Goal: Task Accomplishment & Management: Manage account settings

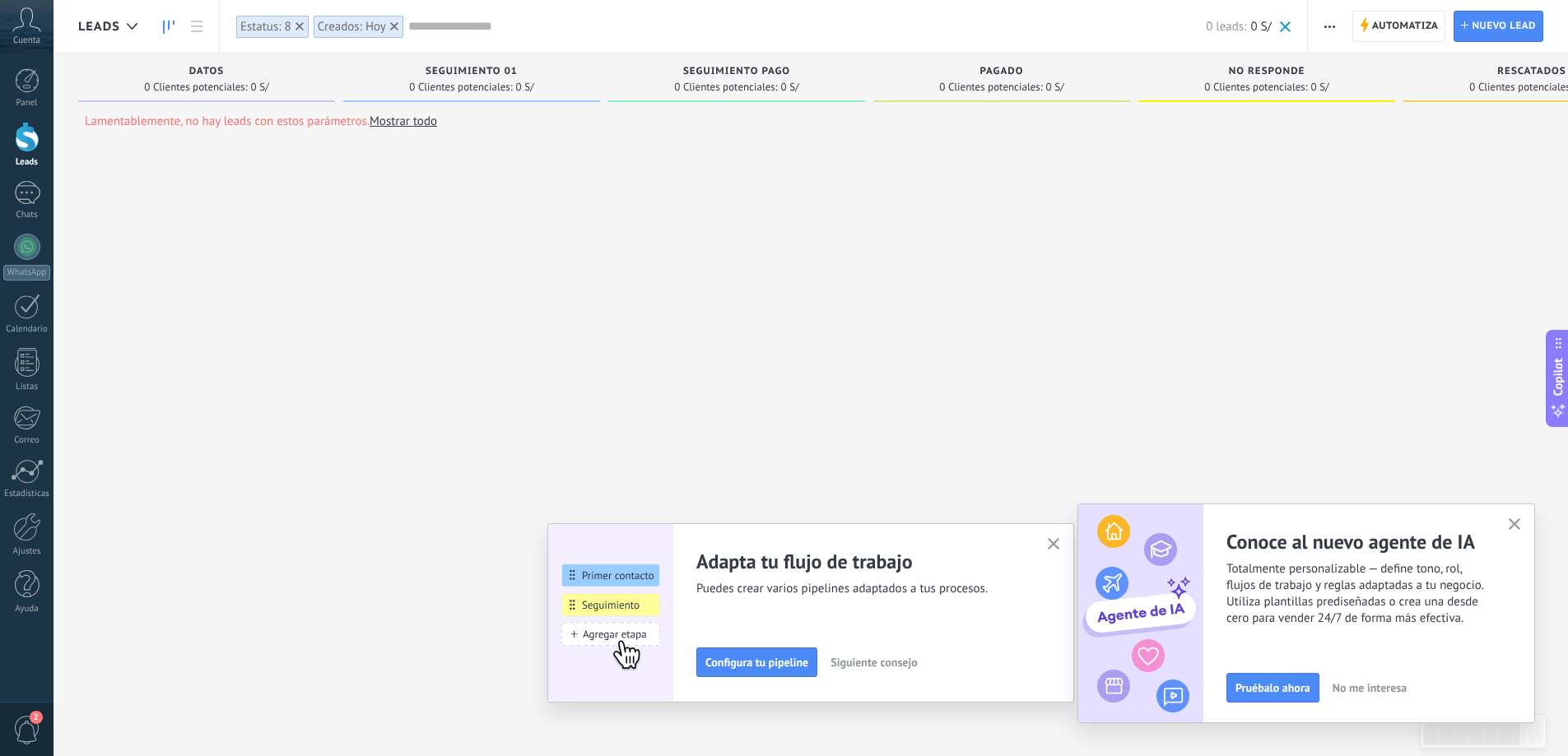
click at [1058, 548] on icon "button" at bounding box center [1054, 543] width 12 height 12
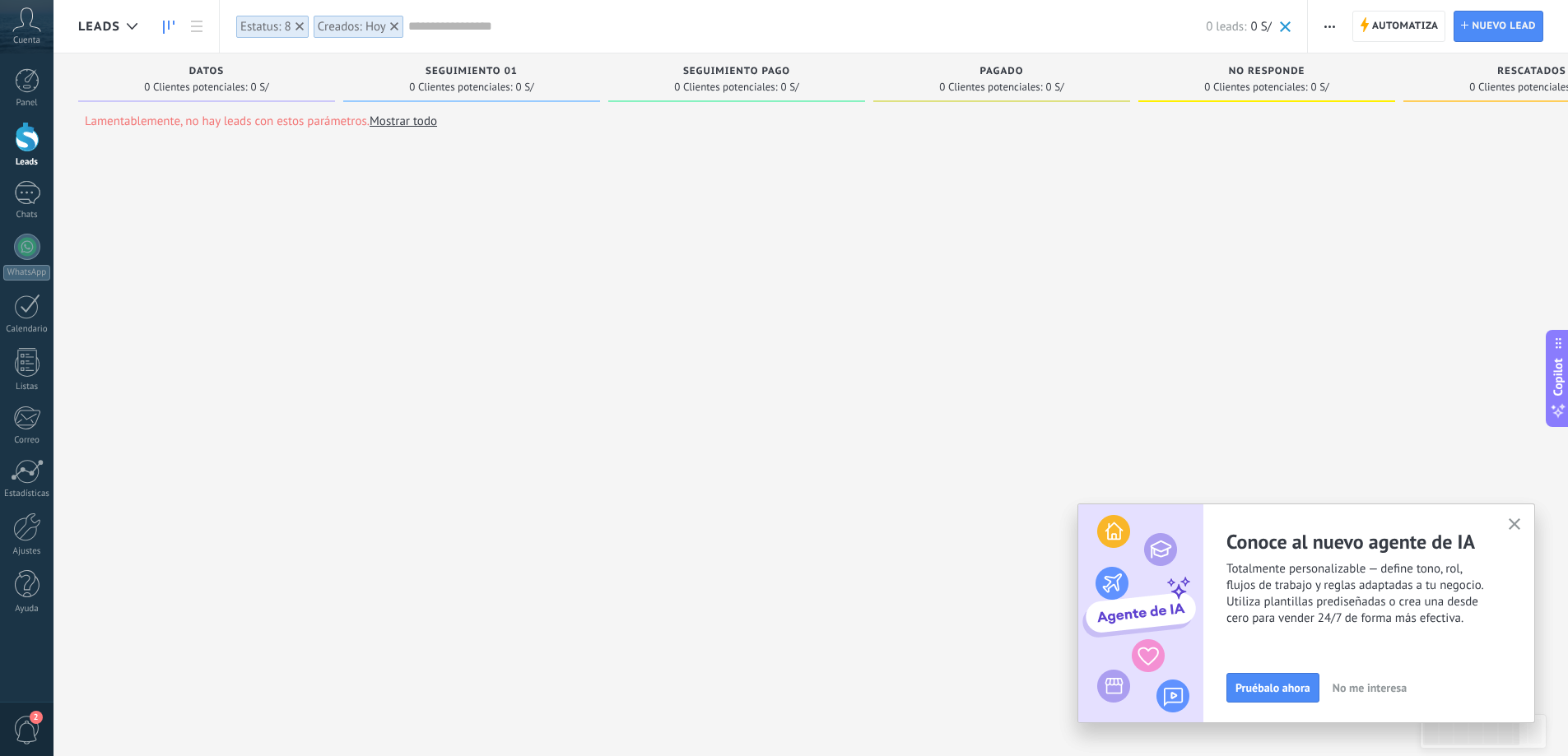
click at [1513, 529] on icon "button" at bounding box center [1514, 523] width 12 height 12
click at [1516, 518] on button "button" at bounding box center [1515, 525] width 20 height 22
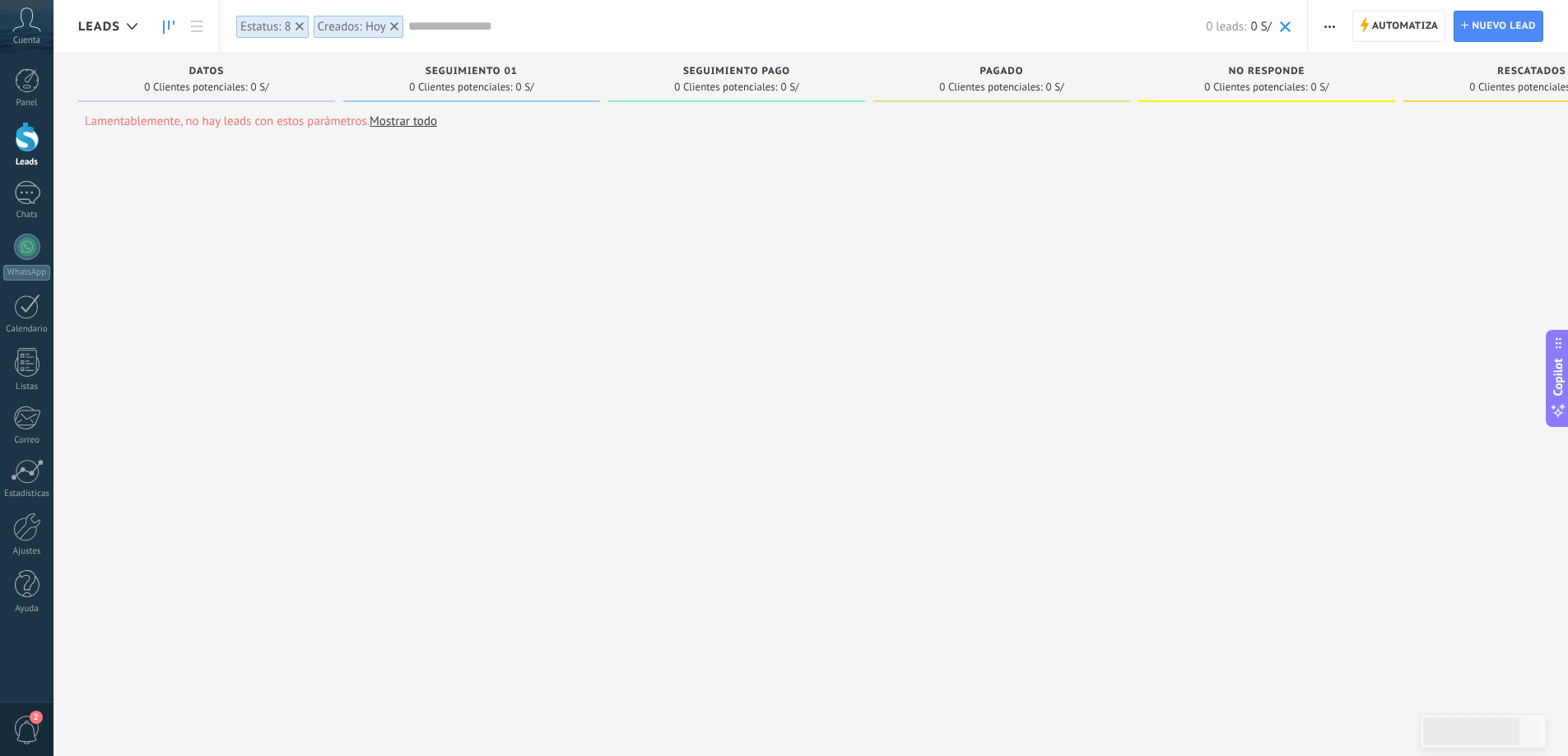
click at [25, 129] on div at bounding box center [27, 137] width 25 height 30
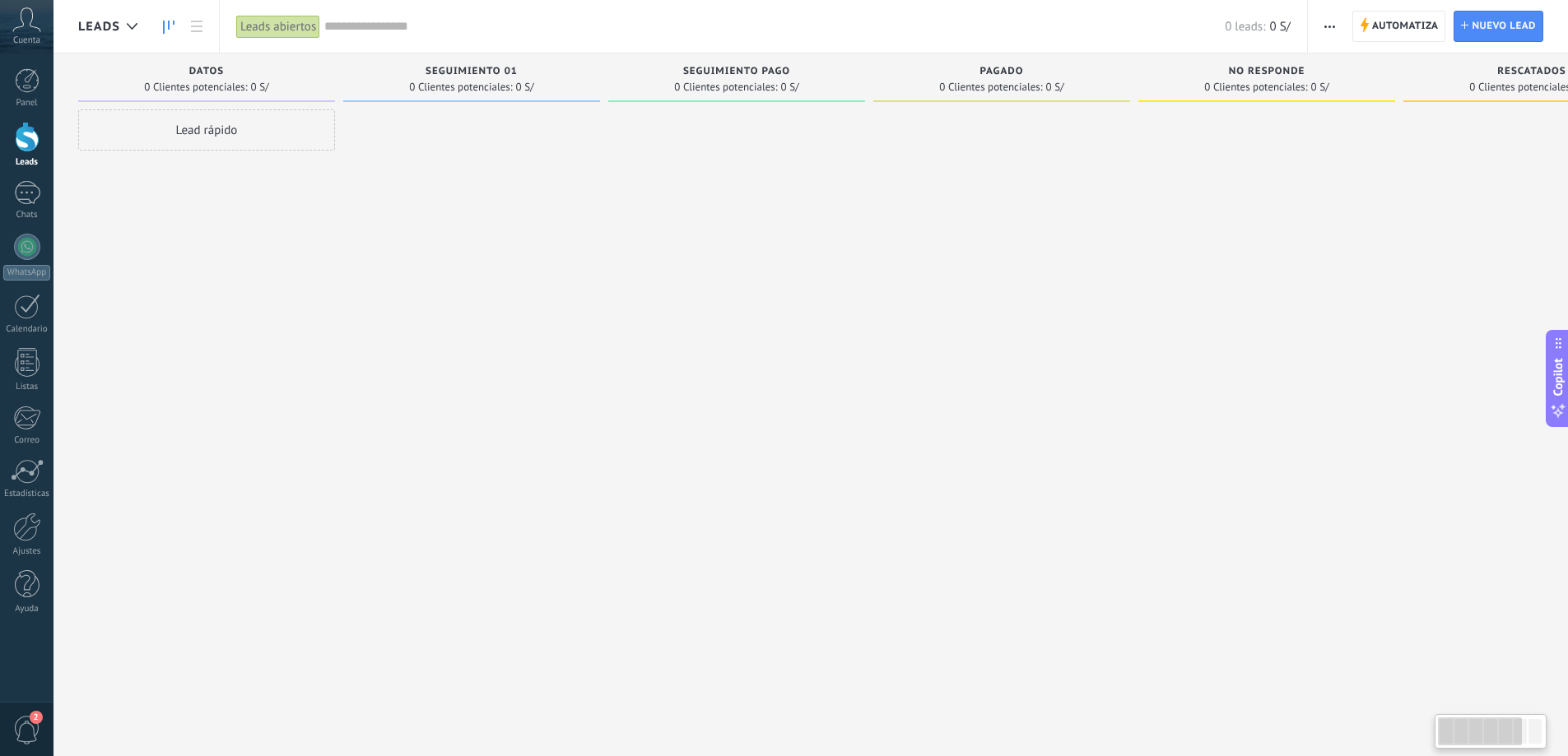
click at [395, 27] on input "text" at bounding box center [775, 27] width 900 height 17
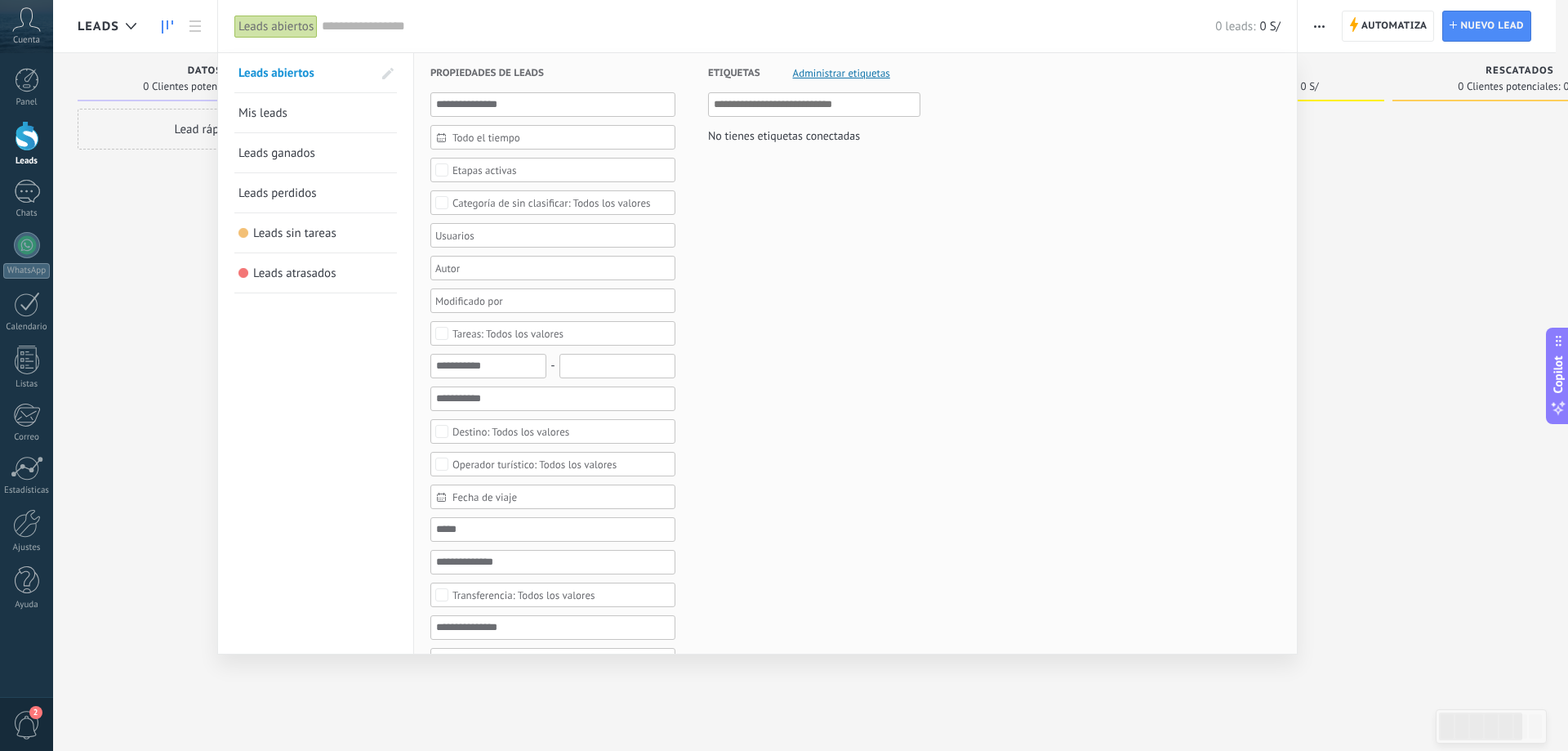
click at [127, 213] on div at bounding box center [784, 375] width 1568 height 751
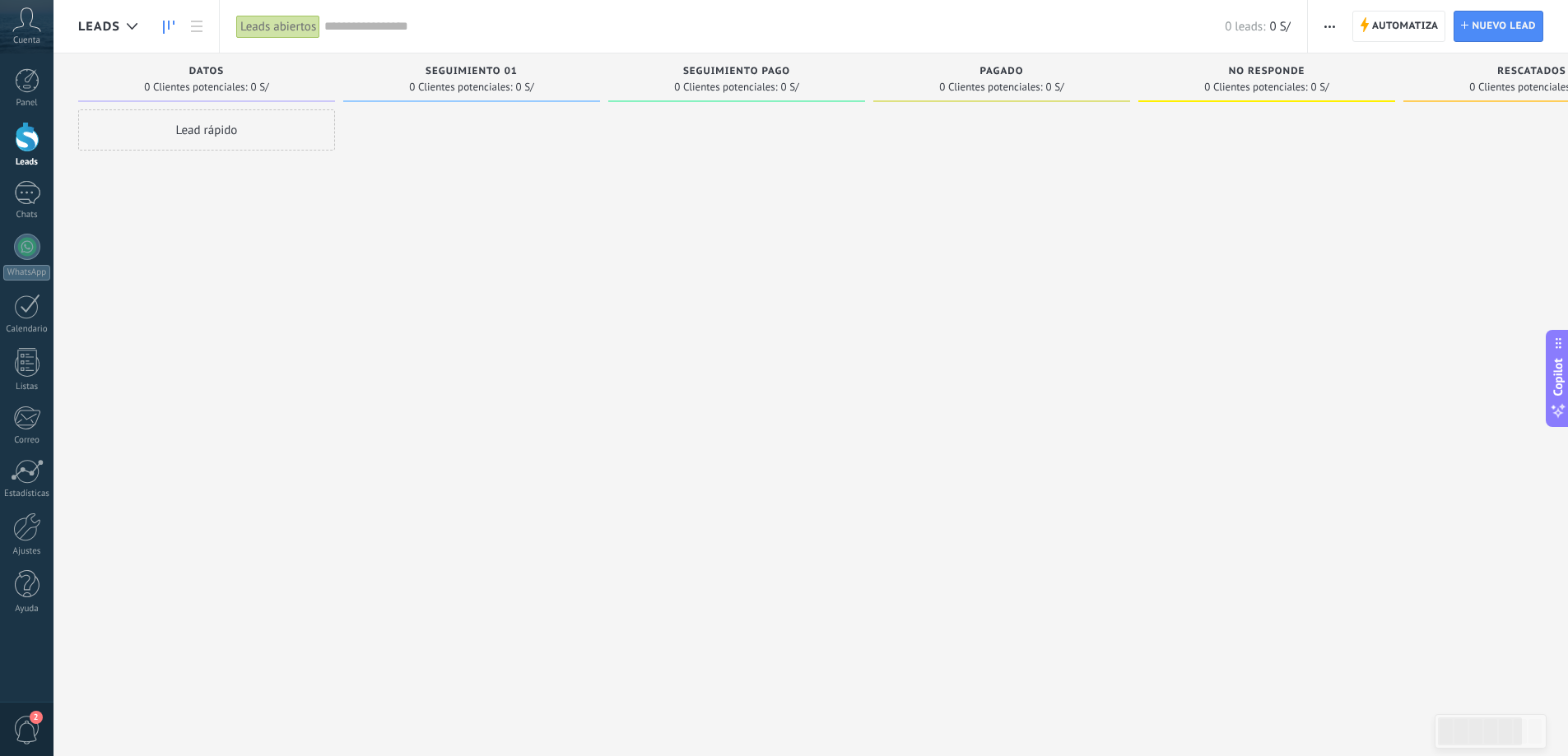
click at [29, 41] on span "Cuenta" at bounding box center [27, 41] width 28 height 11
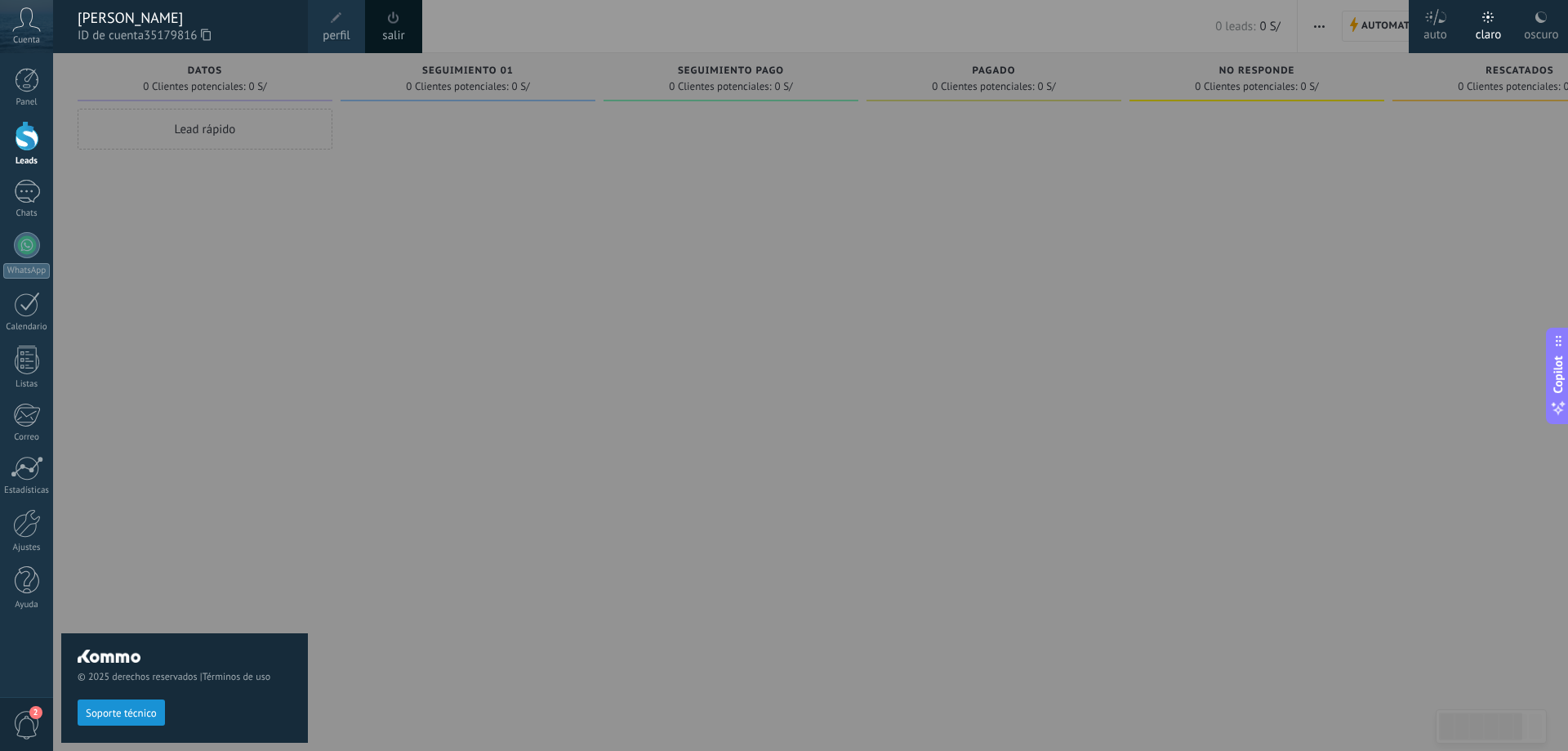
drag, startPoint x: 494, startPoint y: 230, endPoint x: 373, endPoint y: 229, distance: 121.0
click at [493, 229] on div at bounding box center [836, 375] width 1568 height 751
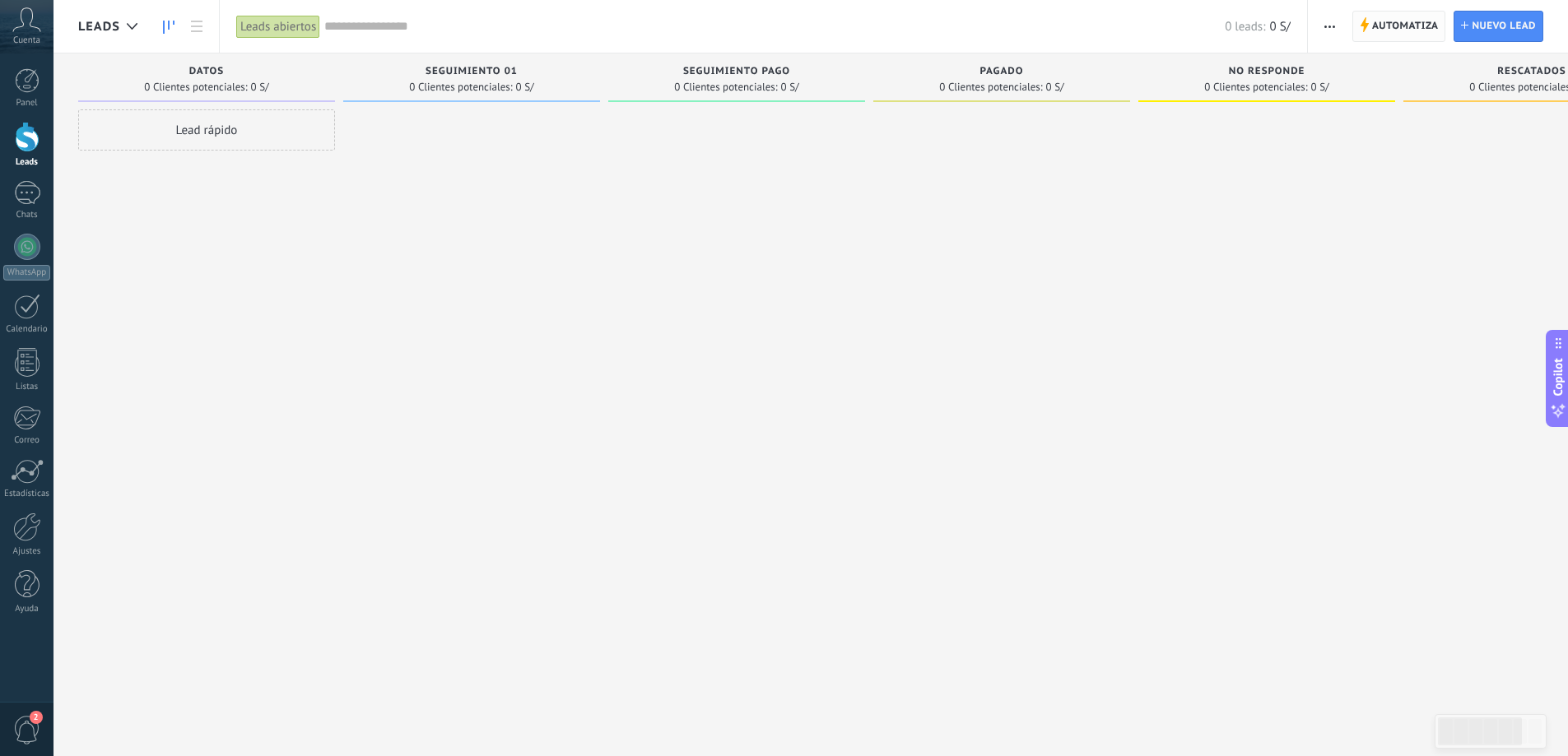
click at [1393, 35] on span "Automatiza" at bounding box center [1405, 27] width 67 height 29
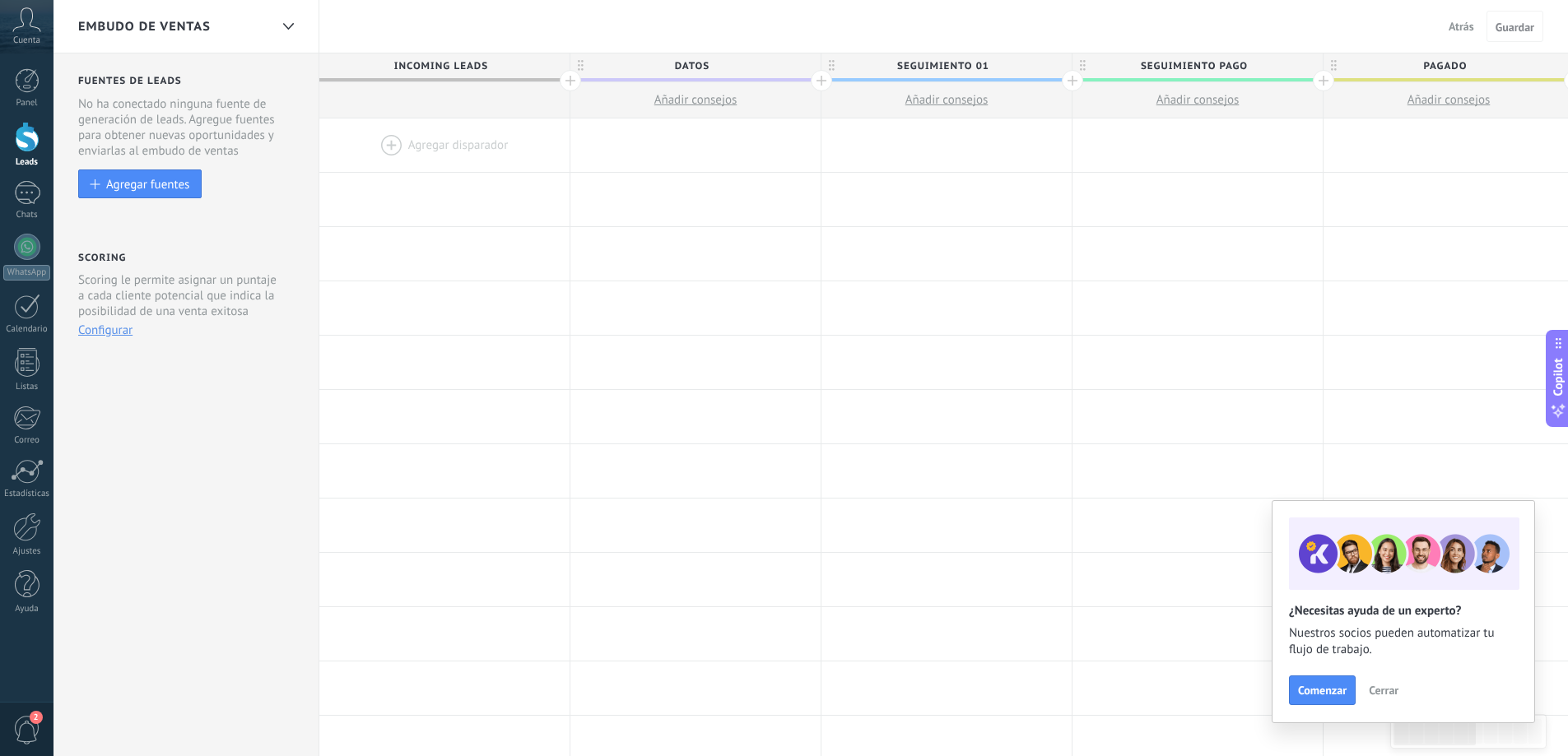
click at [428, 144] on div at bounding box center [444, 145] width 250 height 53
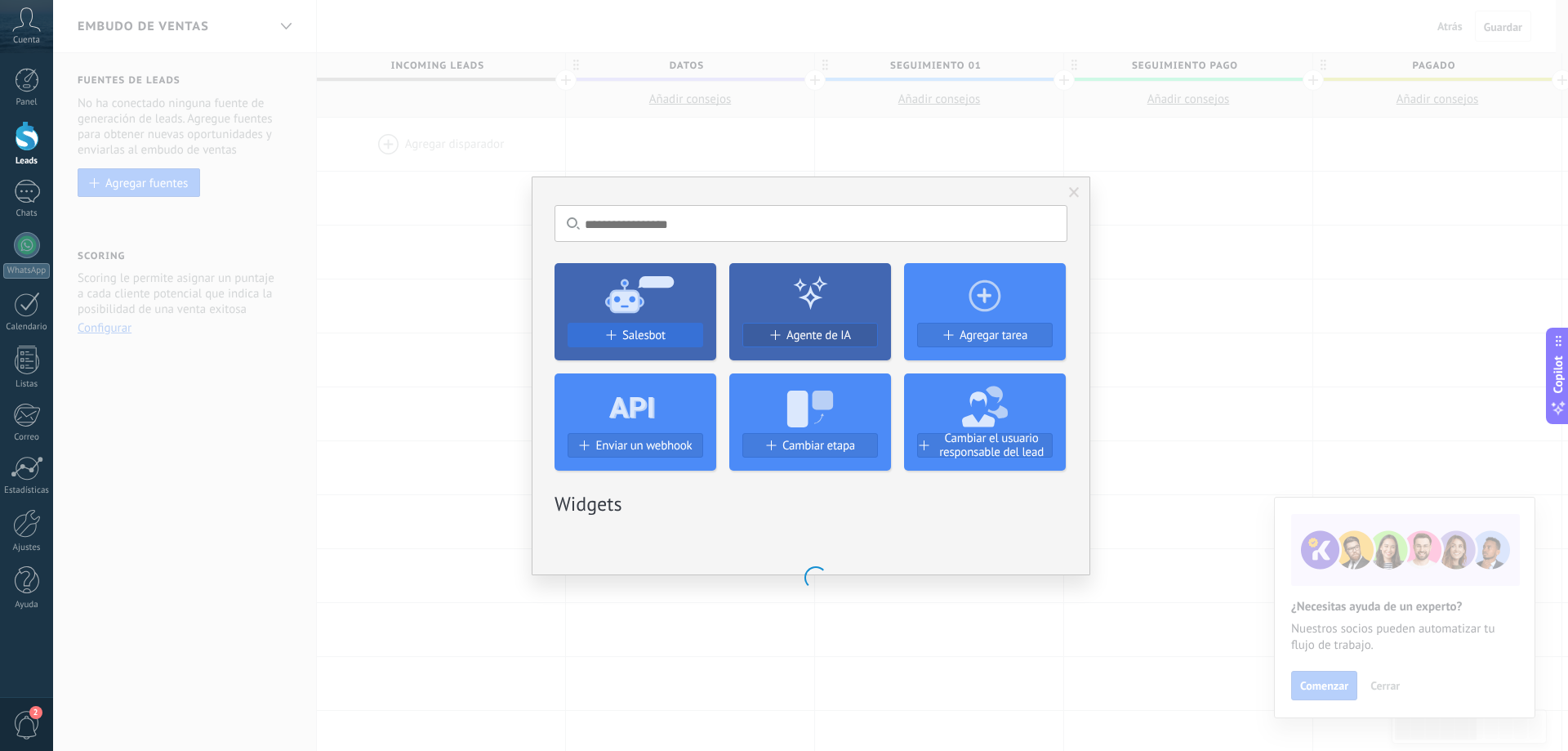
click at [660, 330] on span "Salesbot" at bounding box center [644, 335] width 44 height 14
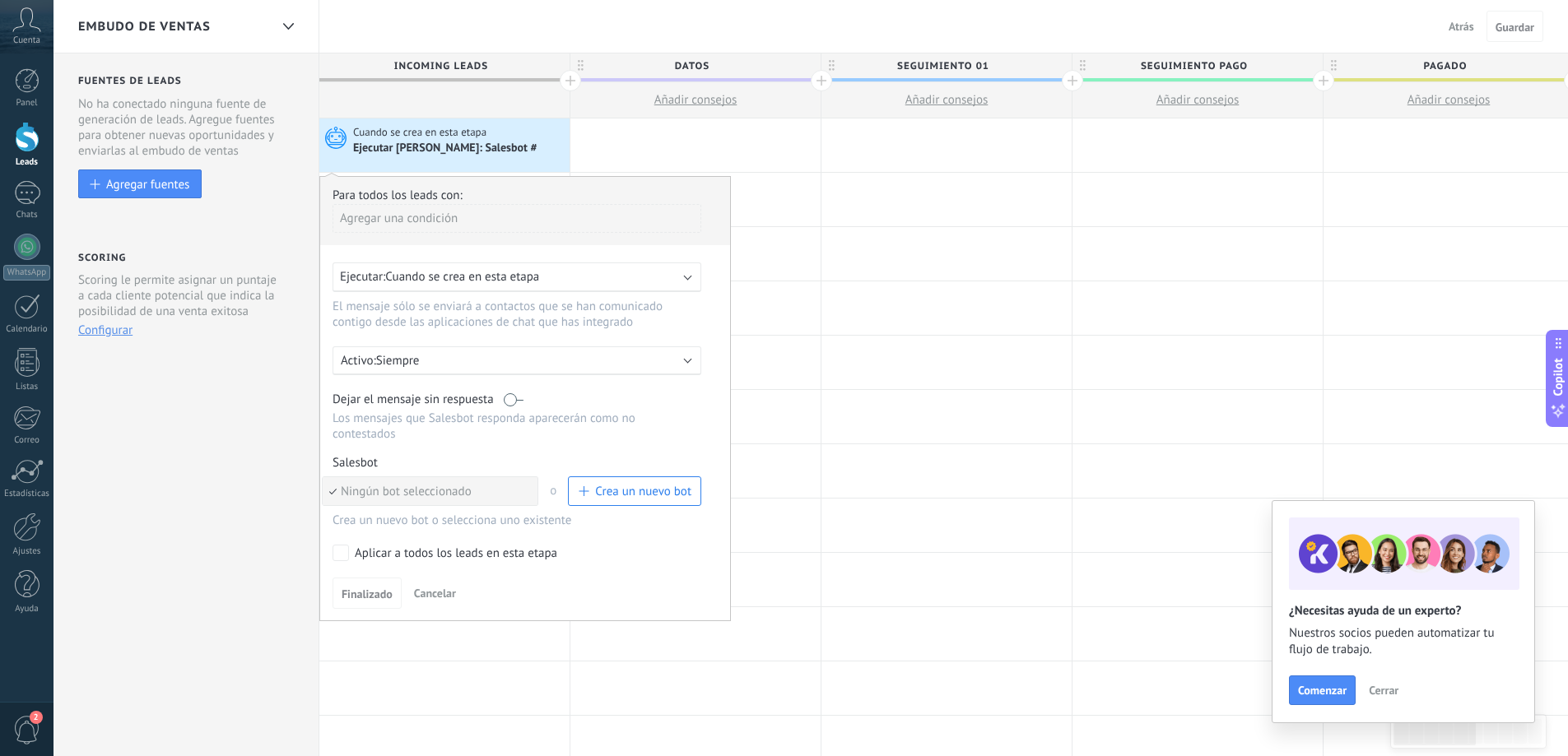
click at [515, 491] on span "Ningún bot seleccionado" at bounding box center [427, 491] width 210 height 16
click at [625, 490] on span "Crea un nuevo bot" at bounding box center [643, 491] width 96 height 16
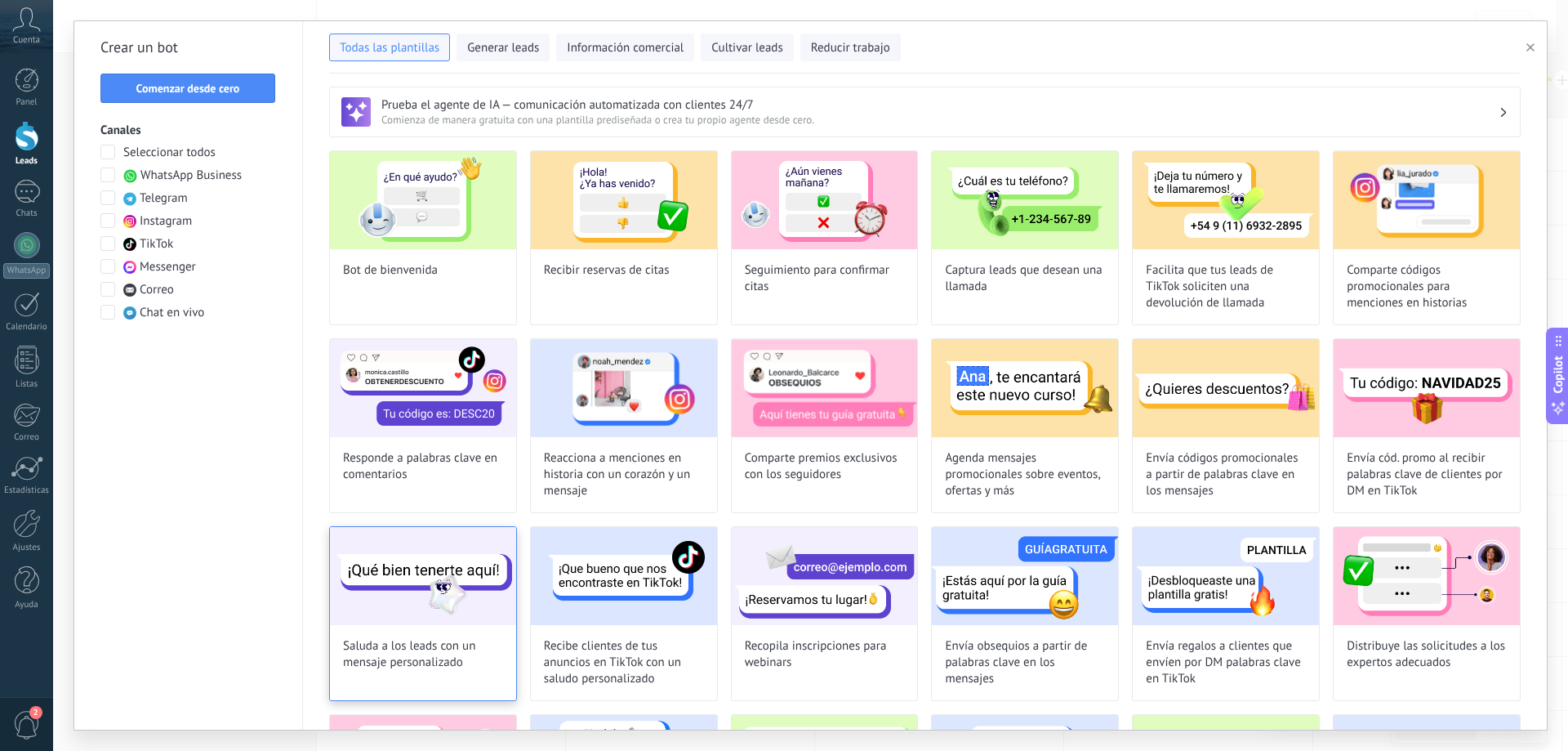
type input "**********"
click at [184, 74] on div "Crear un bot Comenzar desde cero Canales Seleccionar todos WhatsApp Business Te…" at bounding box center [188, 375] width 228 height 708
click at [191, 80] on button "Comenzar desde cero" at bounding box center [187, 88] width 175 height 29
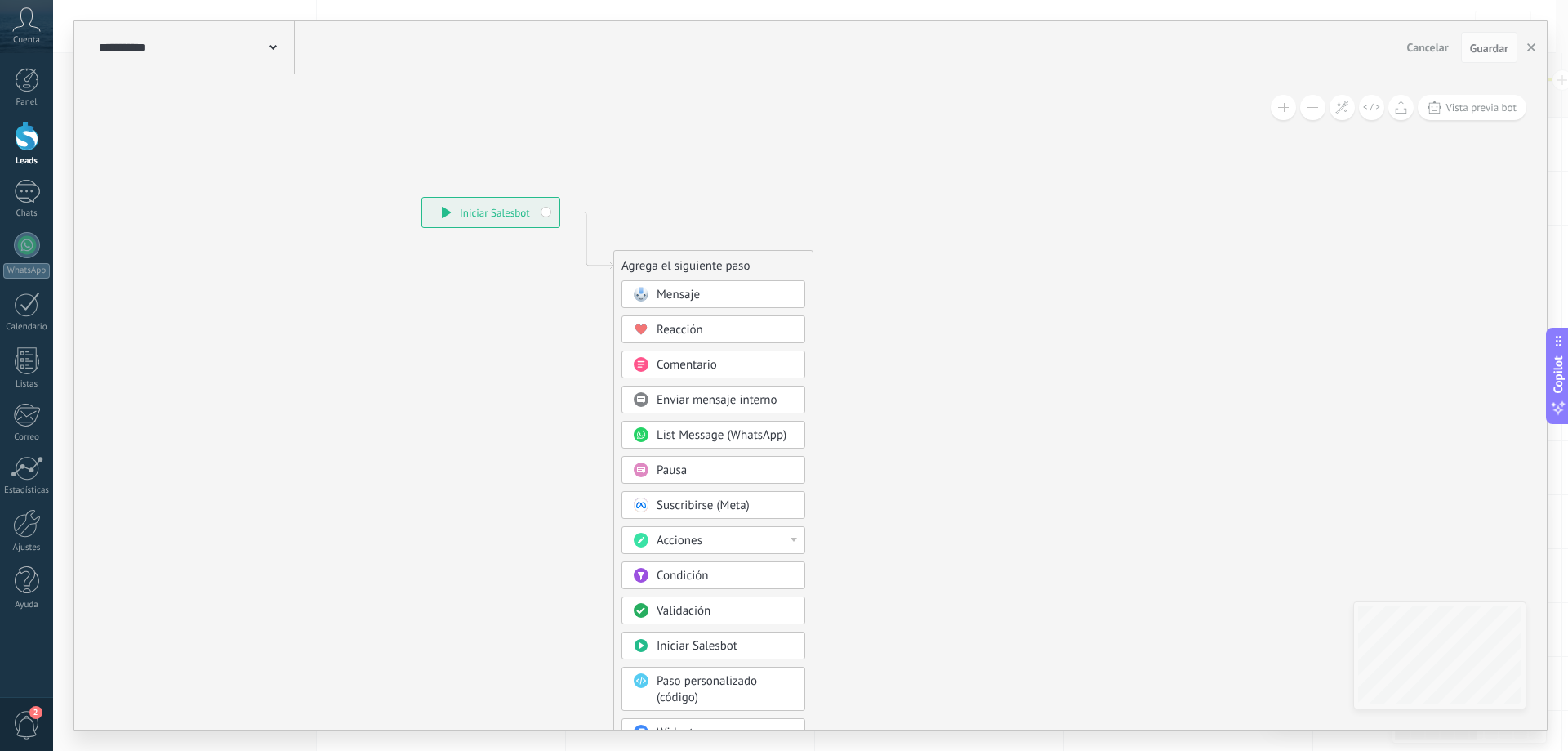
click at [732, 298] on div "Mensaje" at bounding box center [725, 295] width 137 height 16
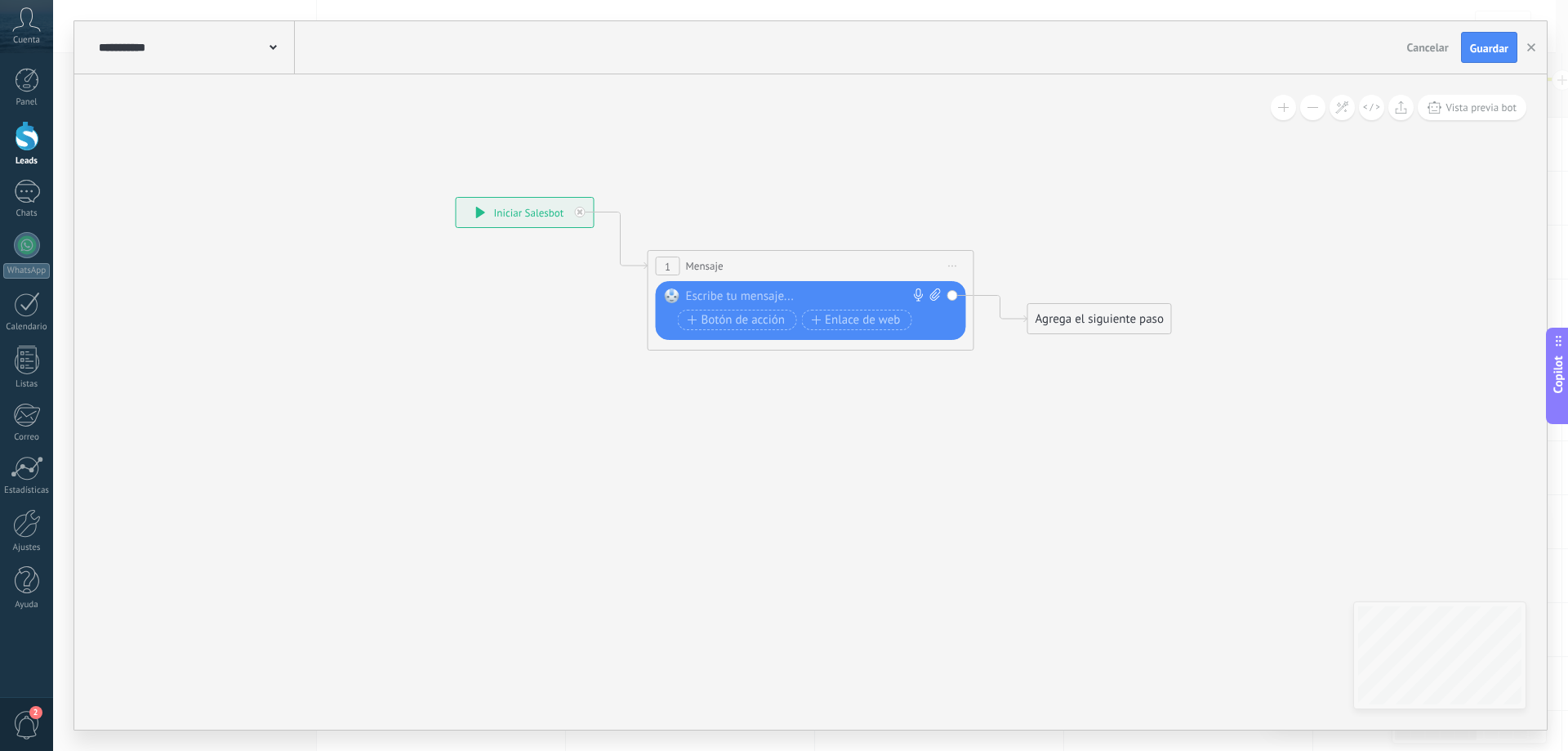
click at [770, 293] on div at bounding box center [807, 297] width 243 height 16
paste div
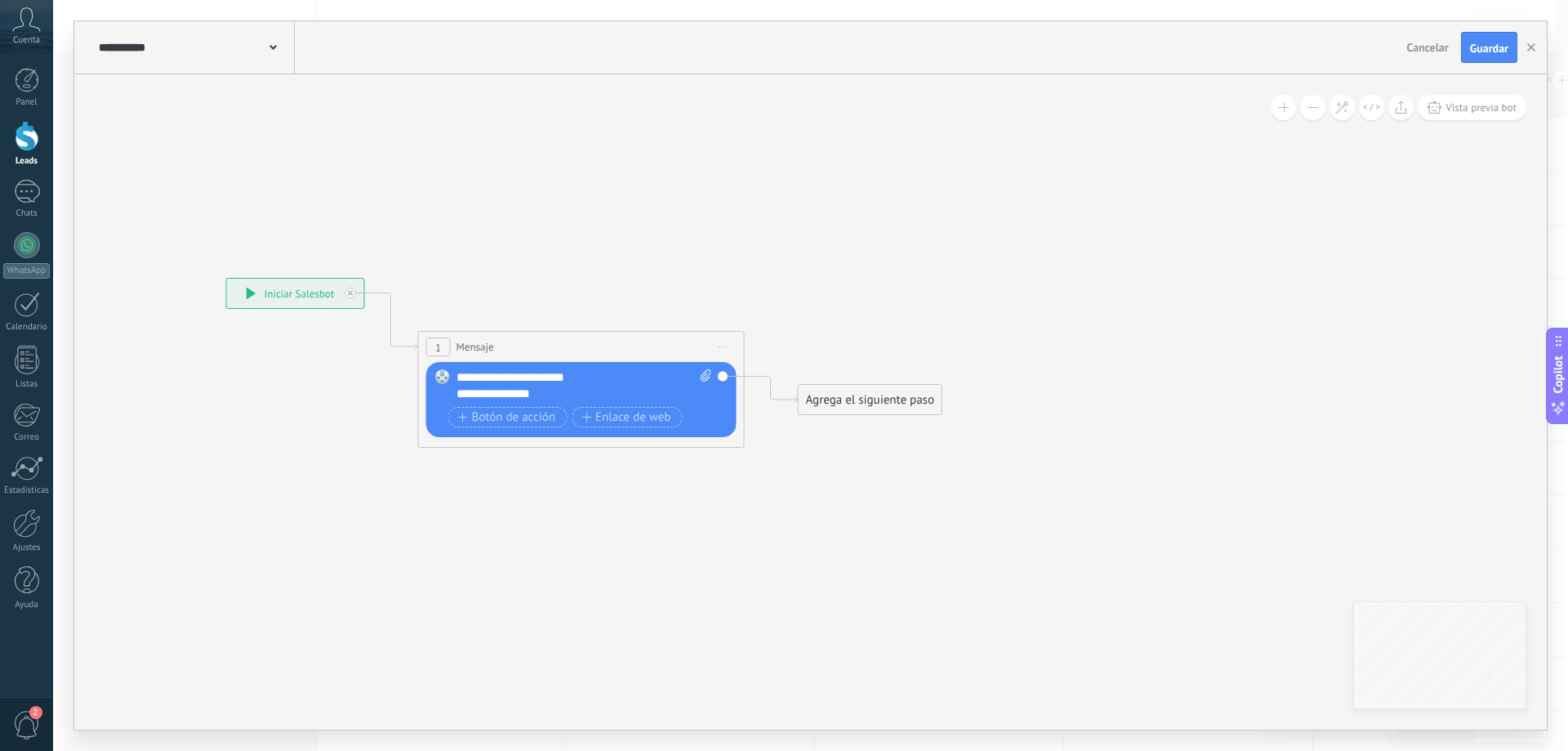
drag, startPoint x: 1000, startPoint y: 441, endPoint x: 715, endPoint y: 512, distance: 293.7
click at [714, 528] on icon at bounding box center [557, 354] width 1478 height 970
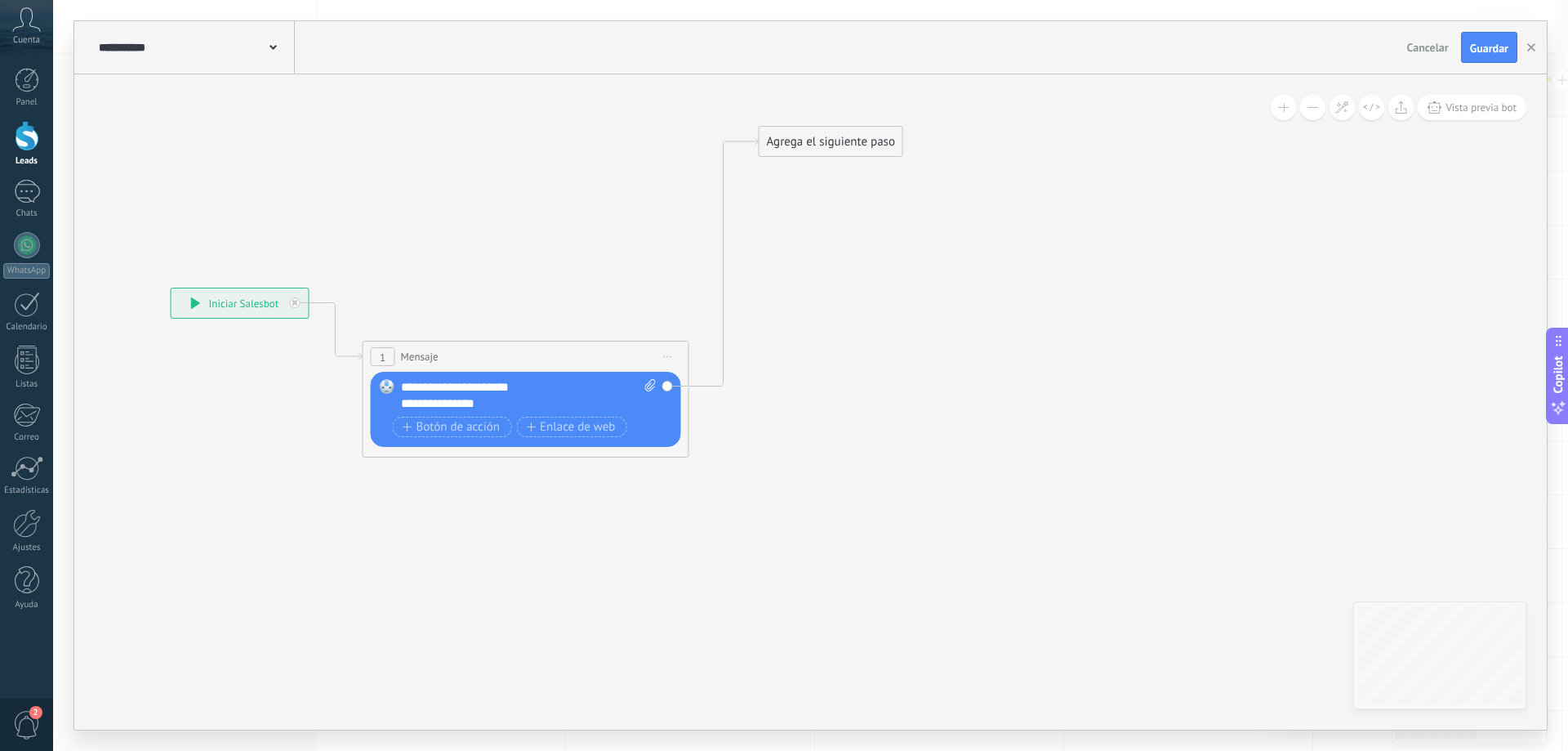
drag, startPoint x: 785, startPoint y: 415, endPoint x: 802, endPoint y: 147, distance: 268.5
click at [802, 147] on div "Agrega el siguiente paso" at bounding box center [831, 142] width 143 height 27
click at [804, 147] on div "Agrega el siguiente paso" at bounding box center [831, 142] width 143 height 27
click at [824, 153] on div "Agrega el siguiente paso" at bounding box center [831, 142] width 143 height 27
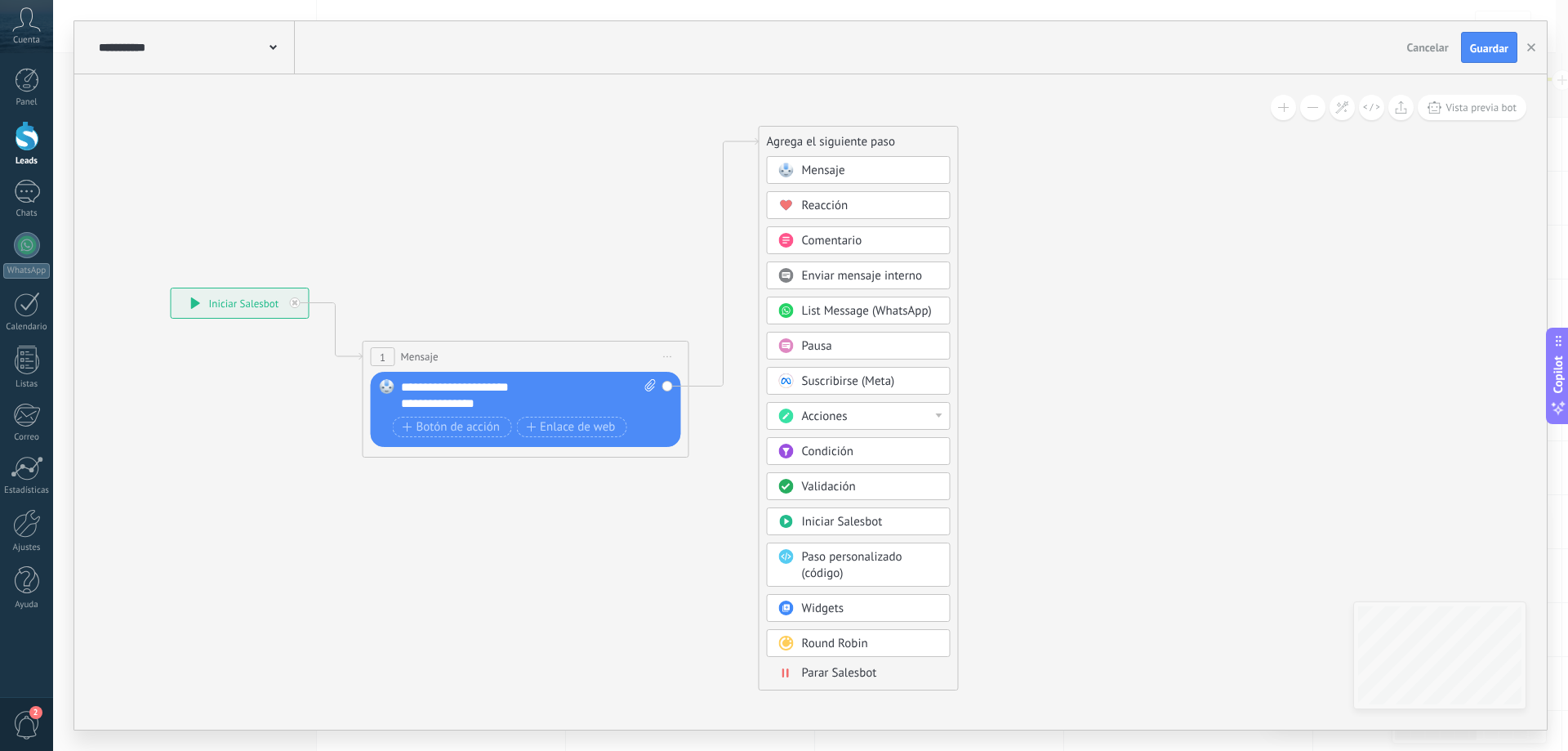
click at [856, 340] on div "Pausa" at bounding box center [870, 347] width 137 height 16
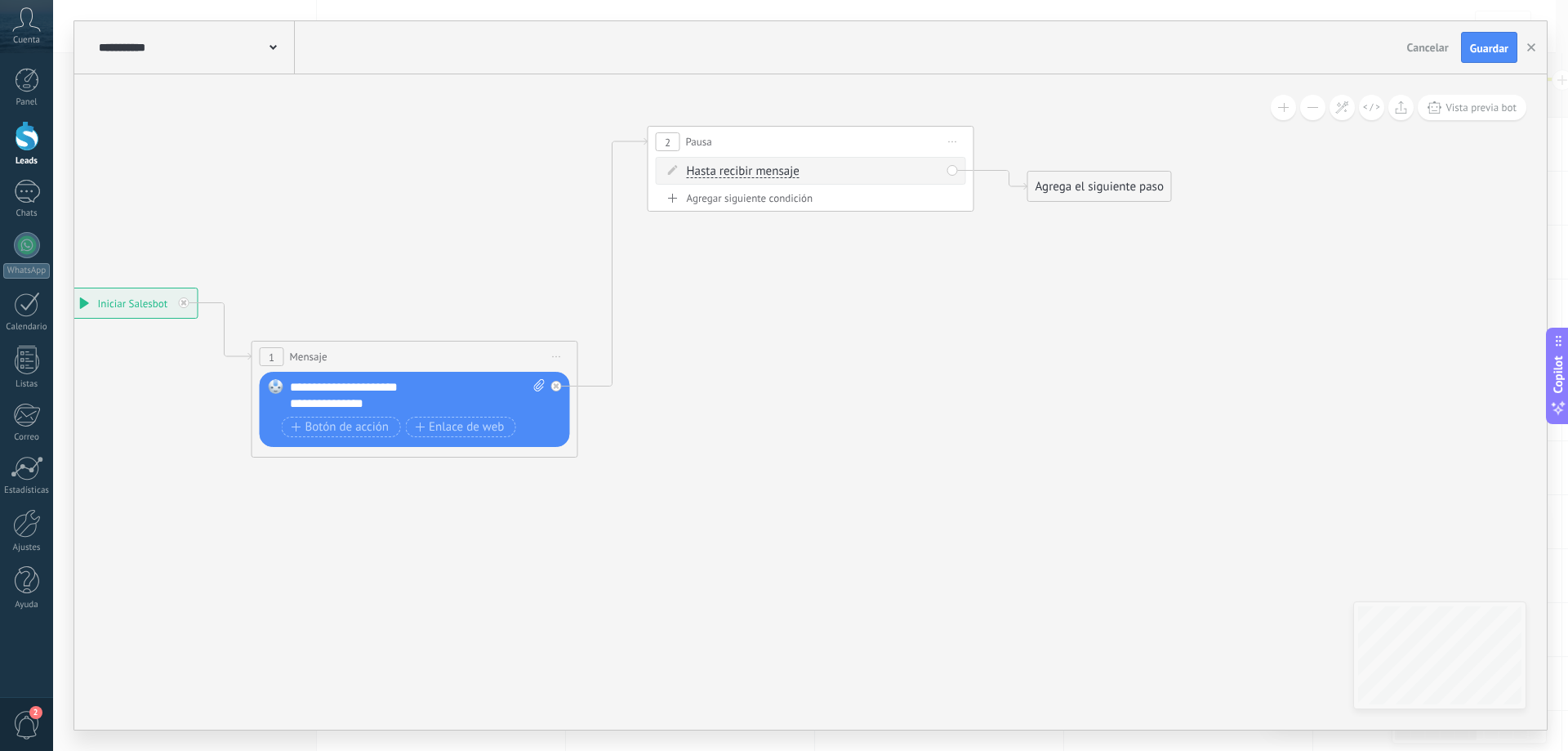
click at [753, 196] on div "Agregar siguiente condición" at bounding box center [811, 198] width 310 height 14
drag, startPoint x: 931, startPoint y: 172, endPoint x: 976, endPoint y: 182, distance: 46.1
click at [932, 173] on div "Borrar" at bounding box center [936, 170] width 18 height 24
click at [966, 195] on div "2 Pausa ***** Iniciar vista previa aquí Cambiar nombre Duplicar [GEOGRAPHIC_DAT…" at bounding box center [811, 186] width 327 height 120
click at [929, 168] on div "Borrar" at bounding box center [936, 170] width 18 height 24
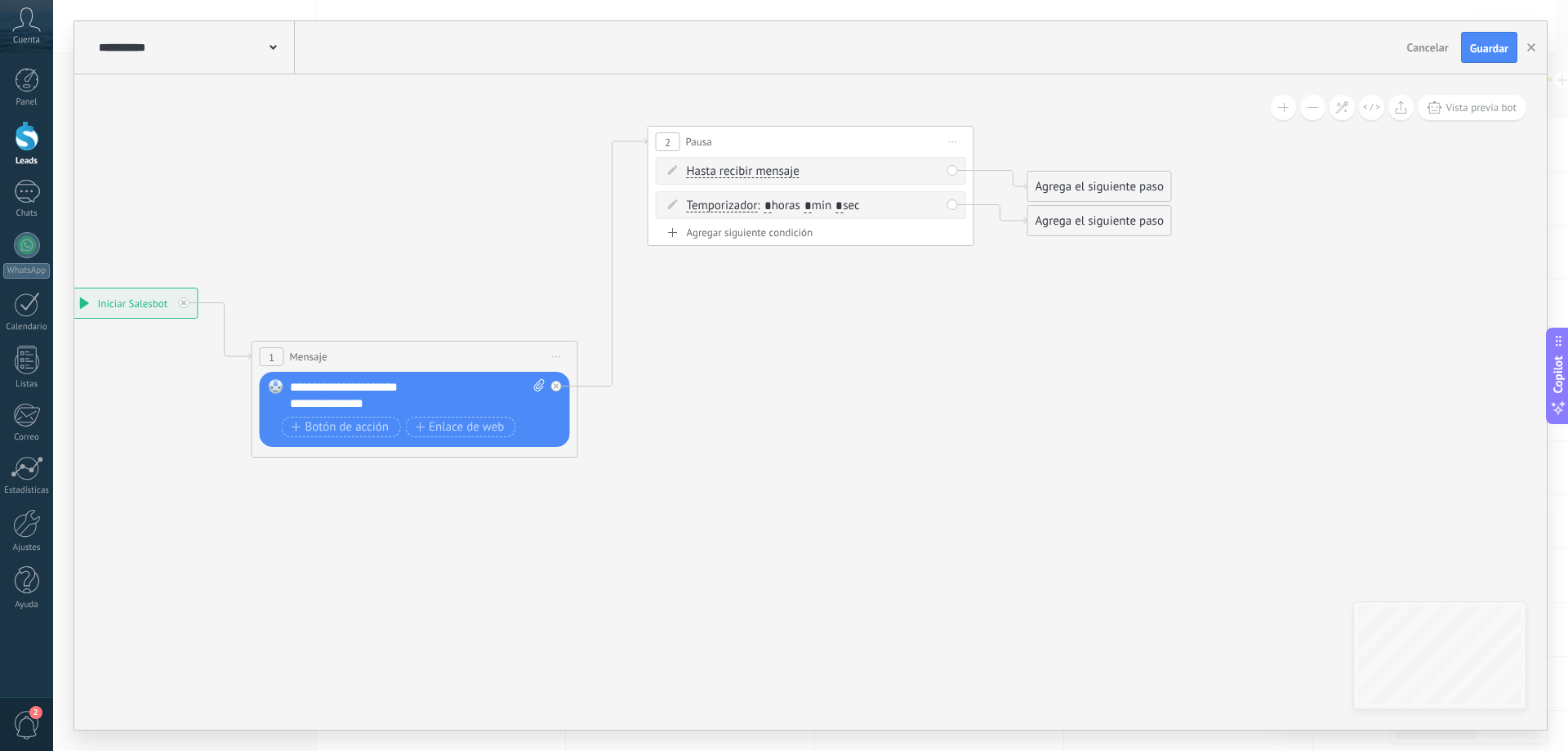
click at [977, 198] on div "Borrar" at bounding box center [961, 193] width 73 height 28
click at [812, 170] on input "*" at bounding box center [808, 172] width 7 height 13
type input "*"
click at [859, 170] on span ": * horas * min * sec" at bounding box center [808, 170] width 102 height 15
click at [843, 170] on input "*" at bounding box center [839, 172] width 7 height 13
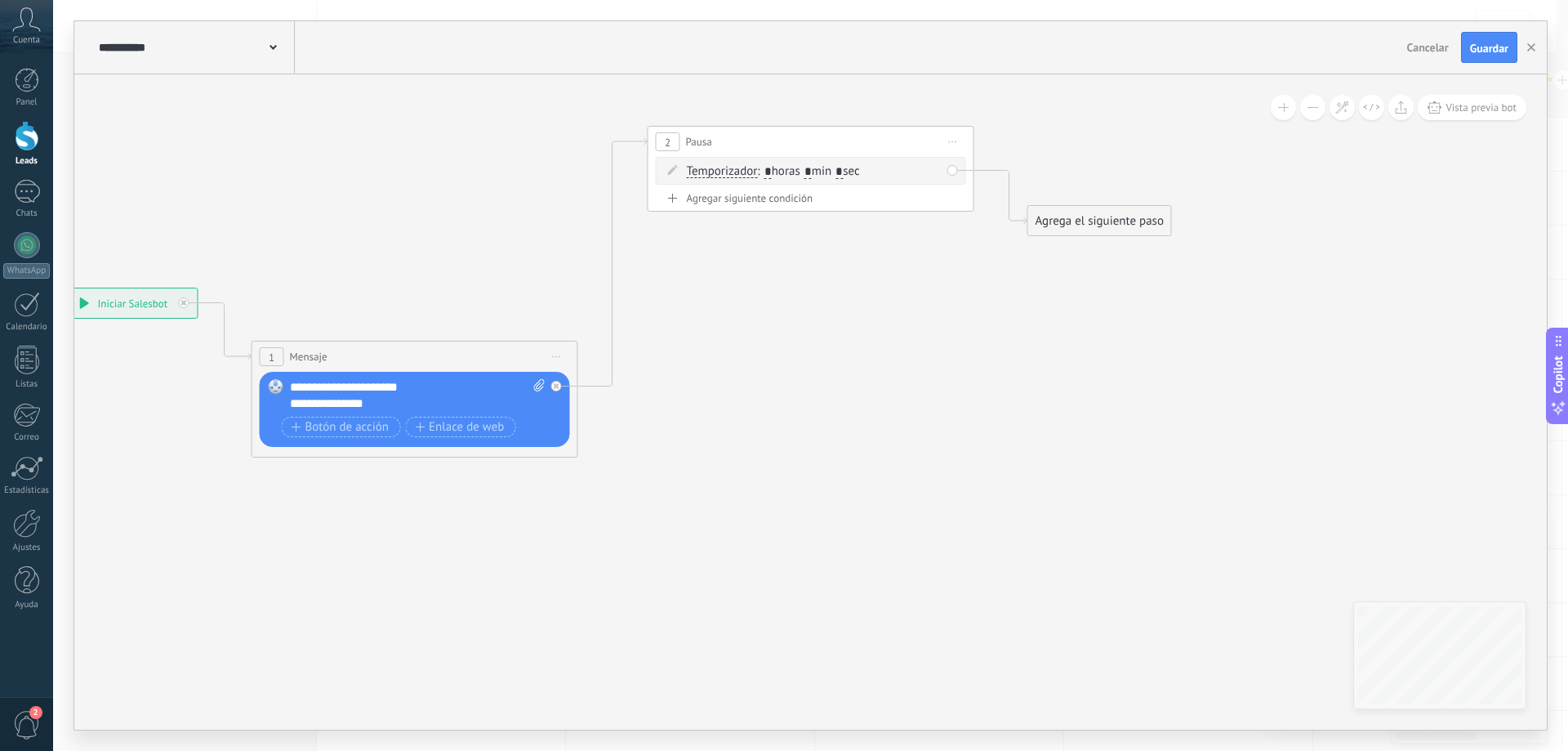
type input "**"
drag, startPoint x: 1056, startPoint y: 217, endPoint x: 692, endPoint y: 255, distance: 366.0
click at [692, 255] on div "Agrega el siguiente paso" at bounding box center [736, 260] width 143 height 27
click at [697, 259] on div "Agrega el siguiente paso" at bounding box center [736, 260] width 143 height 27
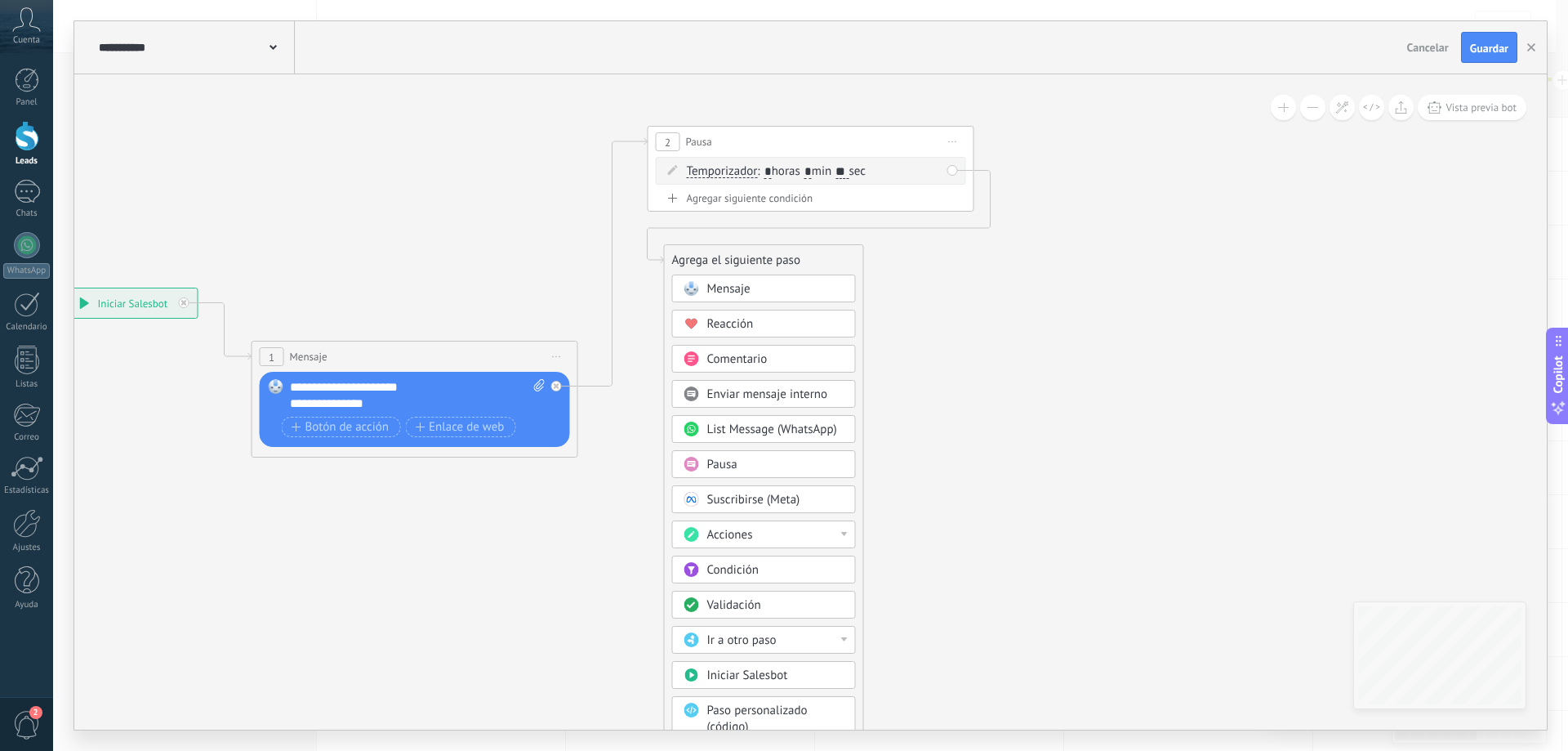
click at [804, 529] on div "Acciones" at bounding box center [775, 535] width 137 height 16
click at [811, 618] on div "Cambiar etapa del lead" at bounding box center [764, 618] width 182 height 28
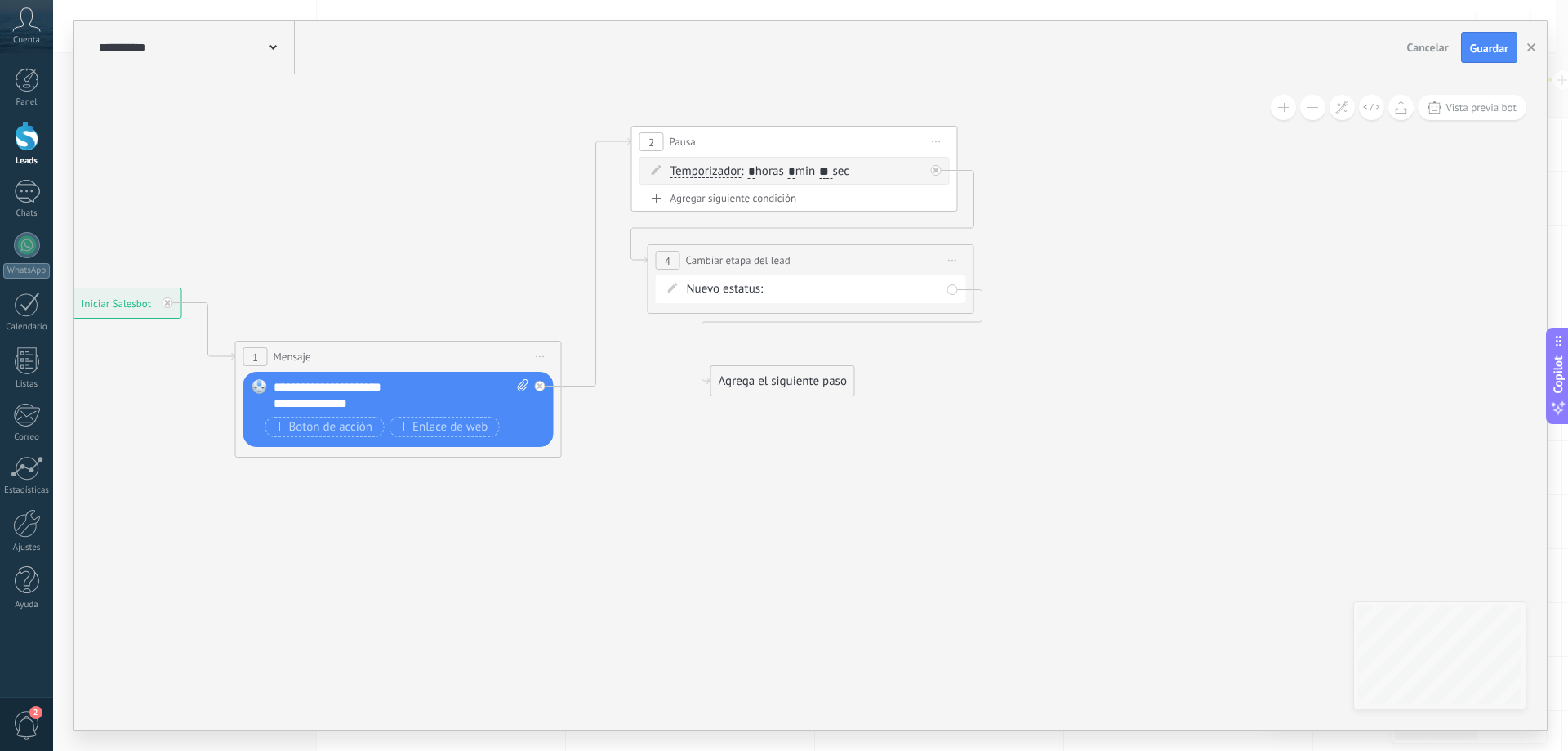
drag, startPoint x: 1084, startPoint y: 309, endPoint x: 766, endPoint y: 377, distance: 325.2
click at [766, 377] on div "Agrega el siguiente paso" at bounding box center [783, 381] width 143 height 27
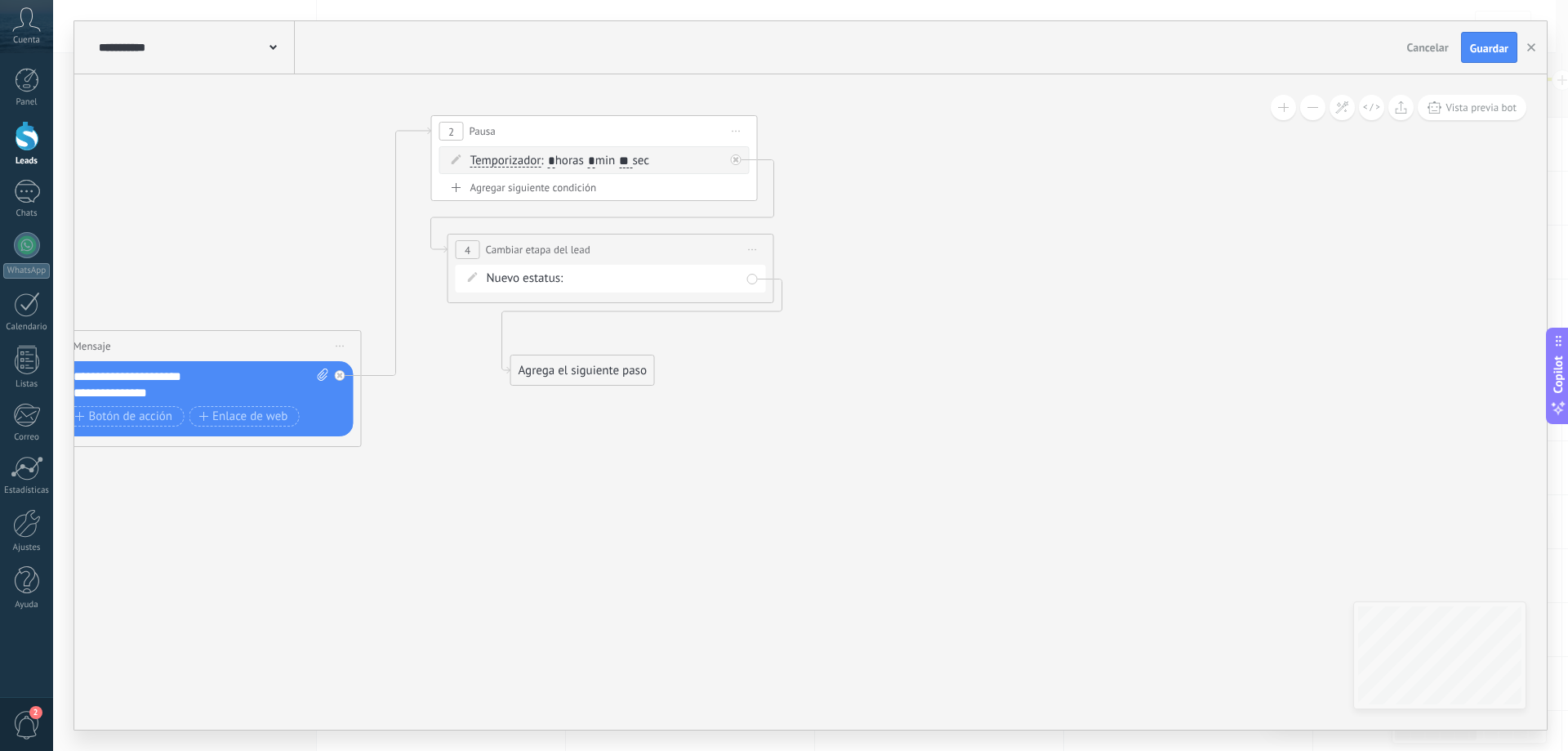
drag, startPoint x: 895, startPoint y: 409, endPoint x: 694, endPoint y: 397, distance: 201.4
click at [694, 397] on icon at bounding box center [309, 281] width 1748 height 1149
click at [610, 371] on div "Agrega el siguiente paso" at bounding box center [582, 370] width 143 height 27
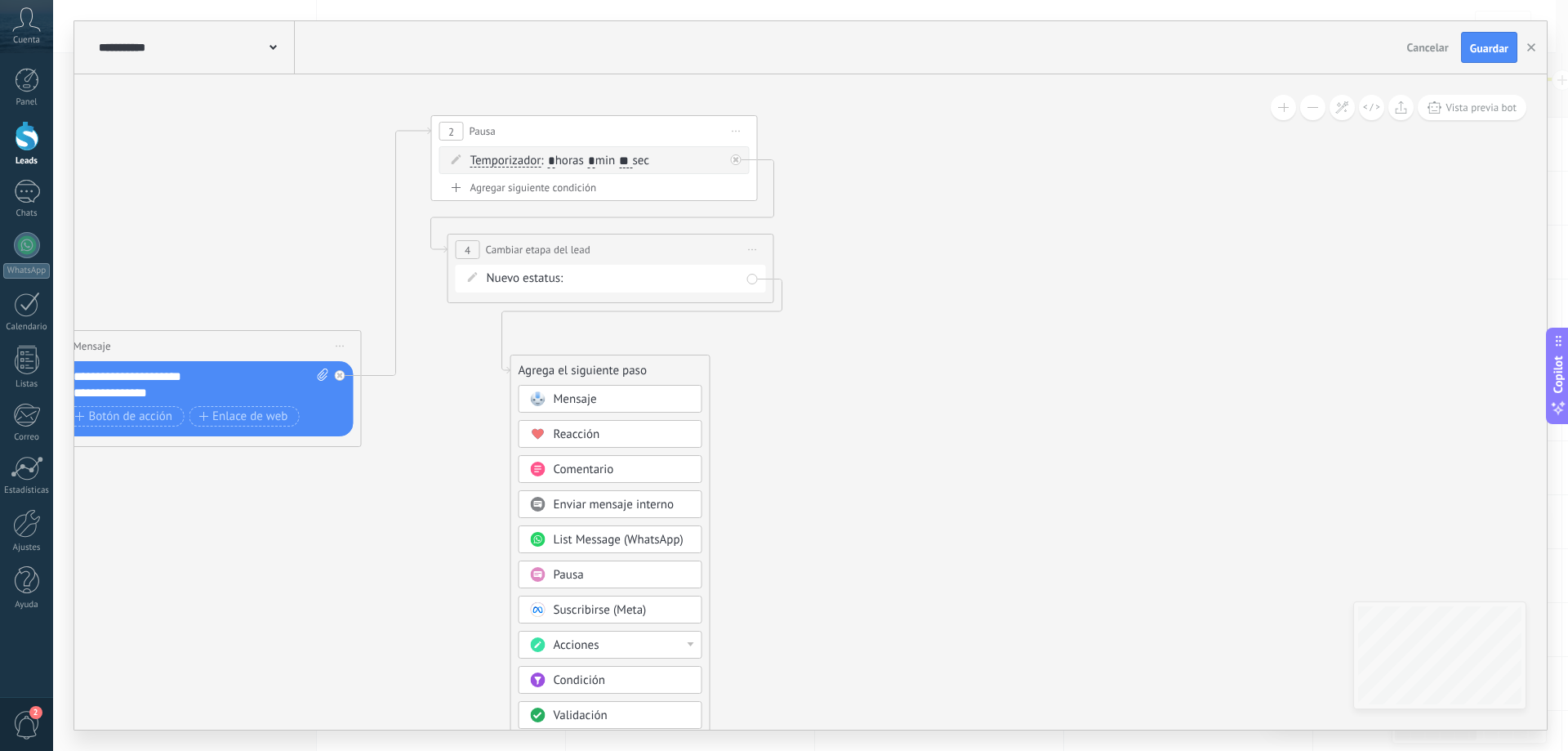
click at [650, 401] on div "Mensaje" at bounding box center [622, 400] width 137 height 16
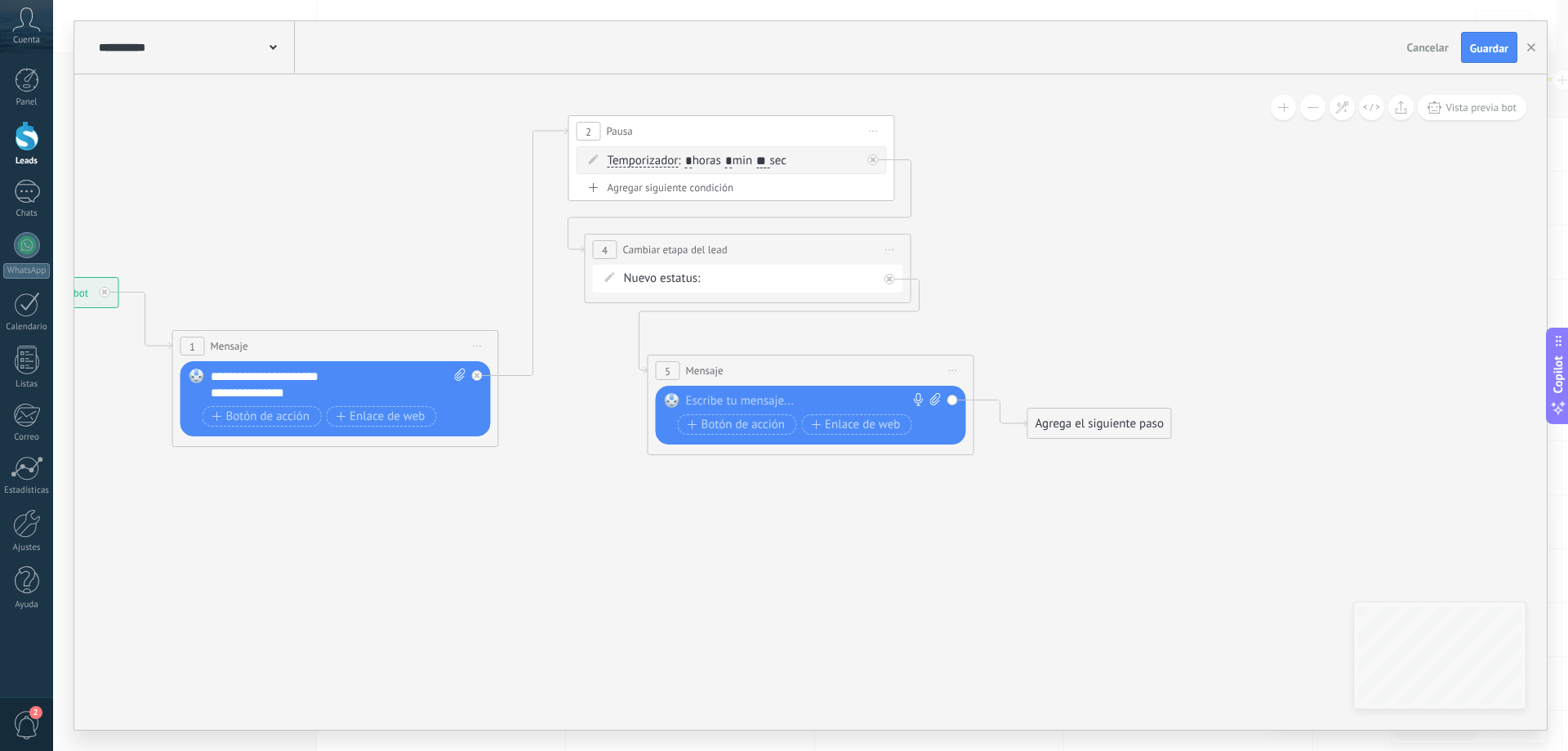
click at [932, 403] on icon at bounding box center [935, 399] width 11 height 12
click input "Subir" at bounding box center [0, 0] width 0 height 0
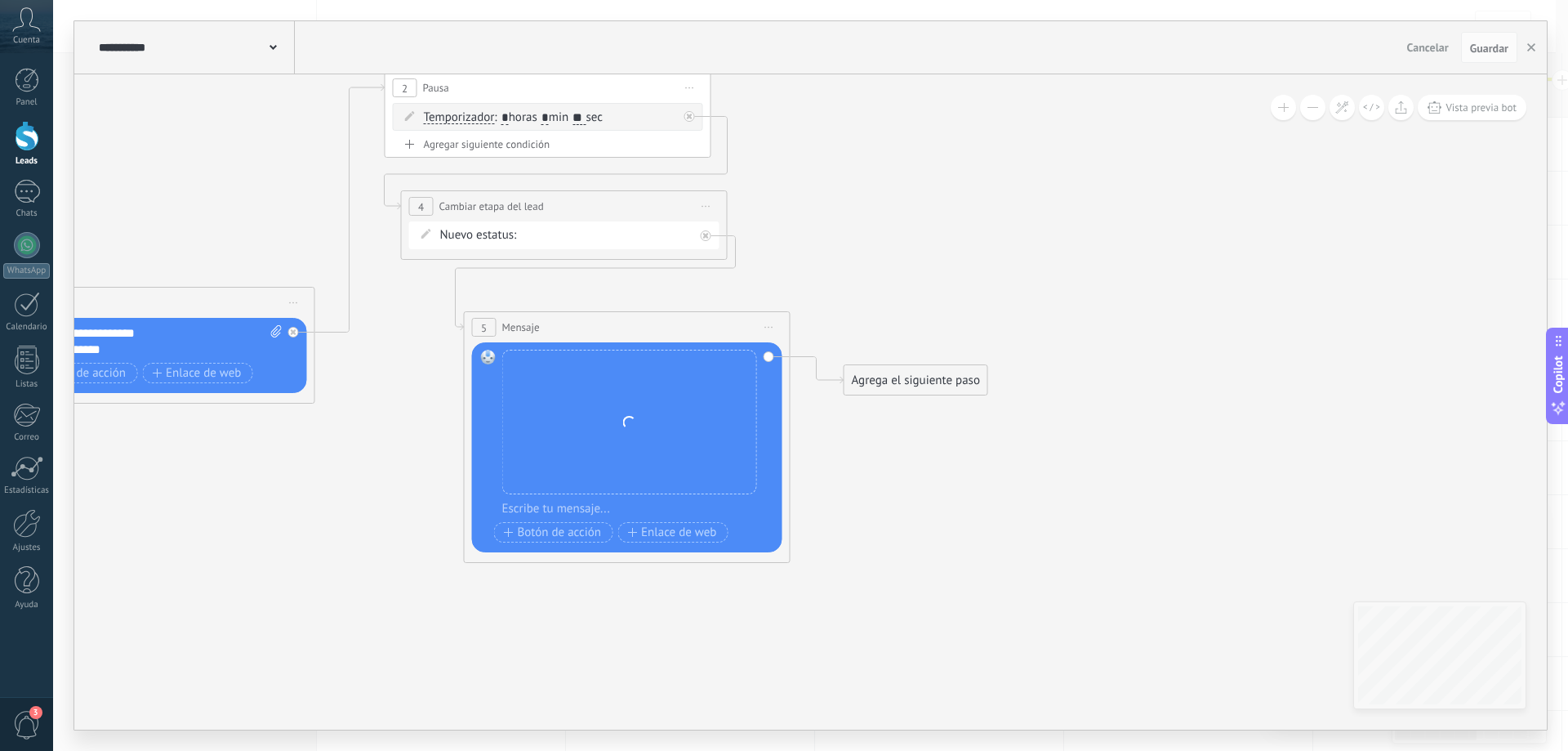
drag, startPoint x: 1056, startPoint y: 521, endPoint x: 865, endPoint y: 470, distance: 197.7
click at [865, 470] on icon at bounding box center [365, 241] width 1953 height 1157
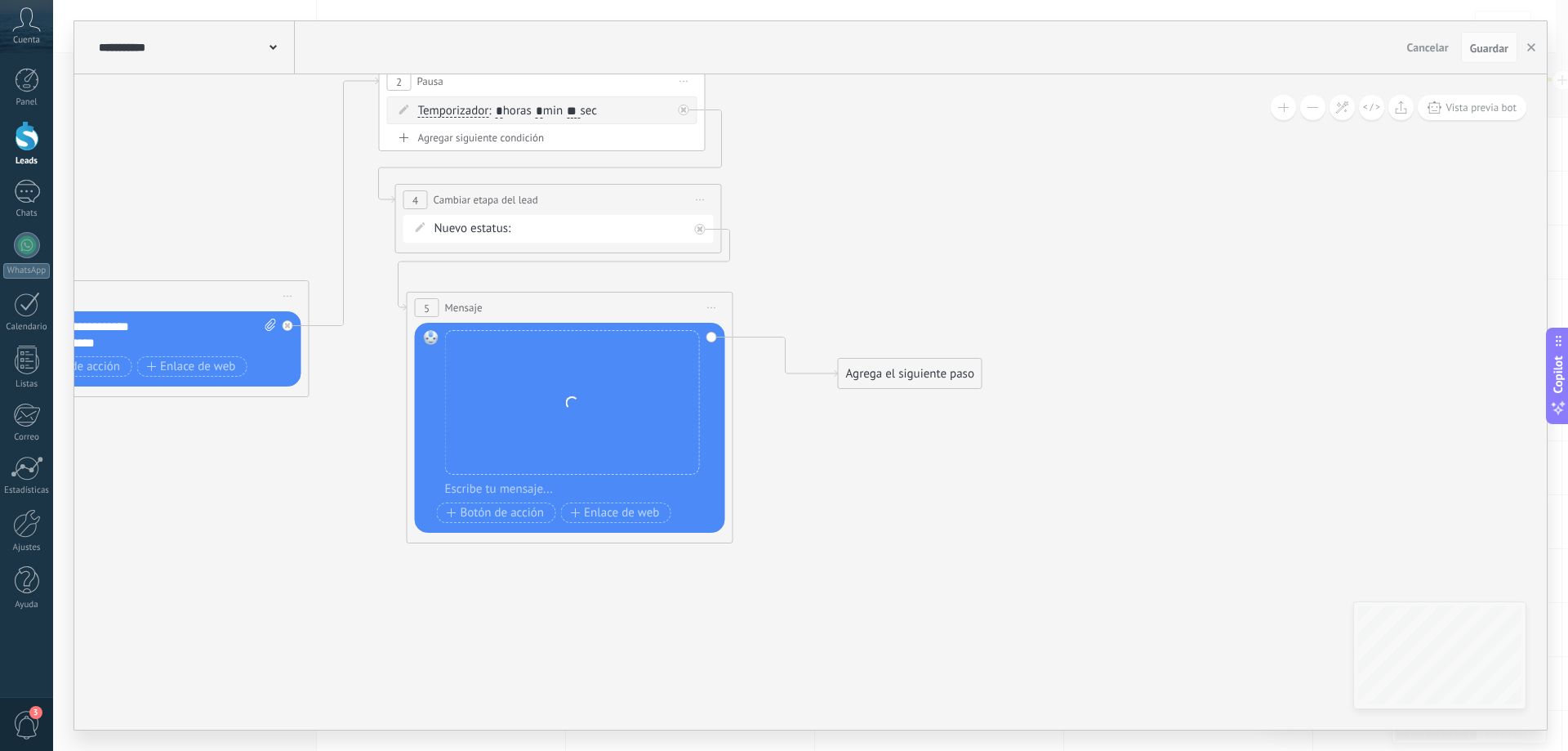
drag, startPoint x: 698, startPoint y: 316, endPoint x: 650, endPoint y: 307, distance: 48.8
click at [650, 307] on div "5 Mensaje ******* (a): Todos los contactos - canales seleccionados Todos los co…" at bounding box center [570, 307] width 325 height 30
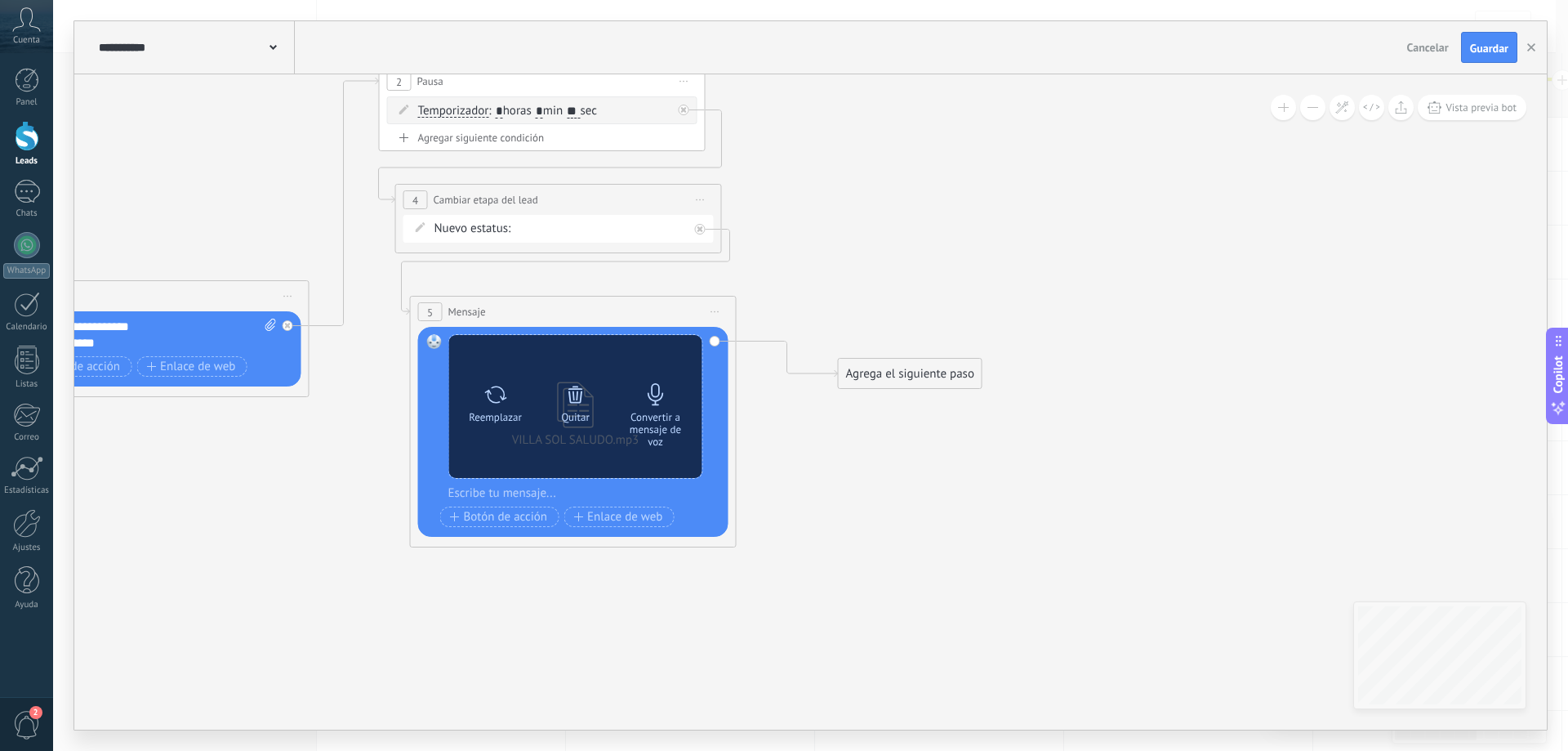
click at [654, 409] on div at bounding box center [655, 395] width 23 height 33
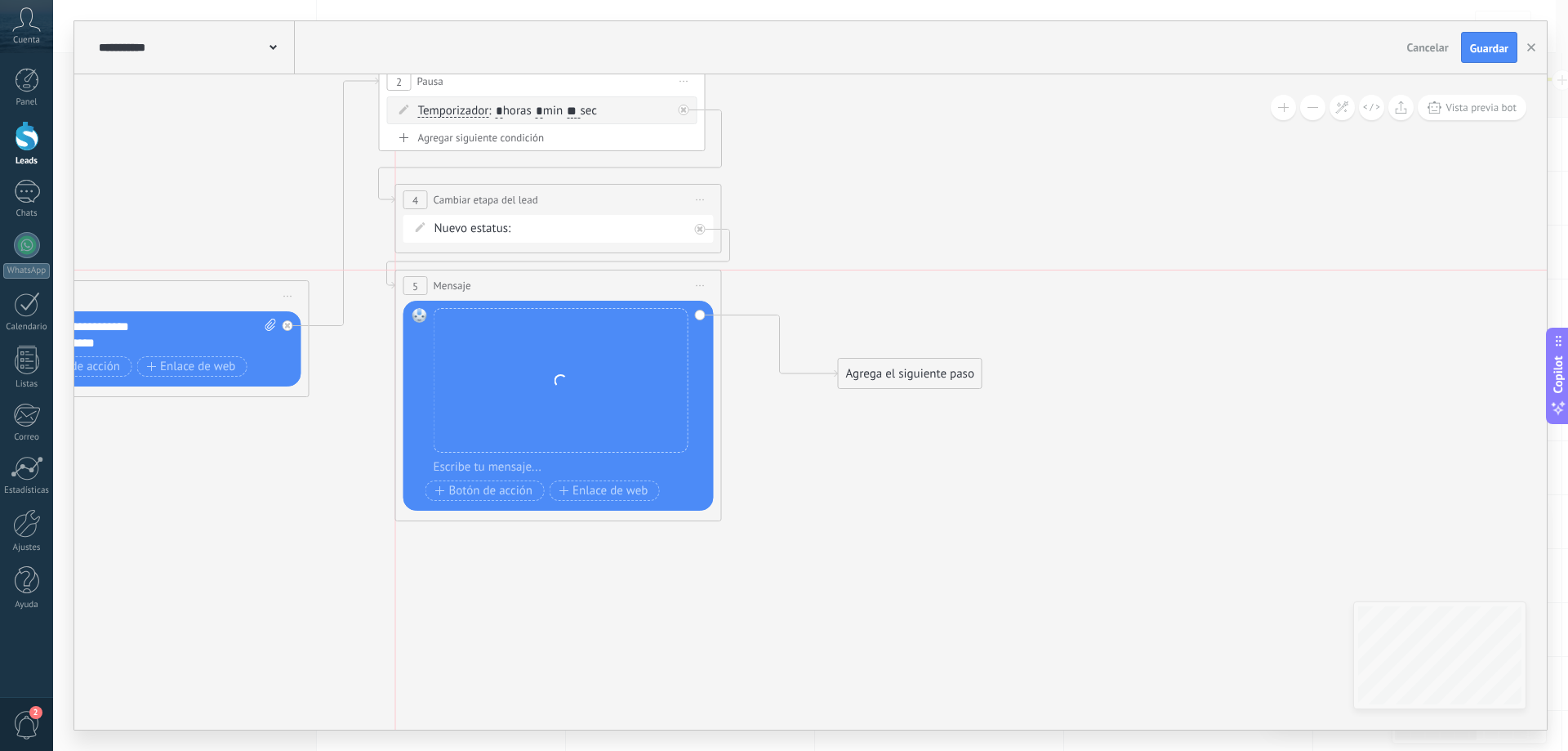
drag, startPoint x: 642, startPoint y: 315, endPoint x: 626, endPoint y: 293, distance: 27.2
click at [626, 293] on div "5 Mensaje ******* (a): Todos los contactos - canales seleccionados Todos los co…" at bounding box center [558, 285] width 325 height 30
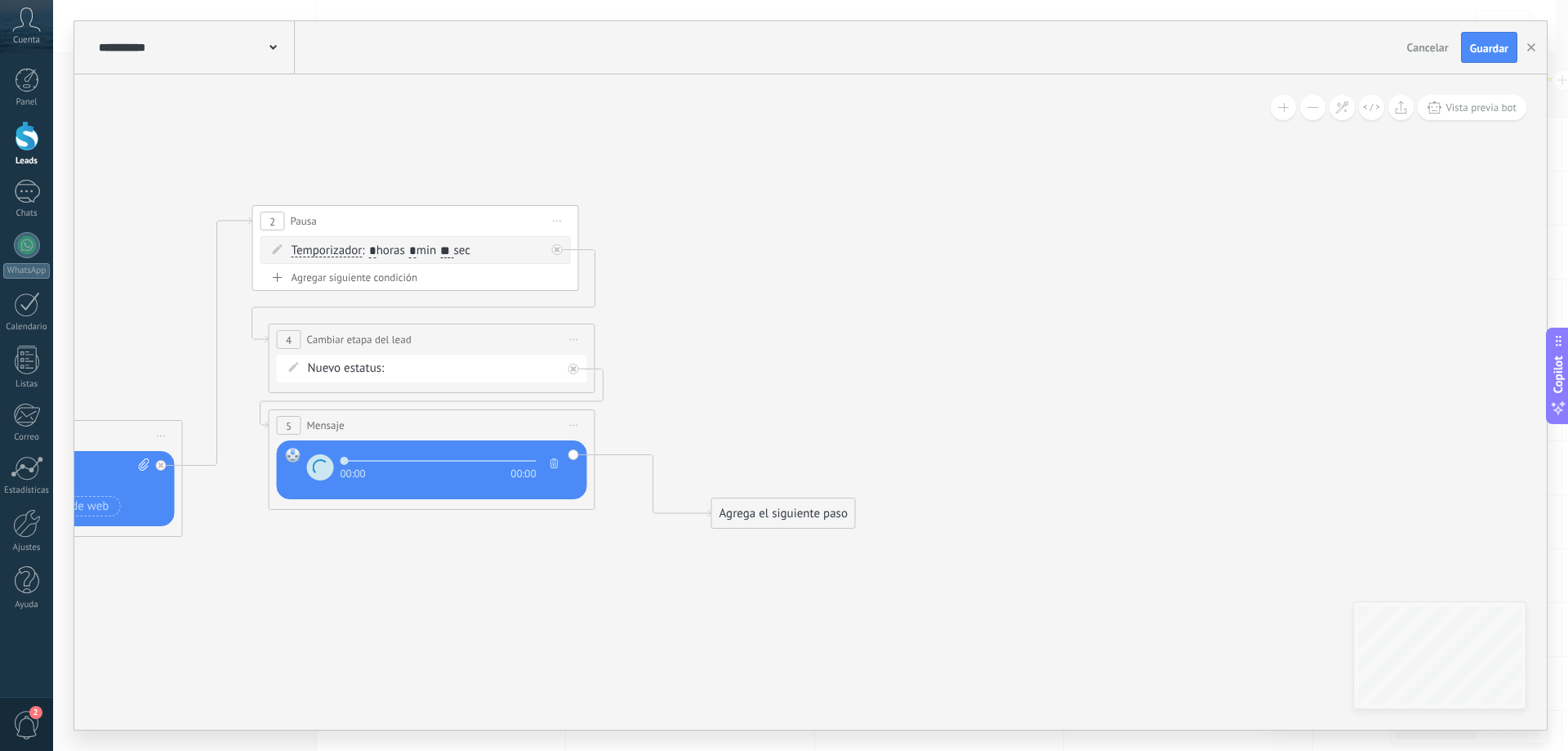
drag, startPoint x: 867, startPoint y: 236, endPoint x: 742, endPoint y: 375, distance: 186.9
click at [742, 375] on icon at bounding box center [232, 433] width 1953 height 1273
click at [558, 215] on span "Iniciar vista previa aquí Cambiar nombre Duplicar [GEOGRAPHIC_DATA]" at bounding box center [558, 221] width 26 height 24
click at [629, 297] on div "Duplicar" at bounding box center [632, 299] width 162 height 28
drag, startPoint x: 474, startPoint y: 349, endPoint x: 912, endPoint y: 193, distance: 465.0
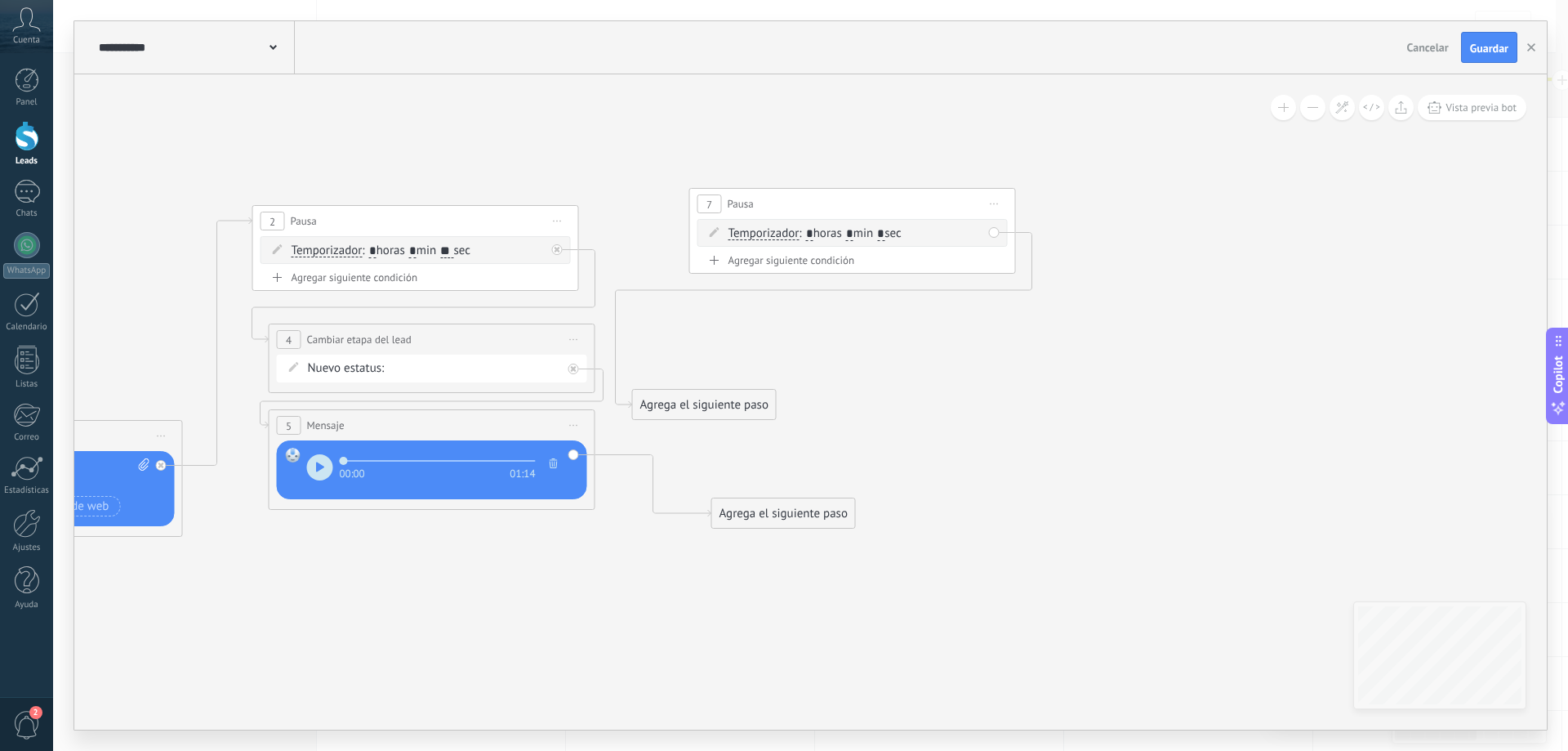
click at [912, 193] on div "7 Pausa ***** Iniciar vista previa aquí Cambiar nombre Duplicar [GEOGRAPHIC_DAT…" at bounding box center [852, 203] width 325 height 30
click at [901, 228] on span ": * horas * min * sec" at bounding box center [850, 233] width 102 height 15
click at [885, 235] on input "*" at bounding box center [881, 234] width 7 height 13
type input "**"
drag, startPoint x: 792, startPoint y: 513, endPoint x: 783, endPoint y: 271, distance: 242.2
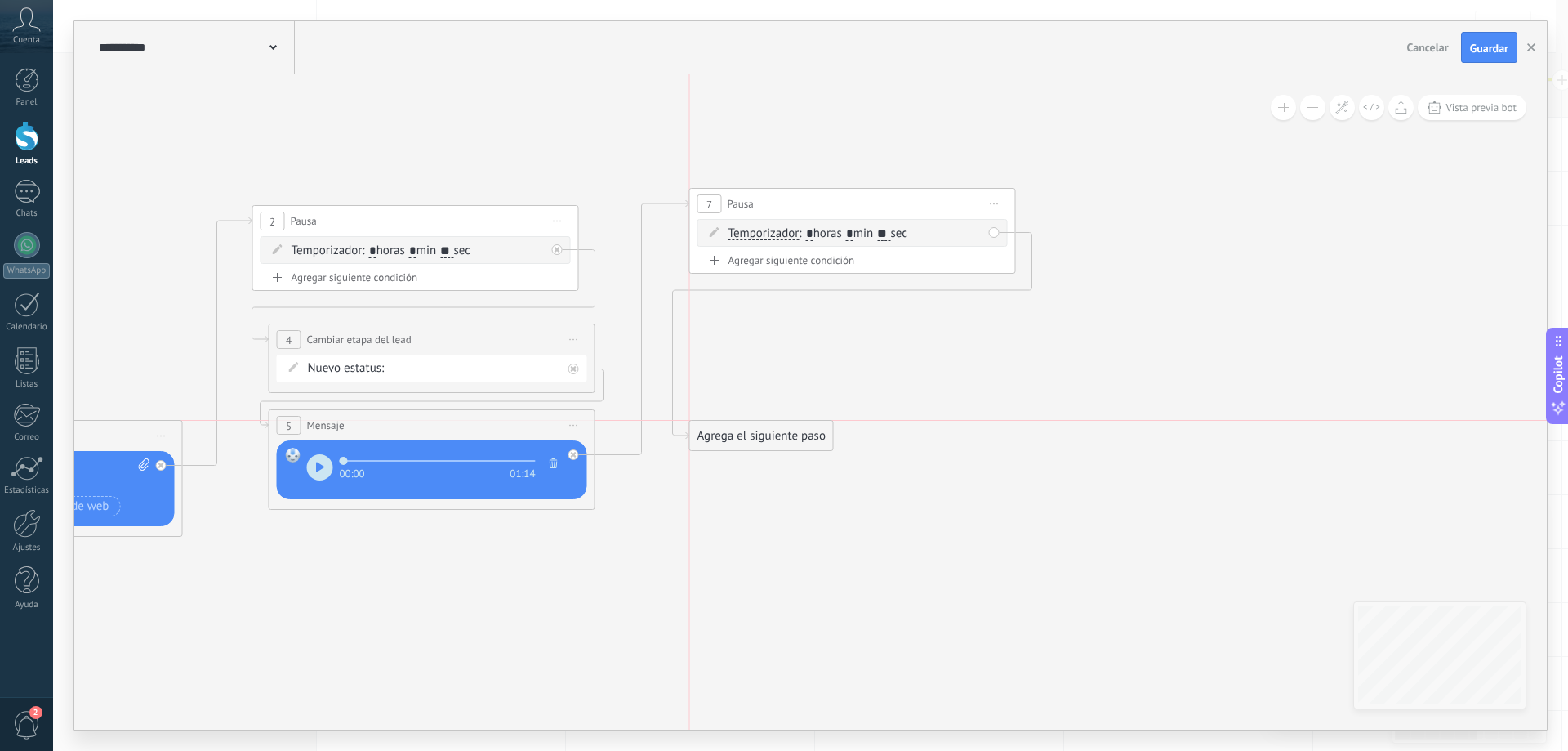
drag, startPoint x: 767, startPoint y: 414, endPoint x: 774, endPoint y: 442, distance: 28.9
click at [774, 442] on div "Agrega el siguiente paso" at bounding box center [761, 436] width 143 height 27
click at [770, 441] on div "Agrega el siguiente paso" at bounding box center [761, 436] width 143 height 27
click at [809, 465] on div "Mensaje" at bounding box center [801, 465] width 137 height 16
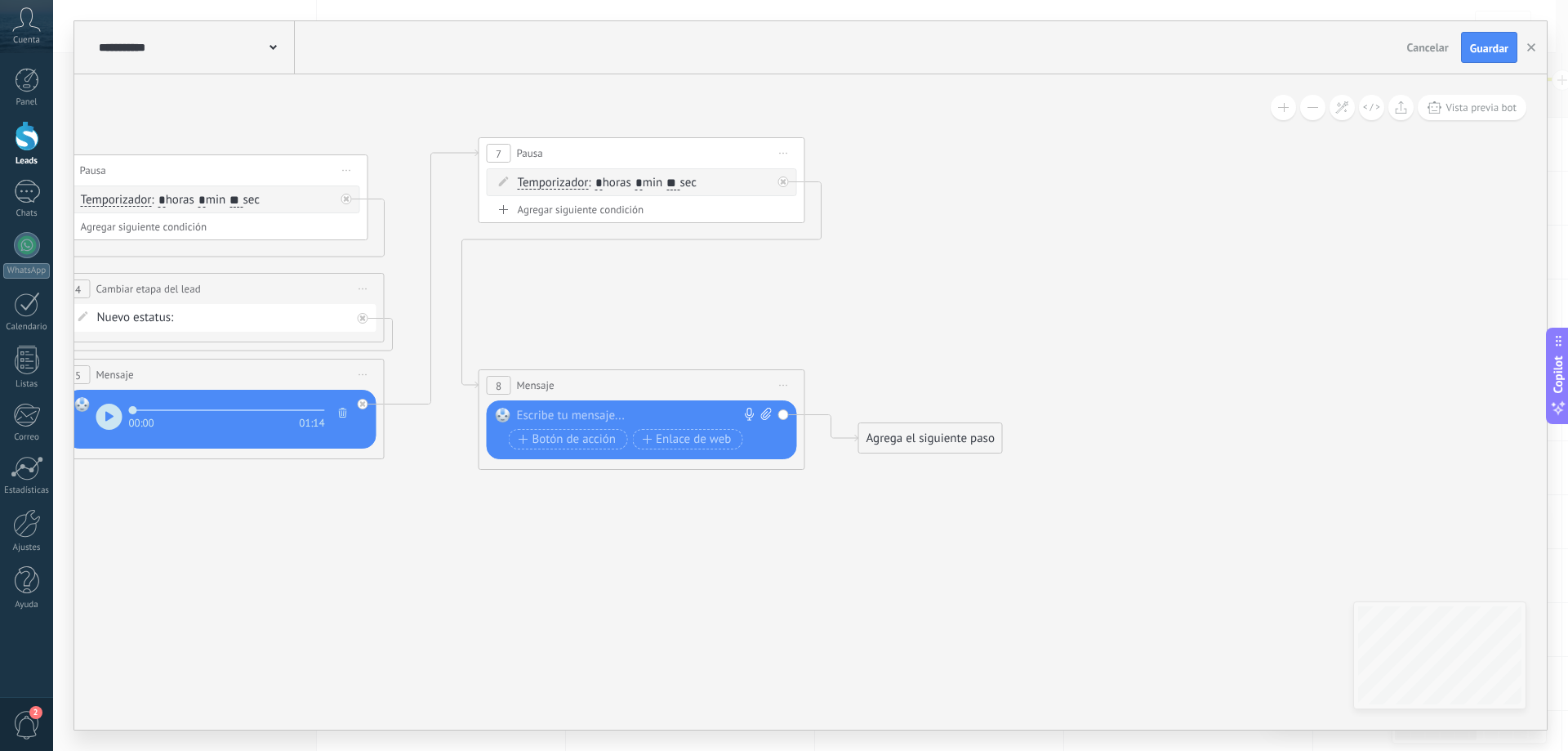
drag, startPoint x: 894, startPoint y: 390, endPoint x: 730, endPoint y: 339, distance: 171.7
click at [730, 339] on icon at bounding box center [200, 311] width 2311 height 1166
click at [768, 416] on icon at bounding box center [766, 413] width 11 height 12
click input "Subir" at bounding box center [0, 0] width 0 height 0
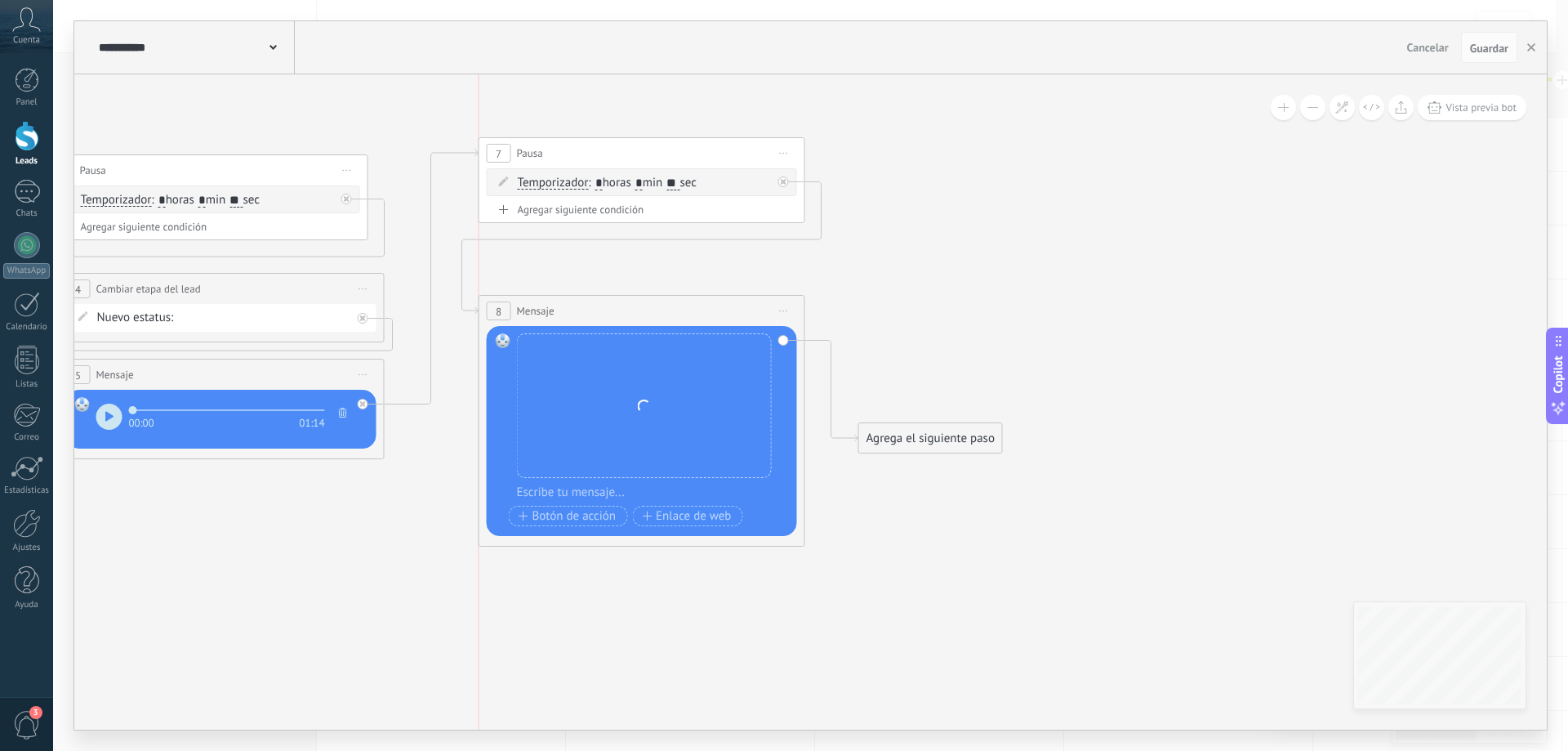
drag, startPoint x: 710, startPoint y: 378, endPoint x: 713, endPoint y: 303, distance: 75.1
click at [713, 303] on div "8 Mensaje ******* (a): Todos los contactos - canales seleccionados Todos los co…" at bounding box center [642, 310] width 325 height 30
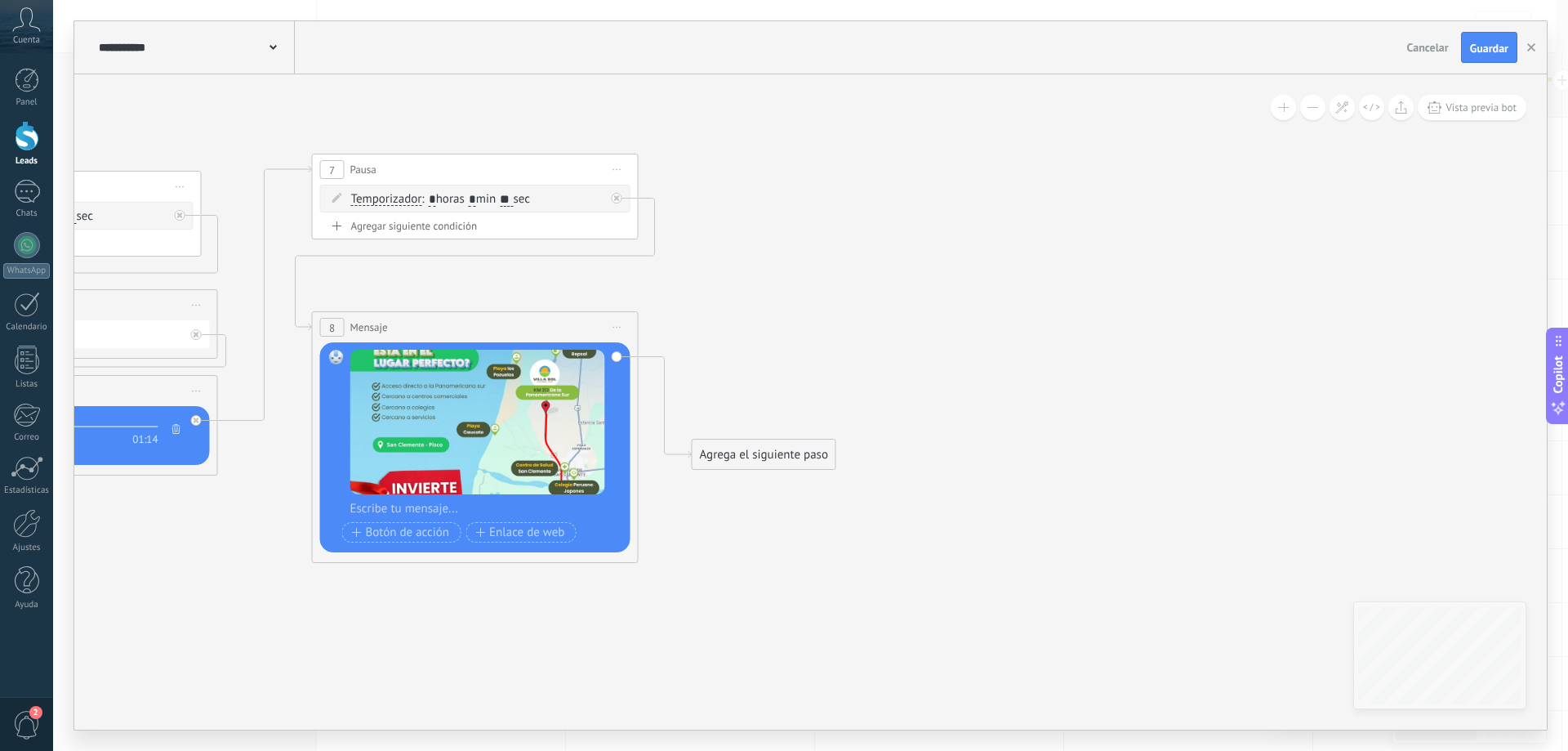
drag, startPoint x: 940, startPoint y: 381, endPoint x: 777, endPoint y: 394, distance: 163.5
click at [777, 394] on icon at bounding box center [34, 358] width 2311 height 1225
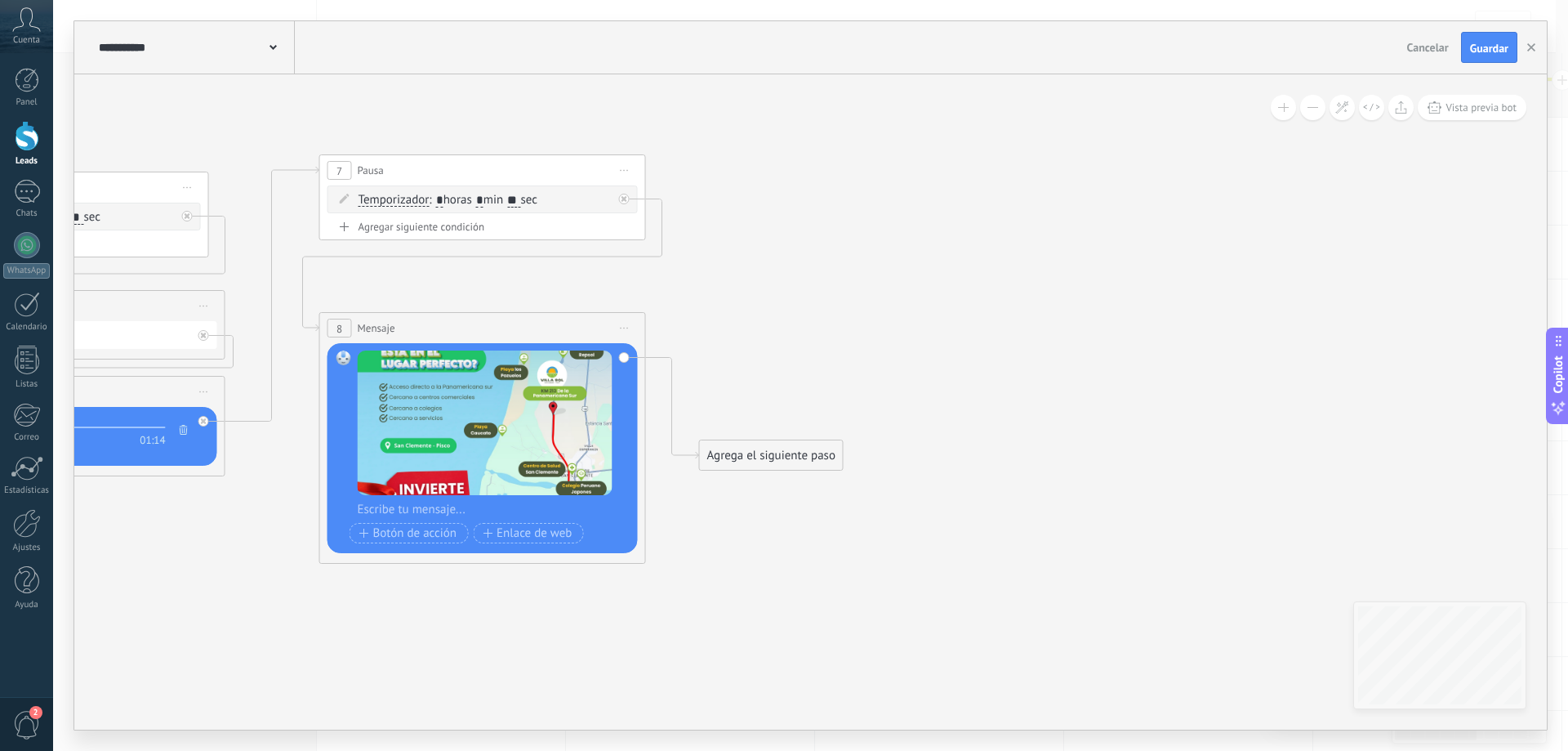
drag, startPoint x: 793, startPoint y: 351, endPoint x: 817, endPoint y: 356, distance: 24.5
click at [817, 353] on icon at bounding box center [41, 359] width 2311 height 1225
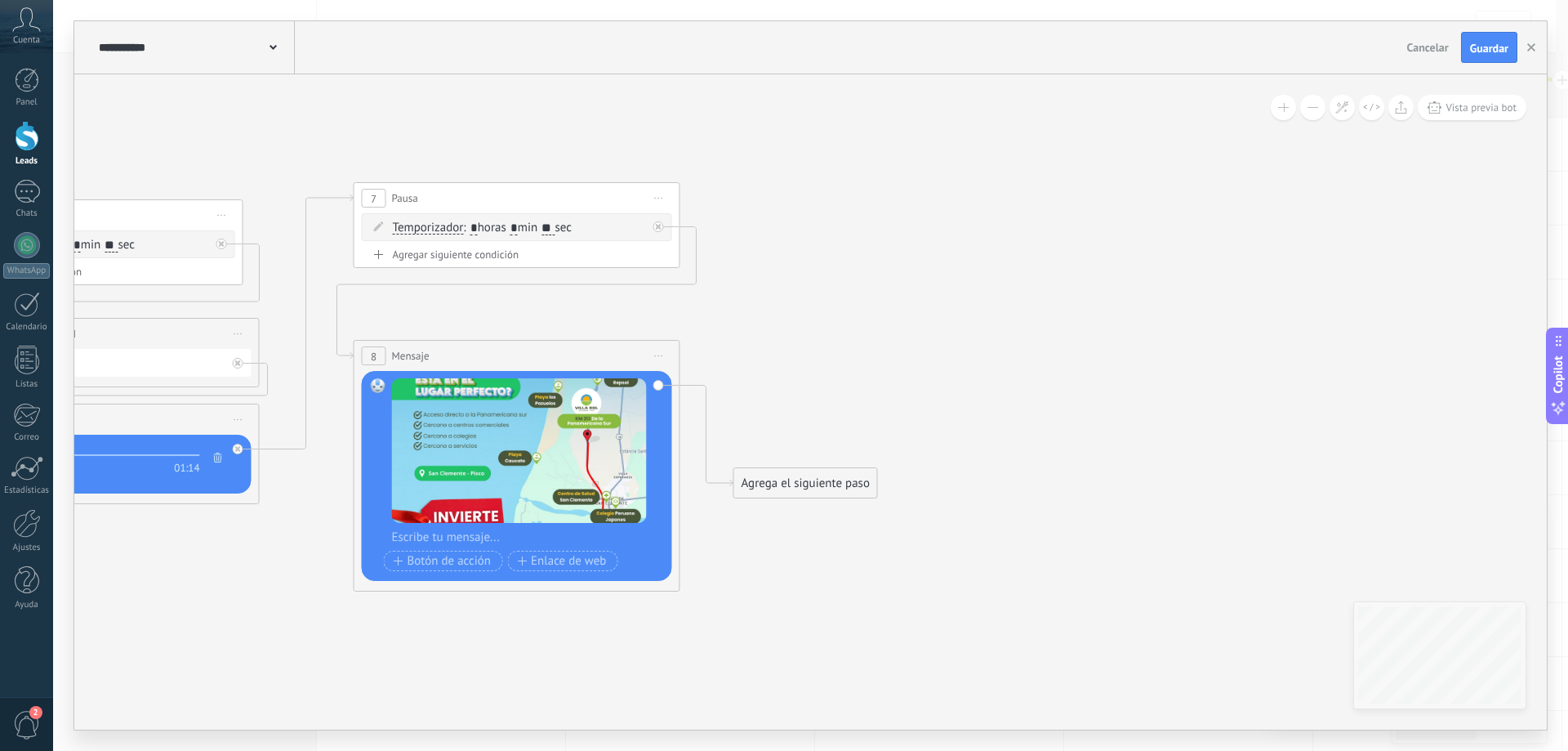
drag, startPoint x: 771, startPoint y: 341, endPoint x: 781, endPoint y: 376, distance: 36.4
click at [781, 376] on icon at bounding box center [76, 386] width 2311 height 1225
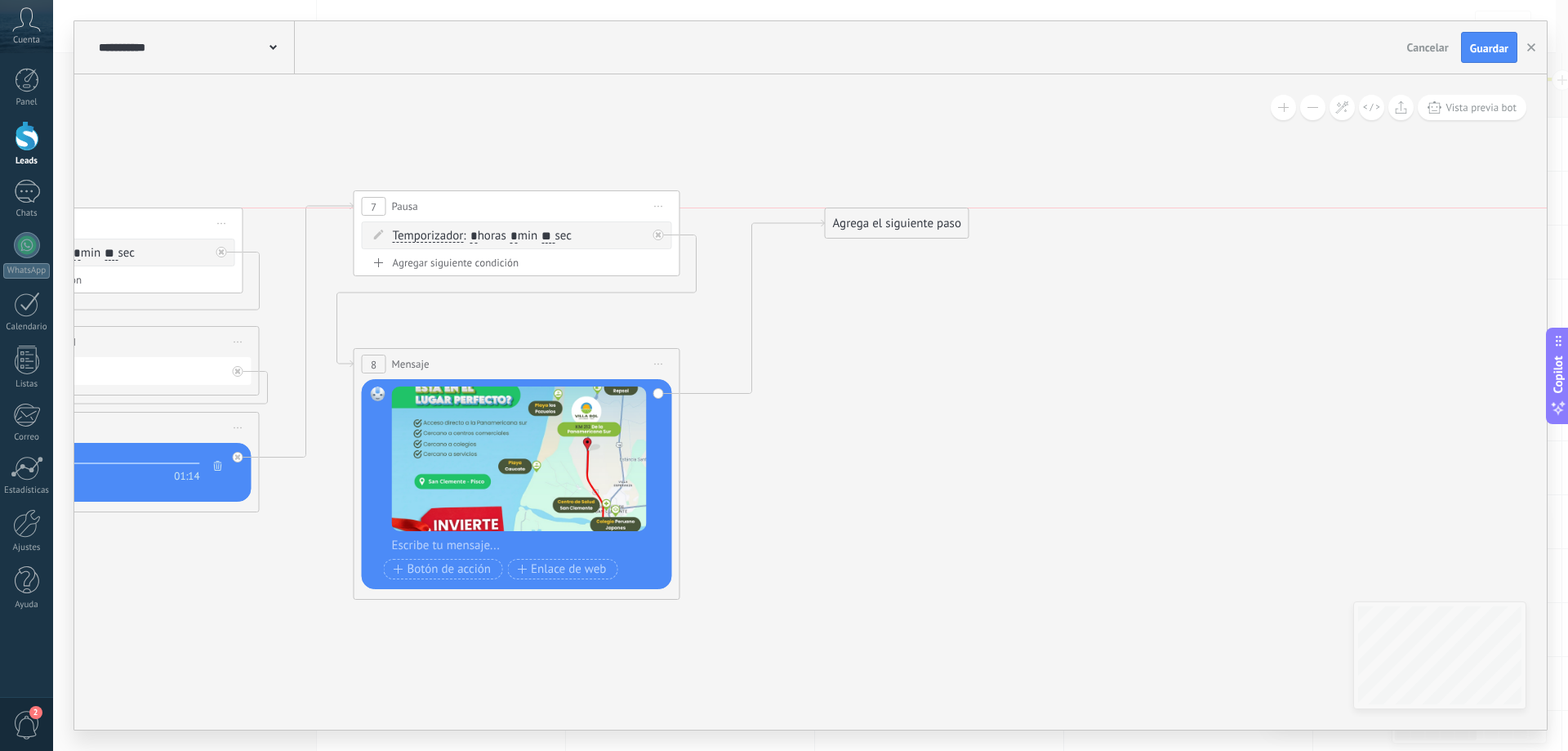
drag, startPoint x: 841, startPoint y: 492, endPoint x: 921, endPoint y: 227, distance: 276.8
click at [921, 227] on div "Agrega el siguiente paso" at bounding box center [896, 224] width 143 height 27
click at [918, 226] on div "Agrega el siguiente paso" at bounding box center [899, 224] width 143 height 27
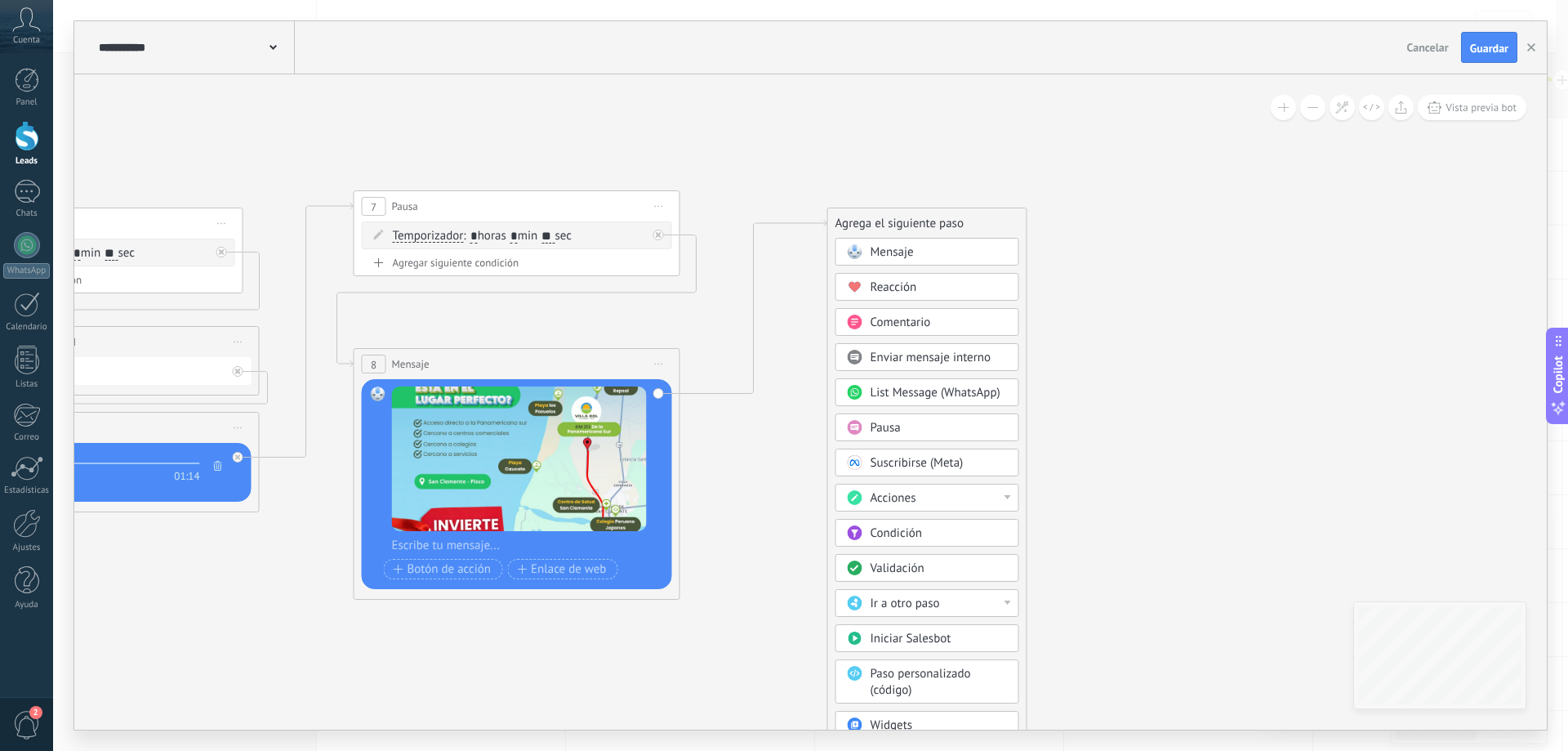
click at [940, 253] on div "Mensaje" at bounding box center [939, 252] width 137 height 16
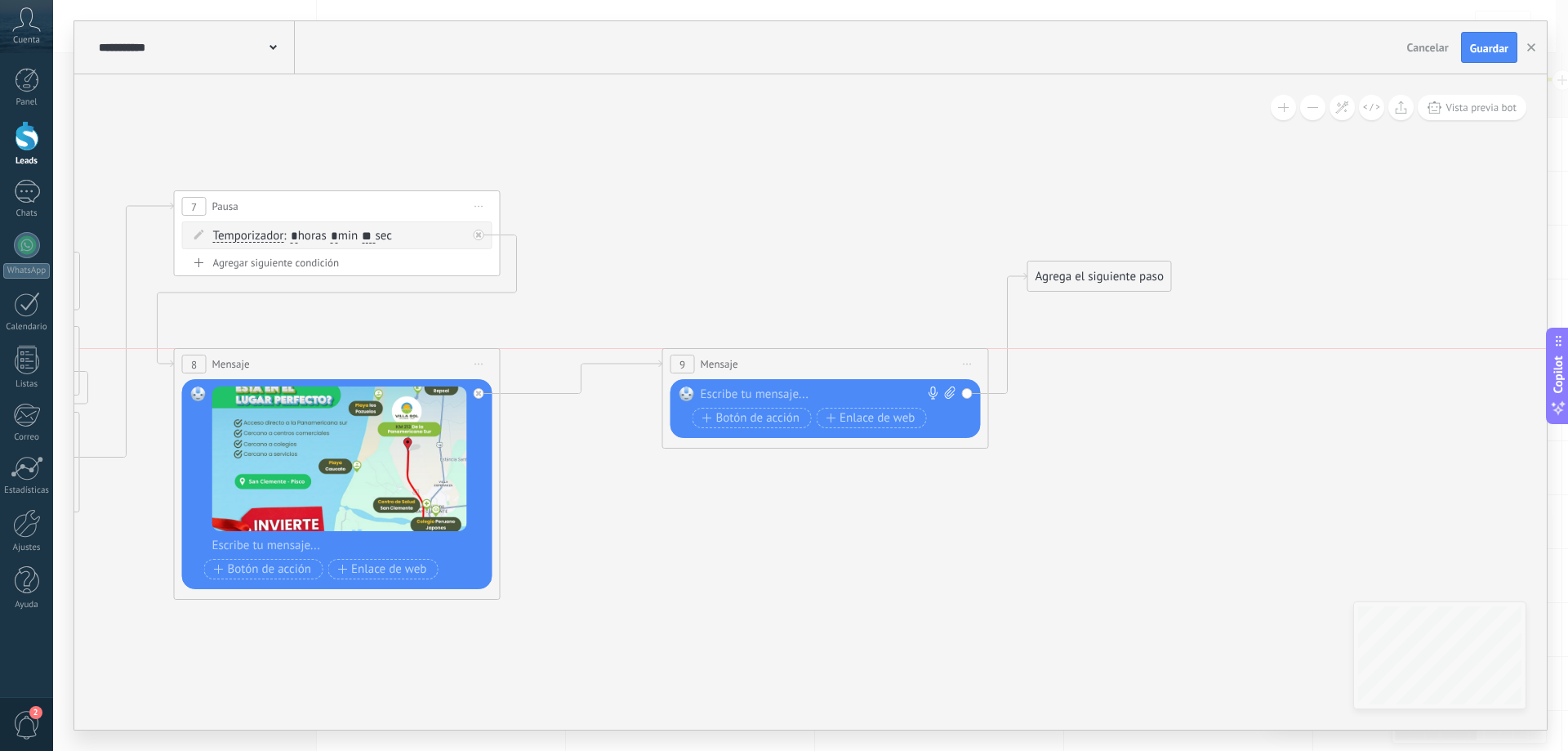
drag, startPoint x: 808, startPoint y: 219, endPoint x: 818, endPoint y: 370, distance: 151.3
click at [817, 370] on div "9 Mensaje ******* (a): Todos los contactos - canales seleccionados Todos los co…" at bounding box center [825, 363] width 325 height 30
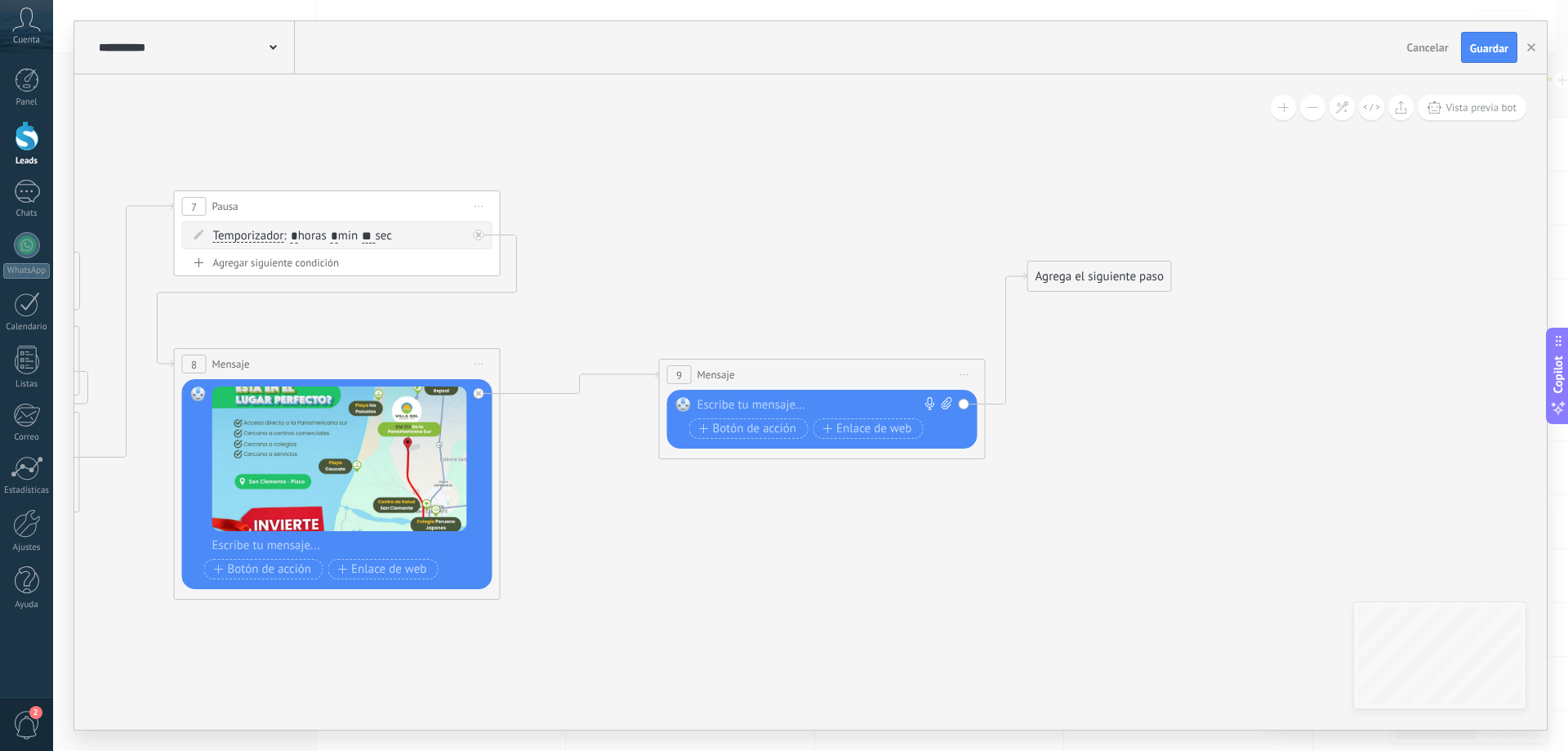
drag, startPoint x: 476, startPoint y: 195, endPoint x: 487, endPoint y: 195, distance: 11.0
click at [477, 195] on span "Iniciar vista previa aquí Cambiar nombre Duplicar [GEOGRAPHIC_DATA]" at bounding box center [479, 207] width 26 height 24
click at [554, 289] on div "Duplicar" at bounding box center [554, 285] width 162 height 28
drag, startPoint x: 388, startPoint y: 340, endPoint x: 851, endPoint y: 217, distance: 479.1
click at [851, 214] on div "11 Pausa ***** Iniciar vista previa aquí Cambiar nombre Duplicar [GEOGRAPHIC_DA…" at bounding box center [776, 223] width 325 height 30
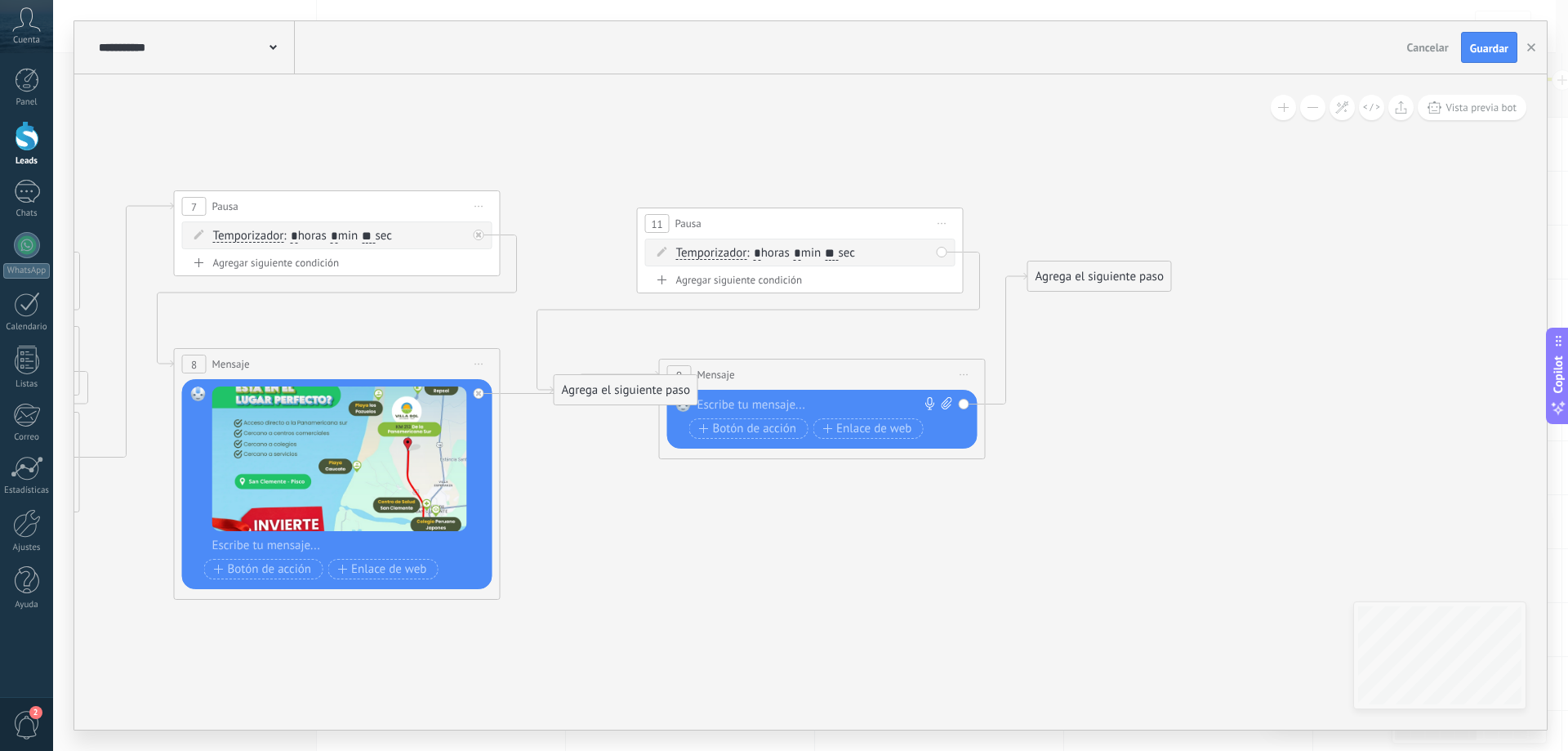
click at [838, 249] on input "**" at bounding box center [831, 254] width 13 height 13
click at [838, 249] on input "**" at bounding box center [831, 254] width 13 height 13
click at [838, 251] on input "**" at bounding box center [831, 254] width 13 height 13
click at [855, 253] on span ": * horas * min ** sec" at bounding box center [800, 252] width 108 height 15
click at [838, 254] on input "**" at bounding box center [831, 254] width 13 height 13
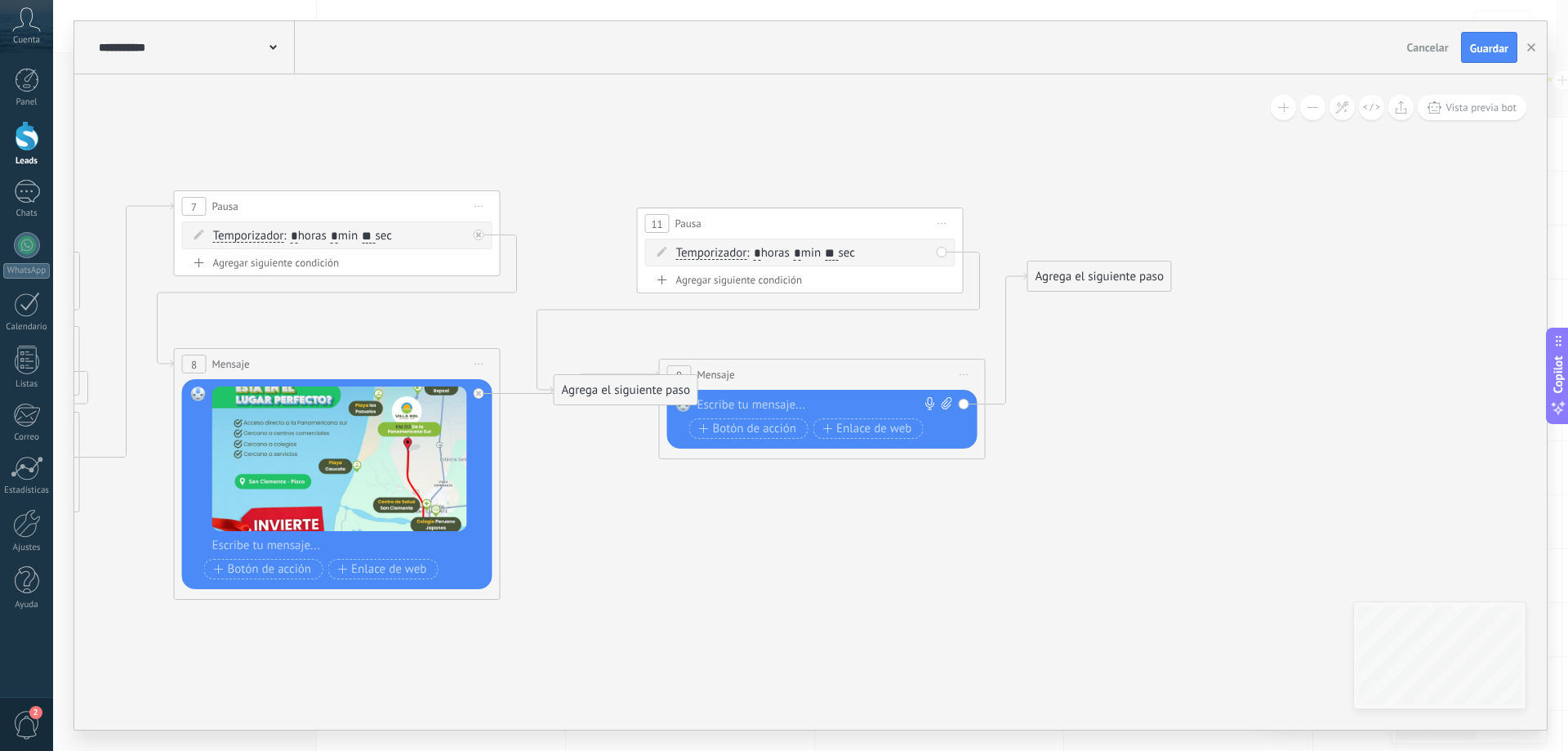
type input "*"
type input "**"
click at [485, 393] on div at bounding box center [483, 389] width 19 height 20
drag, startPoint x: 607, startPoint y: 431, endPoint x: 693, endPoint y: 255, distance: 195.9
drag, startPoint x: 733, startPoint y: 385, endPoint x: 816, endPoint y: 400, distance: 84.3
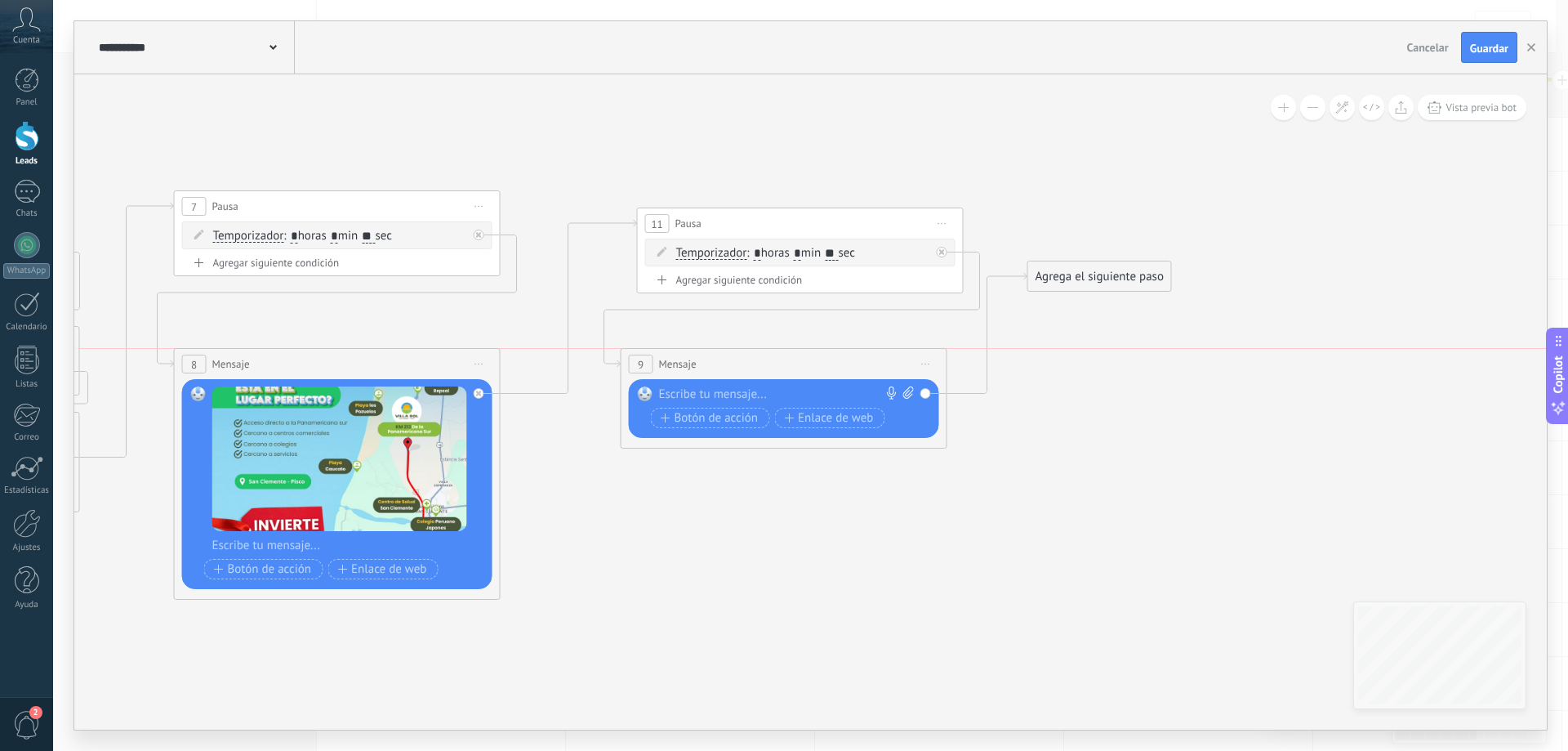
drag, startPoint x: 810, startPoint y: 381, endPoint x: 801, endPoint y: 376, distance: 10.3
click at [801, 376] on div "9 Mensaje ******* (a): Todos los contactos - canales seleccionados Todos los co…" at bounding box center [784, 363] width 325 height 30
click at [913, 395] on div "Reemplazar Quitar Convertir a mensaje de voz Arrastre la imagen aquí para adjun…" at bounding box center [782, 408] width 310 height 59
click at [905, 394] on icon at bounding box center [907, 392] width 11 height 12
click input "Subir" at bounding box center [0, 0] width 0 height 0
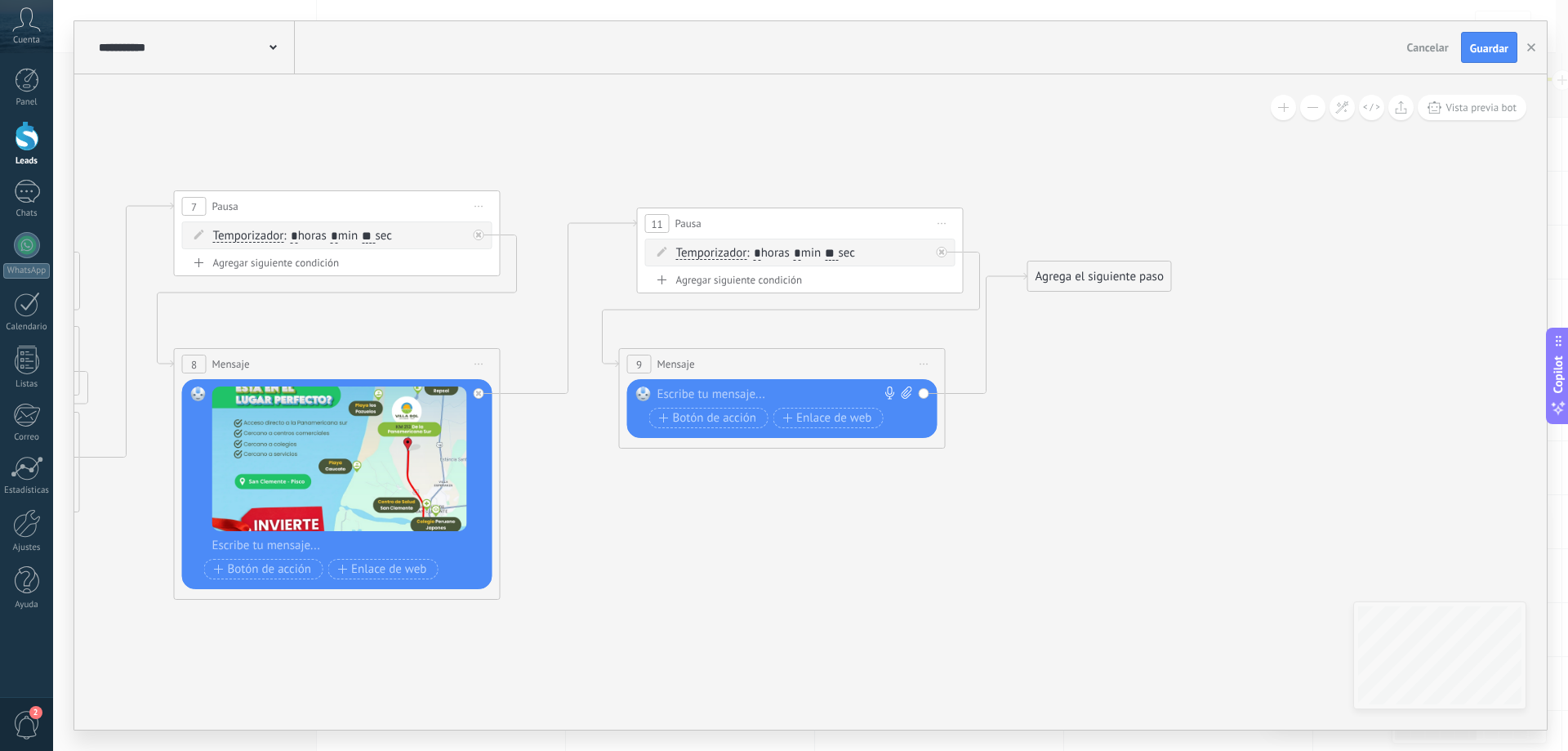
click at [743, 383] on div "Reemplazar Quitar Convertir a mensaje de voz Arrastre la imagen aquí para adjun…" at bounding box center [782, 408] width 310 height 59
click at [733, 391] on div at bounding box center [778, 395] width 243 height 16
paste div
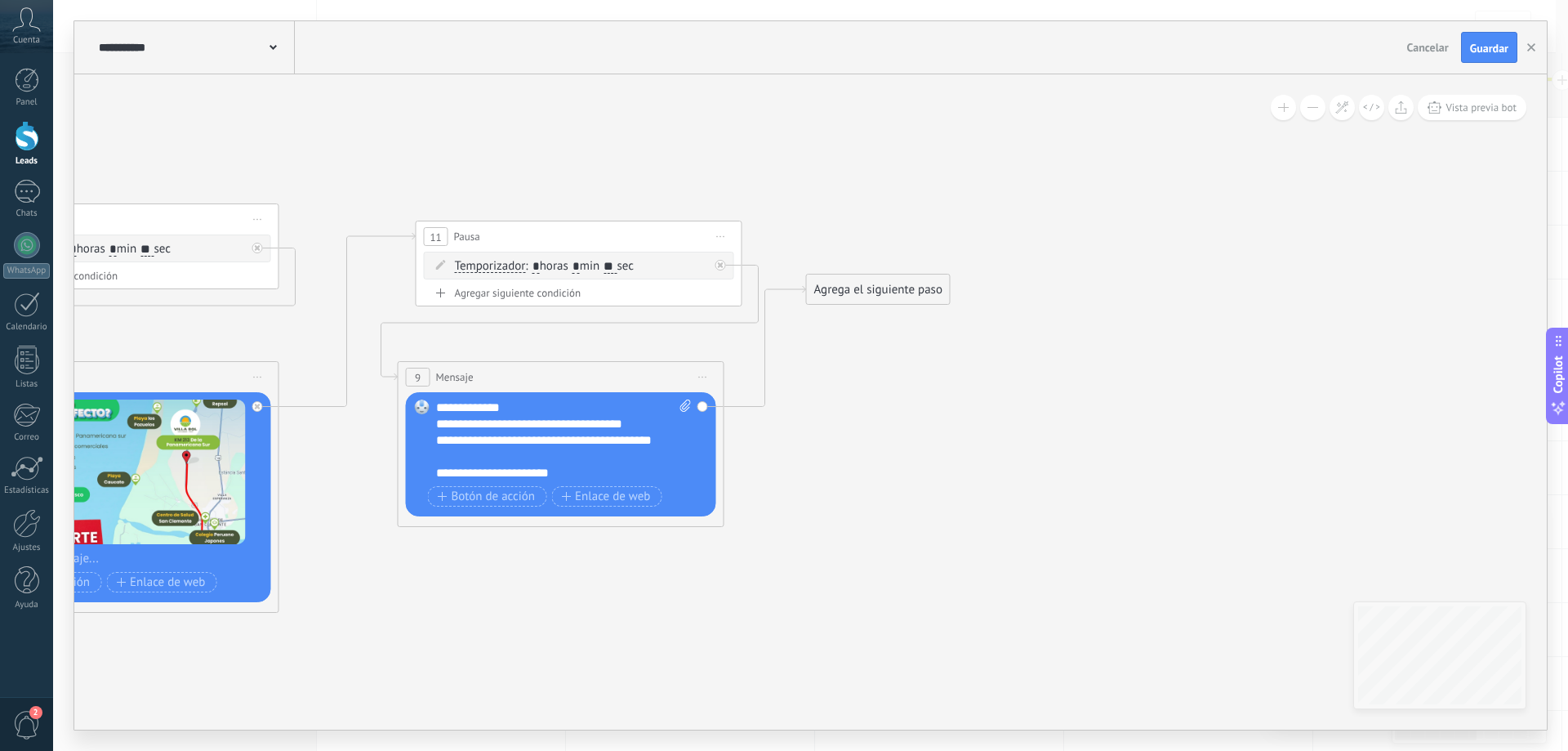
drag, startPoint x: 833, startPoint y: 588, endPoint x: 726, endPoint y: 586, distance: 107.0
click at [723, 238] on span "Iniciar vista previa aquí Cambiar nombre Duplicar [GEOGRAPHIC_DATA]" at bounding box center [721, 237] width 26 height 24
click at [779, 312] on div "Duplicar" at bounding box center [795, 315] width 162 height 28
drag, startPoint x: 777, startPoint y: 341, endPoint x: 965, endPoint y: 184, distance: 244.9
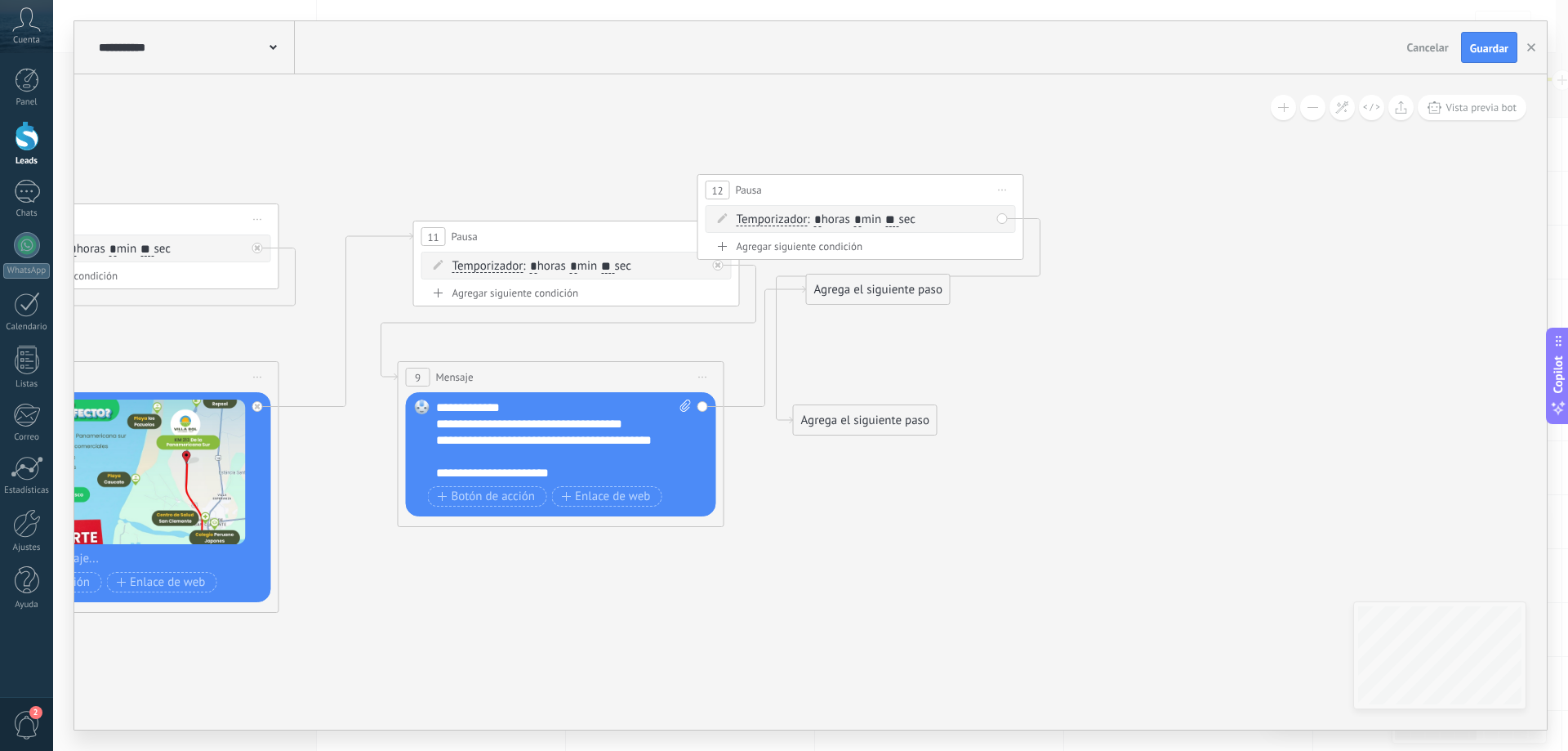
click at [965, 184] on div "12 Pausa ***** Iniciar vista previa aquí Cambiar nombre Duplicar [GEOGRAPHIC_DA…" at bounding box center [860, 189] width 325 height 30
drag, startPoint x: 874, startPoint y: 289, endPoint x: 902, endPoint y: 206, distance: 87.6
drag, startPoint x: 932, startPoint y: 203, endPoint x: 1049, endPoint y: 245, distance: 124.3
click at [1049, 245] on div "12 Pausa ***** Iniciar vista previa aquí Cambiar nombre Duplicar [GEOGRAPHIC_DA…" at bounding box center [965, 236] width 325 height 30
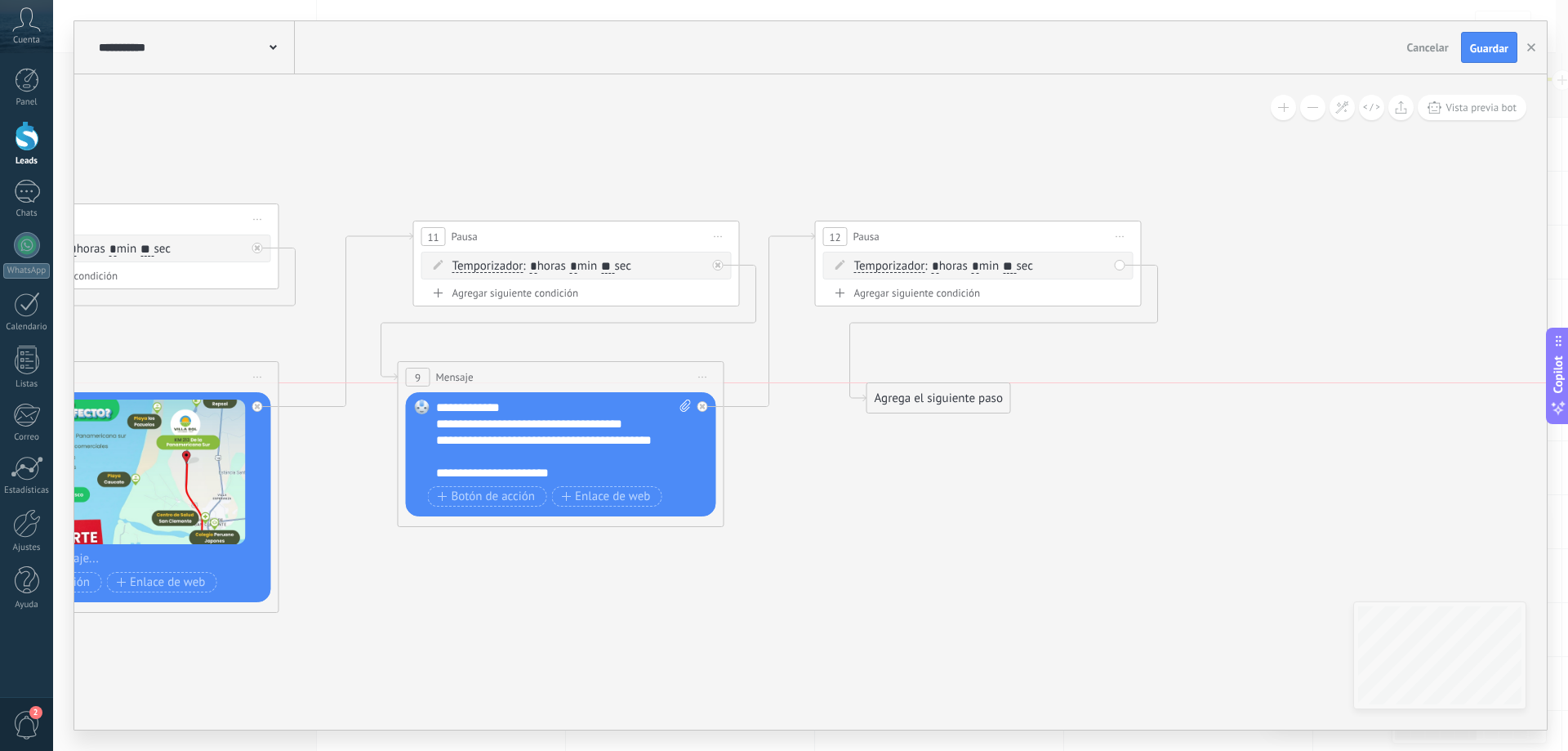
drag, startPoint x: 883, startPoint y: 421, endPoint x: 961, endPoint y: 388, distance: 84.7
click at [961, 388] on div "Agrega el siguiente paso" at bounding box center [938, 399] width 143 height 27
click at [960, 388] on div "Agrega el siguiente paso" at bounding box center [944, 387] width 143 height 27
click at [941, 397] on div "Agrega el siguiente paso" at bounding box center [944, 387] width 143 height 27
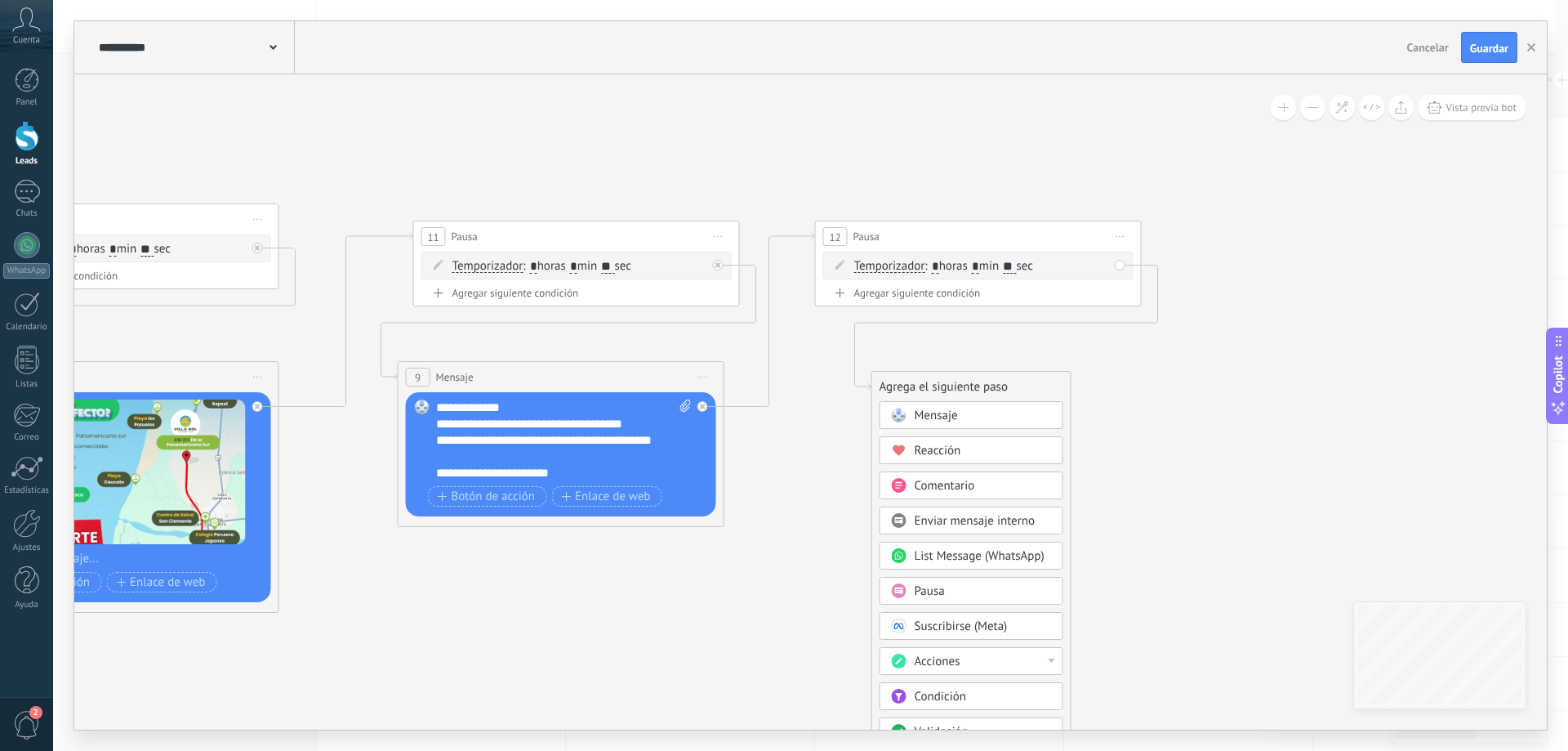
click at [921, 414] on span "Mensaje" at bounding box center [936, 415] width 44 height 15
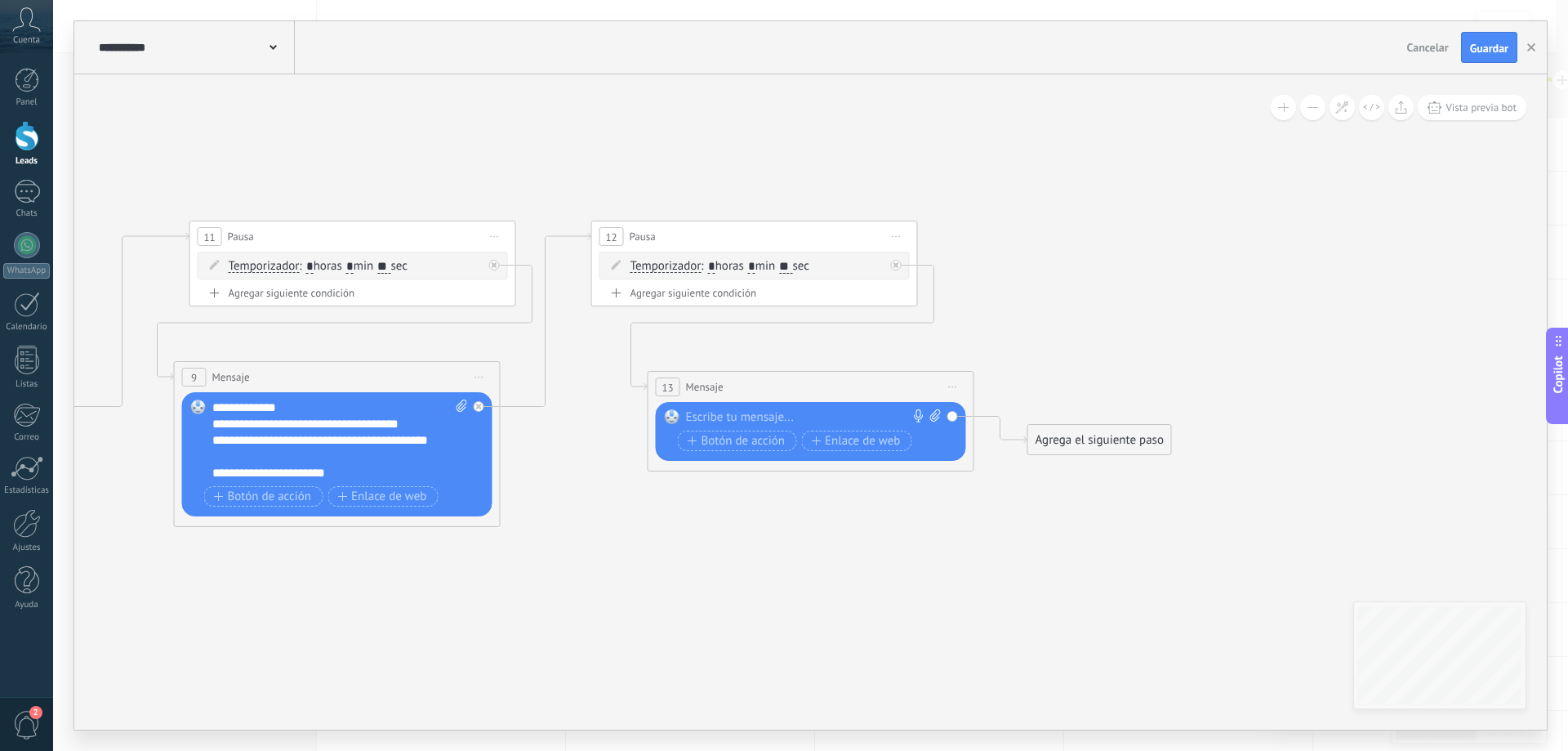
click at [801, 414] on div at bounding box center [807, 418] width 243 height 16
paste div
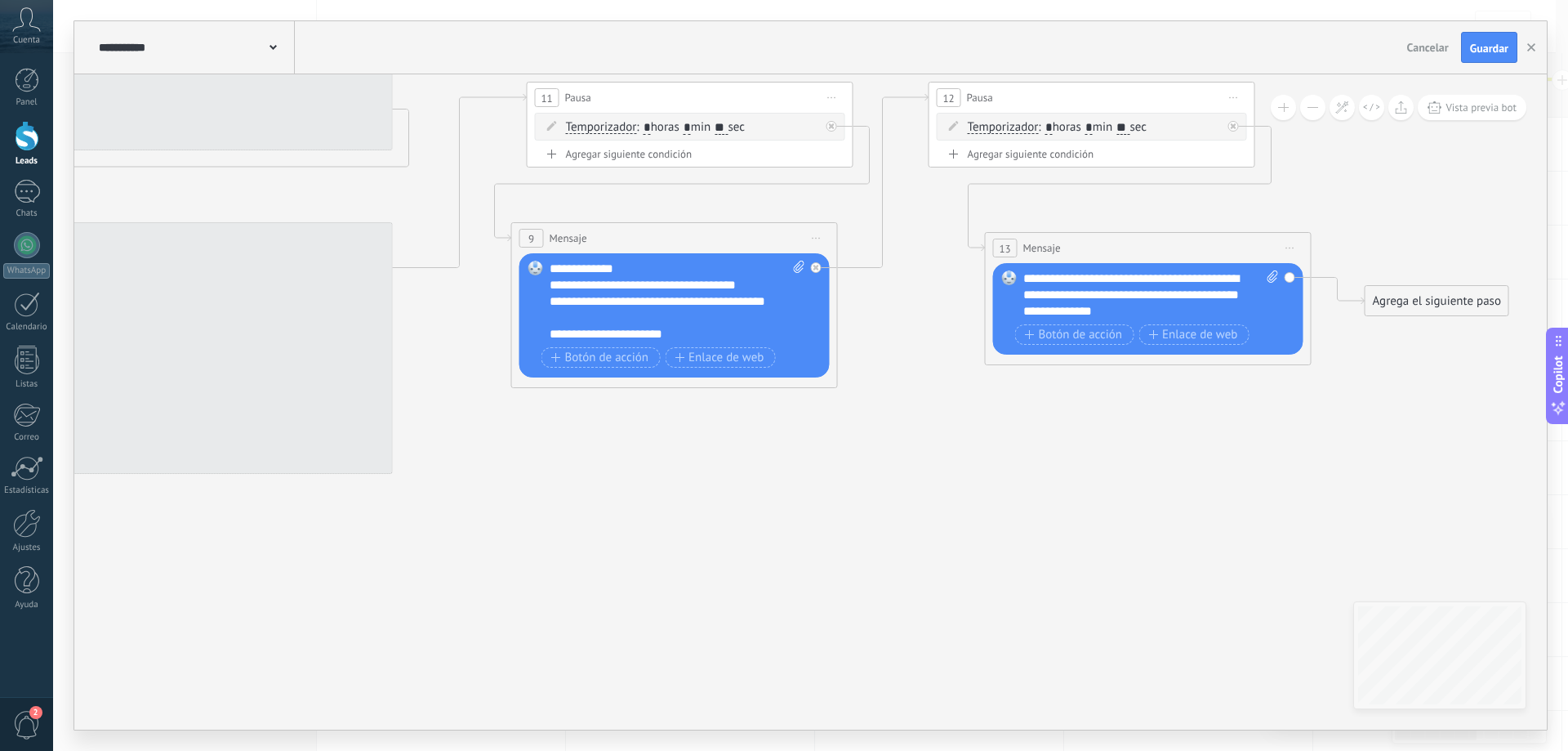
drag, startPoint x: 948, startPoint y: 585, endPoint x: 1342, endPoint y: 428, distance: 424.1
click at [1342, 428] on icon at bounding box center [248, 269] width 3230 height 1226
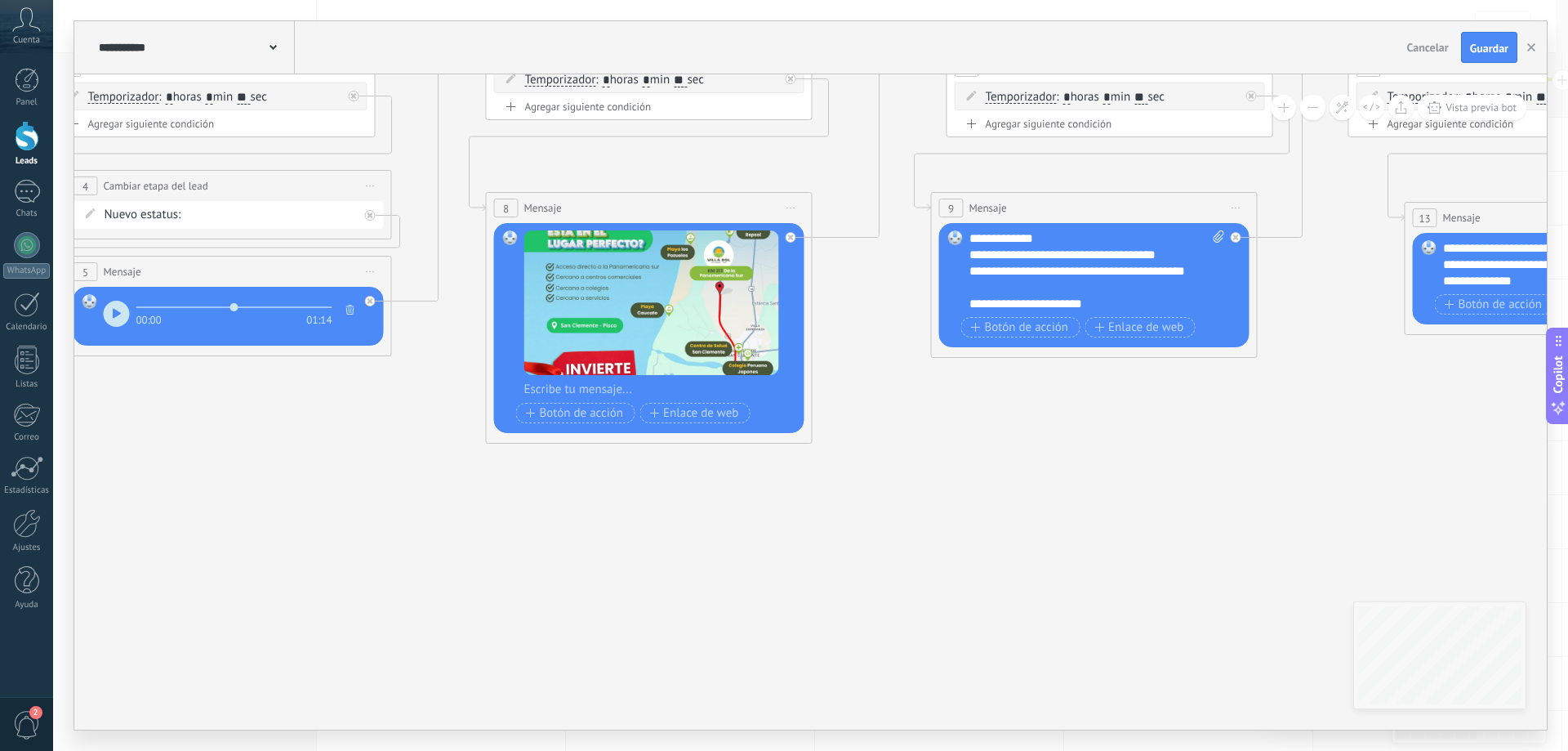
drag, startPoint x: 804, startPoint y: 588, endPoint x: 1224, endPoint y: 558, distance: 421.1
click at [1224, 558] on icon at bounding box center [667, 238] width 3230 height 1226
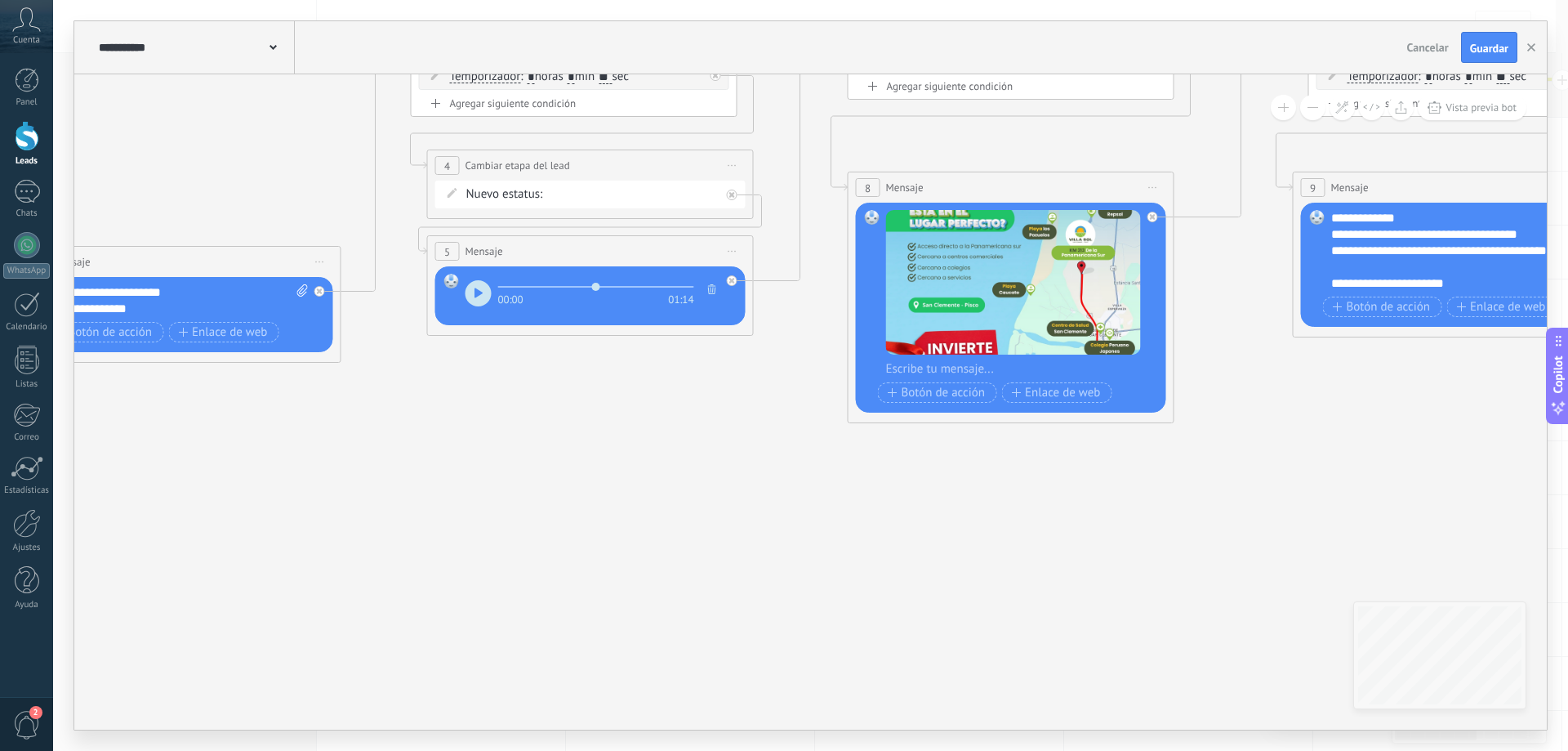
drag, startPoint x: 1021, startPoint y: 556, endPoint x: 1398, endPoint y: 533, distance: 377.7
click at [1398, 533] on icon at bounding box center [1028, 218] width 3230 height 1226
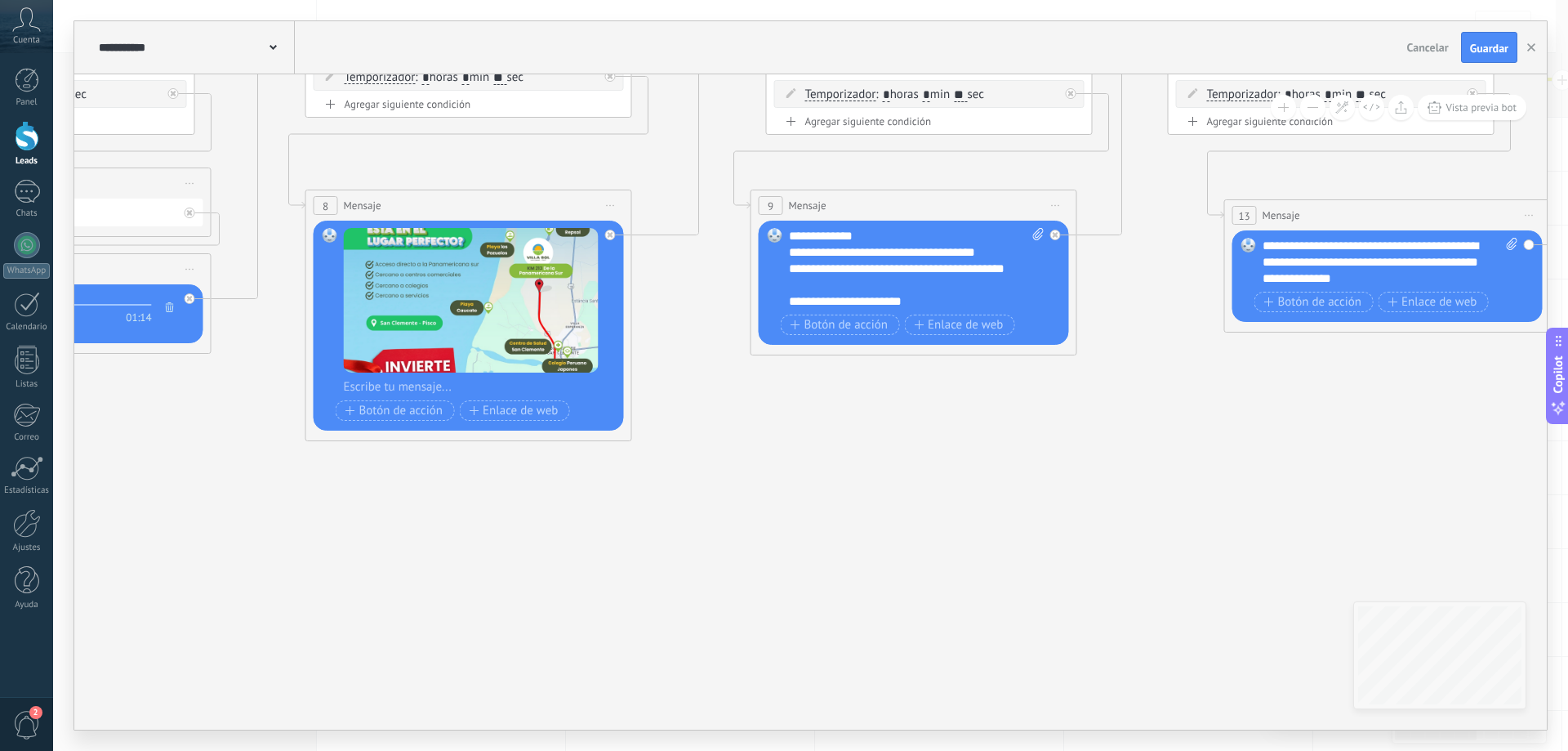
drag, startPoint x: 1316, startPoint y: 534, endPoint x: 985, endPoint y: 507, distance: 332.1
click at [699, 543] on icon at bounding box center [487, 236] width 3230 height 1226
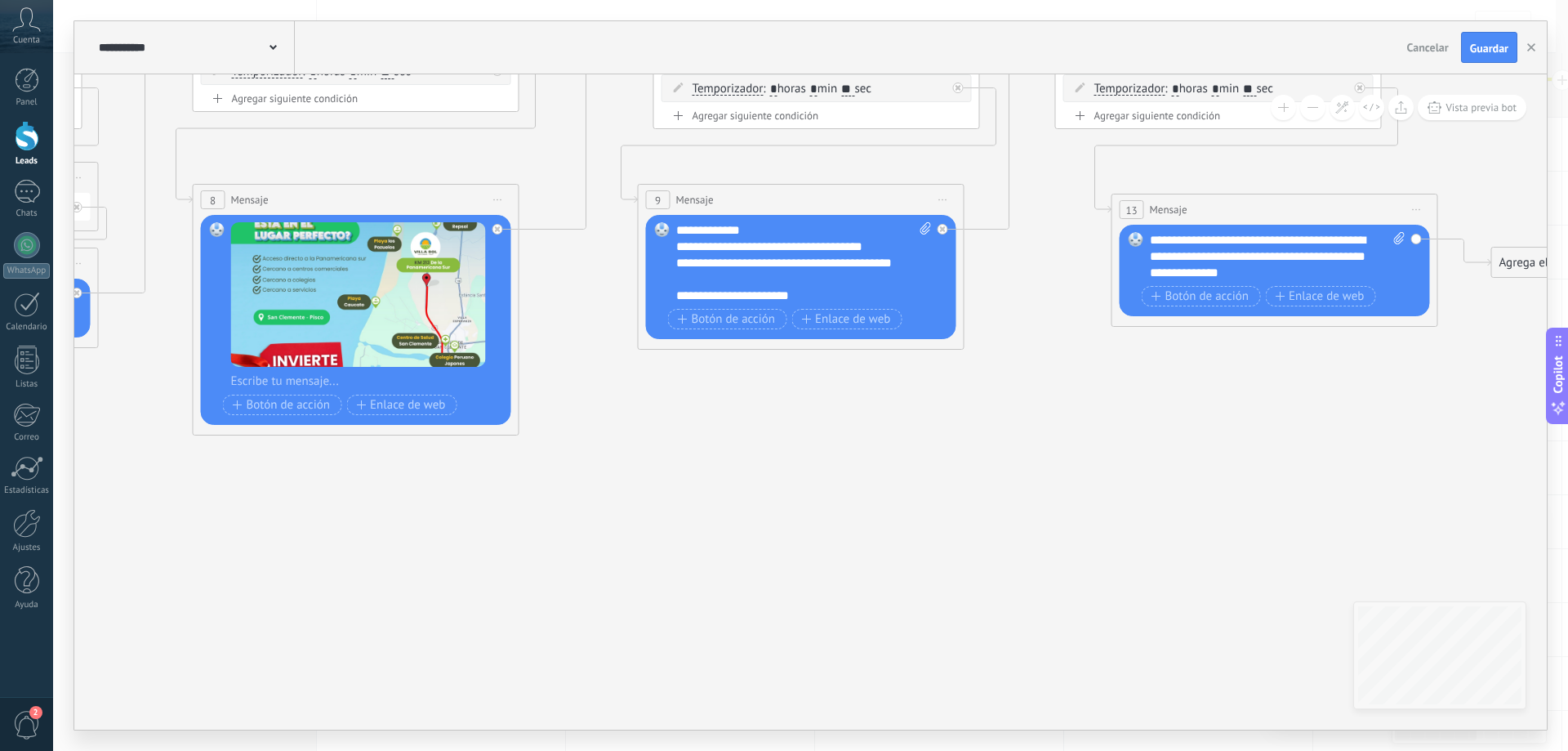
drag, startPoint x: 1110, startPoint y: 514, endPoint x: 610, endPoint y: 544, distance: 500.9
click at [610, 545] on icon at bounding box center [374, 230] width 3230 height 1226
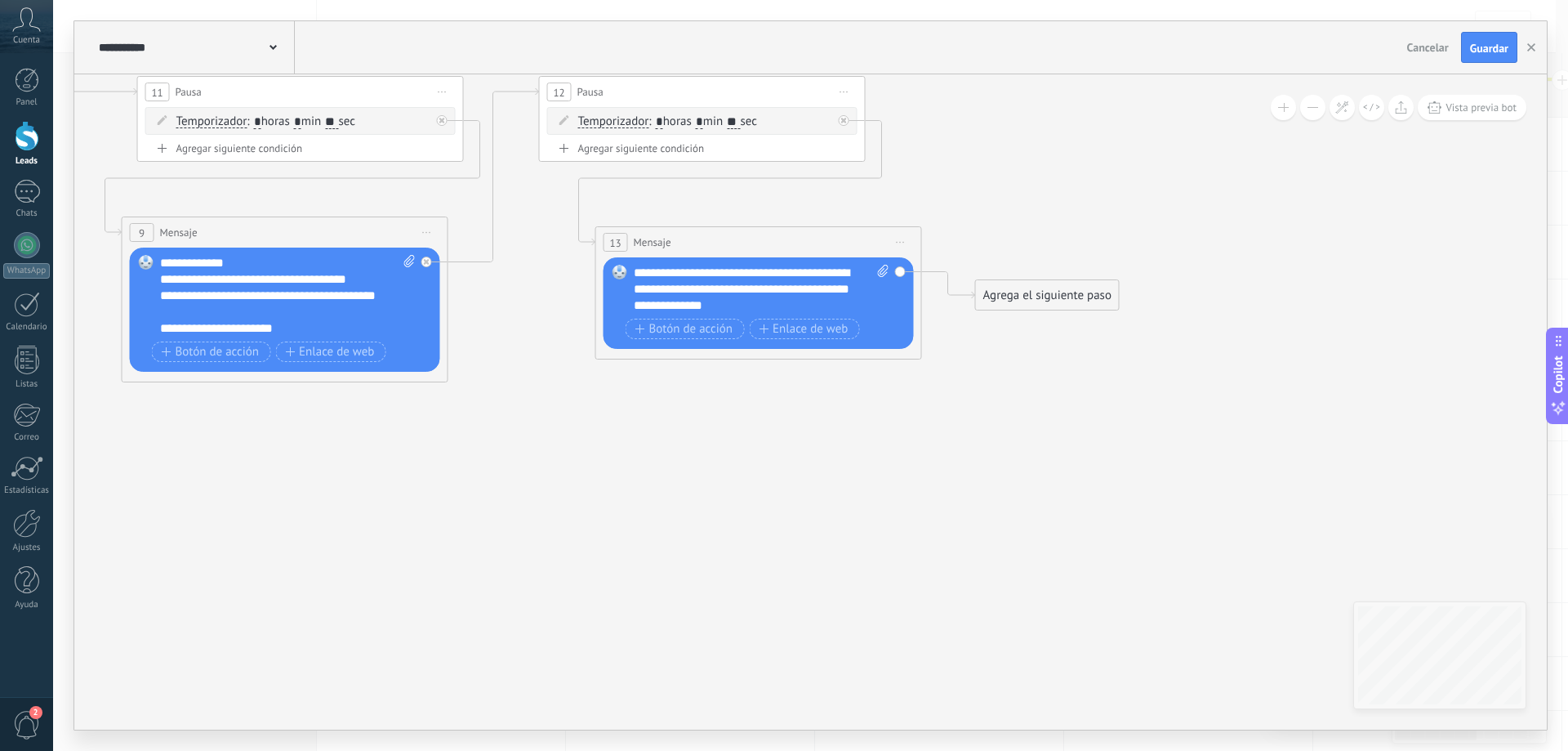
drag, startPoint x: 1051, startPoint y: 529, endPoint x: 974, endPoint y: 537, distance: 77.4
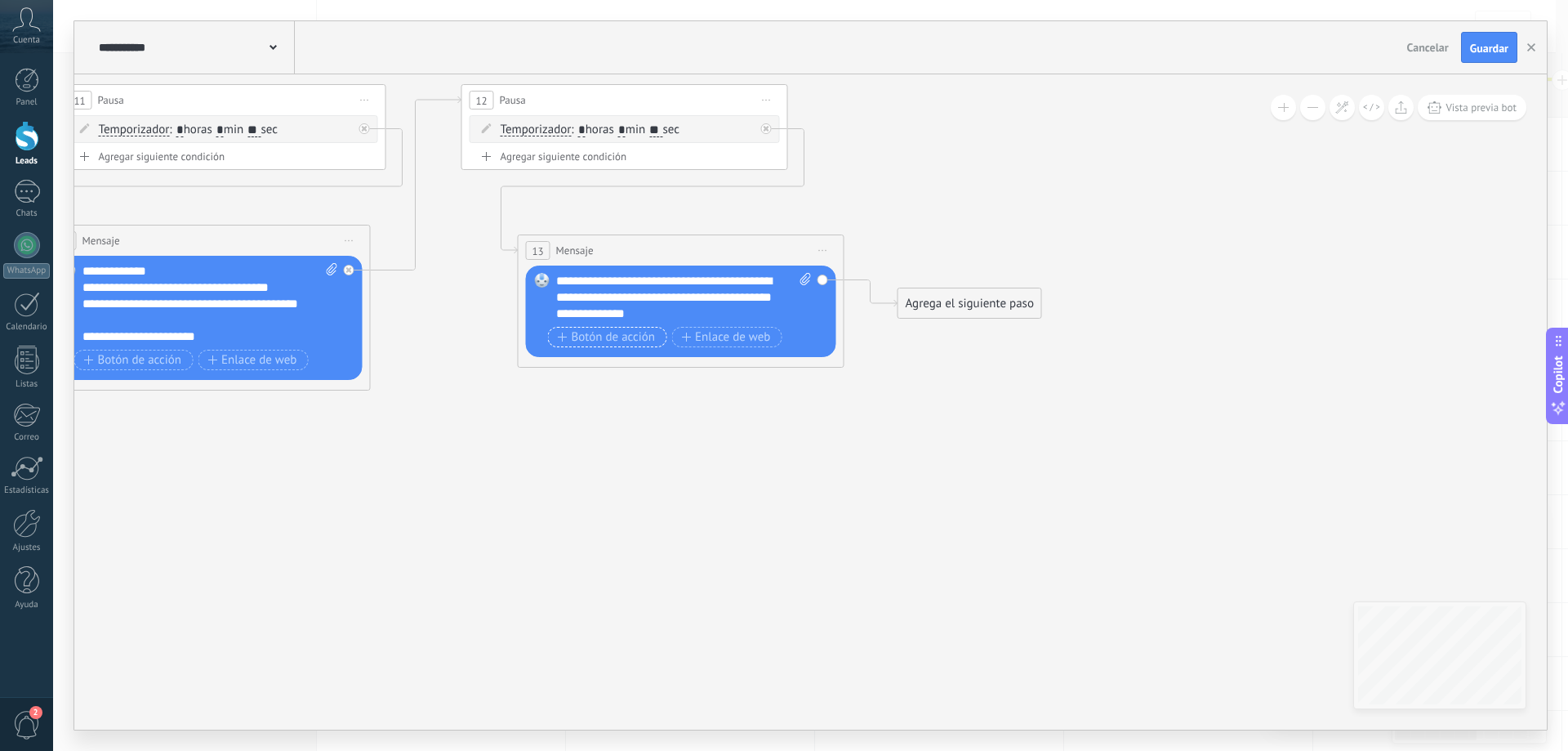
click at [628, 342] on span "Botón de acción" at bounding box center [607, 337] width 98 height 13
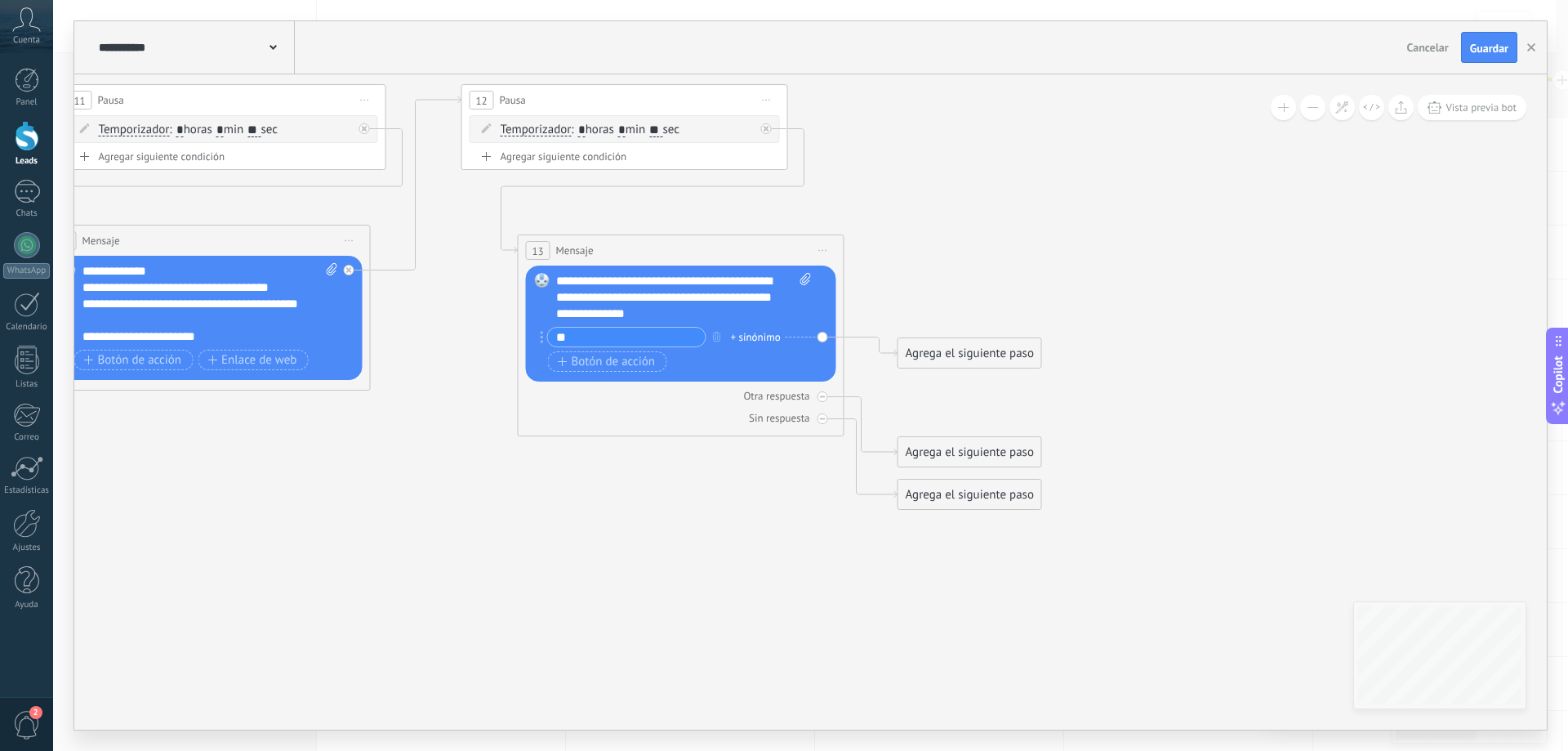
type input "**"
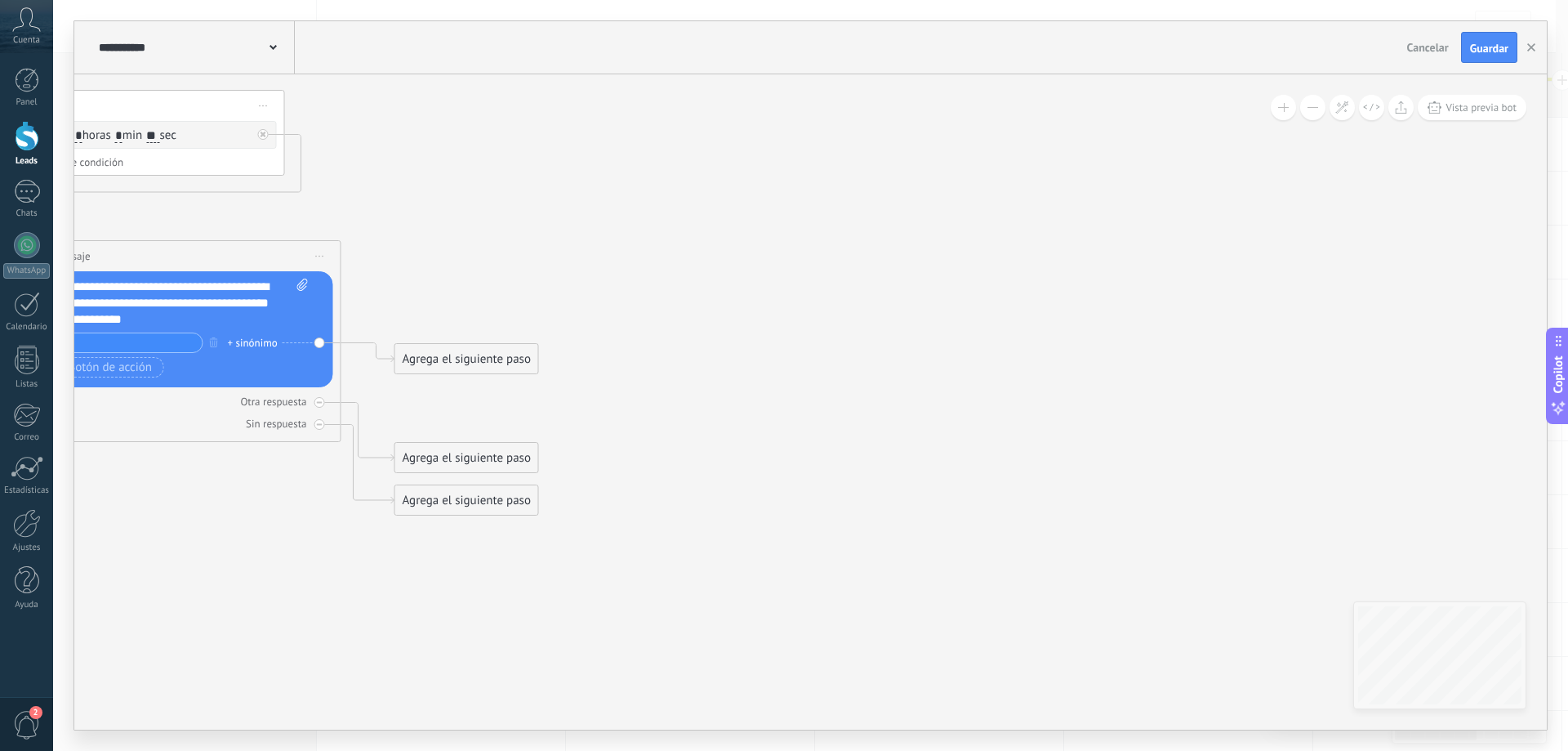
drag, startPoint x: 1126, startPoint y: 404, endPoint x: 629, endPoint y: 406, distance: 497.0
drag, startPoint x: 487, startPoint y: 356, endPoint x: 630, endPoint y: 152, distance: 249.1
click at [629, 154] on div "Agrega el siguiente paso" at bounding box center [605, 157] width 143 height 27
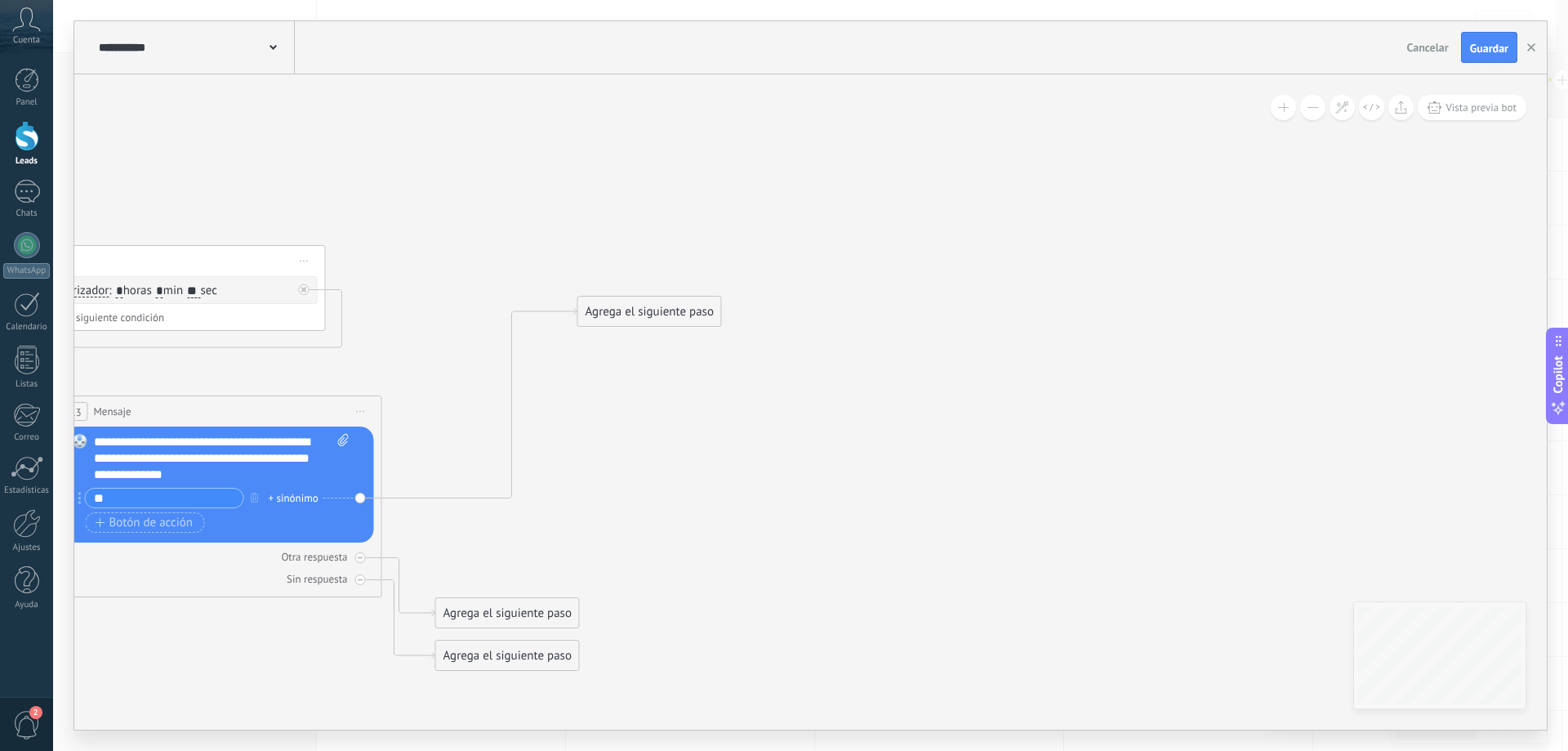
drag, startPoint x: 669, startPoint y: 211, endPoint x: 661, endPoint y: 293, distance: 82.4
drag, startPoint x: 646, startPoint y: 312, endPoint x: 683, endPoint y: 156, distance: 160.3
click at [682, 157] on div "Agrega el siguiente paso" at bounding box center [664, 168] width 143 height 27
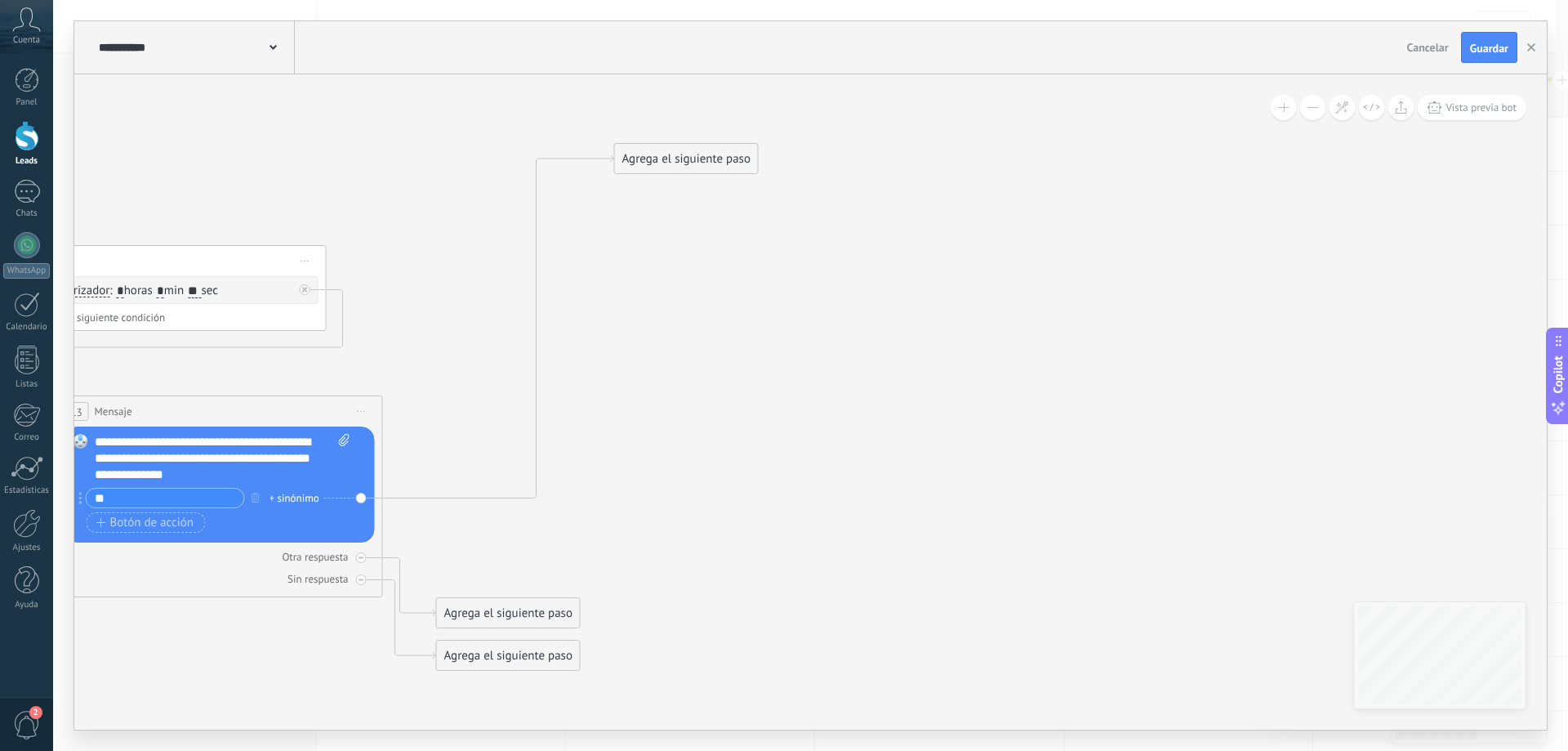
click at [684, 155] on div "Agrega el siguiente paso" at bounding box center [686, 159] width 143 height 27
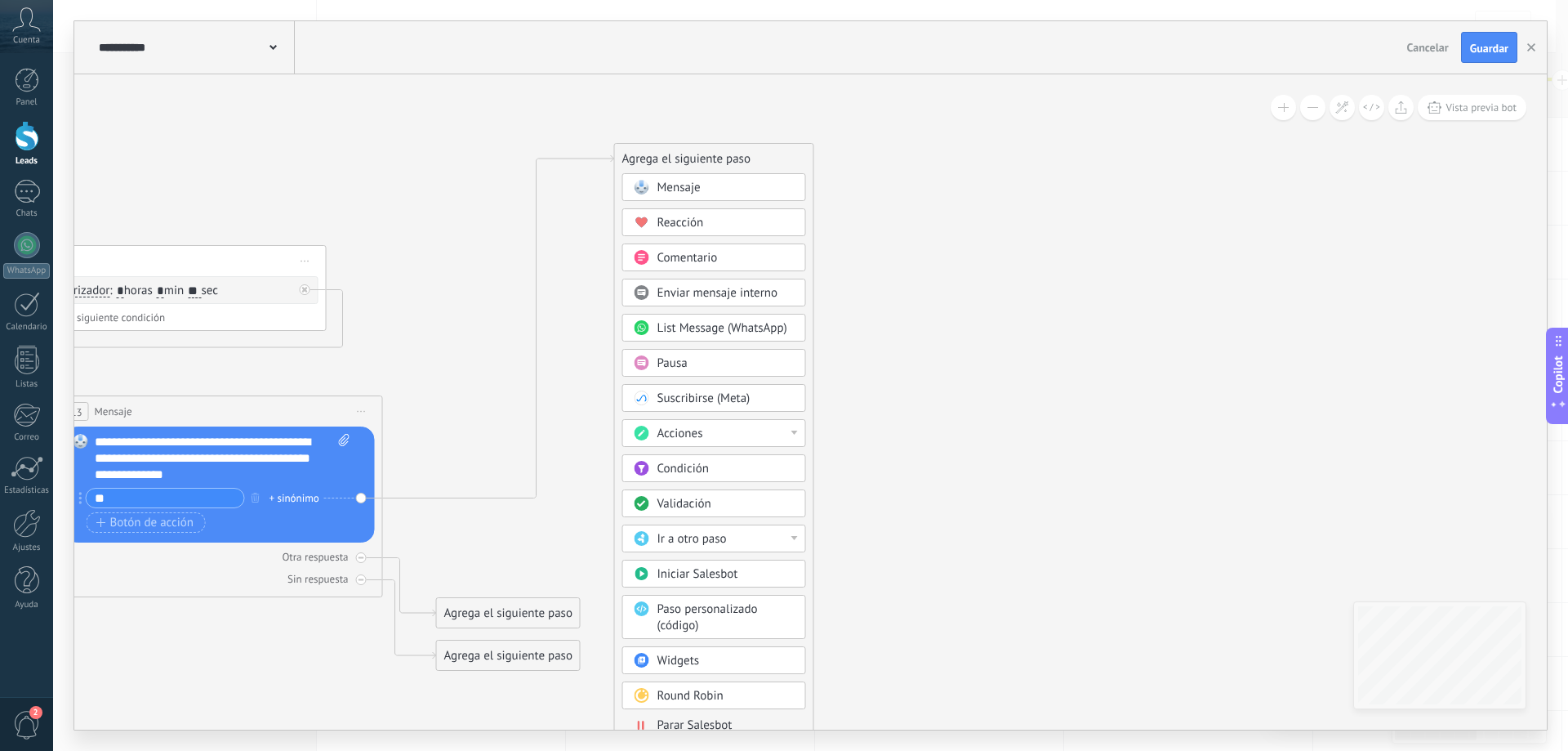
click at [701, 720] on span "Parar Salesbot" at bounding box center [694, 725] width 76 height 15
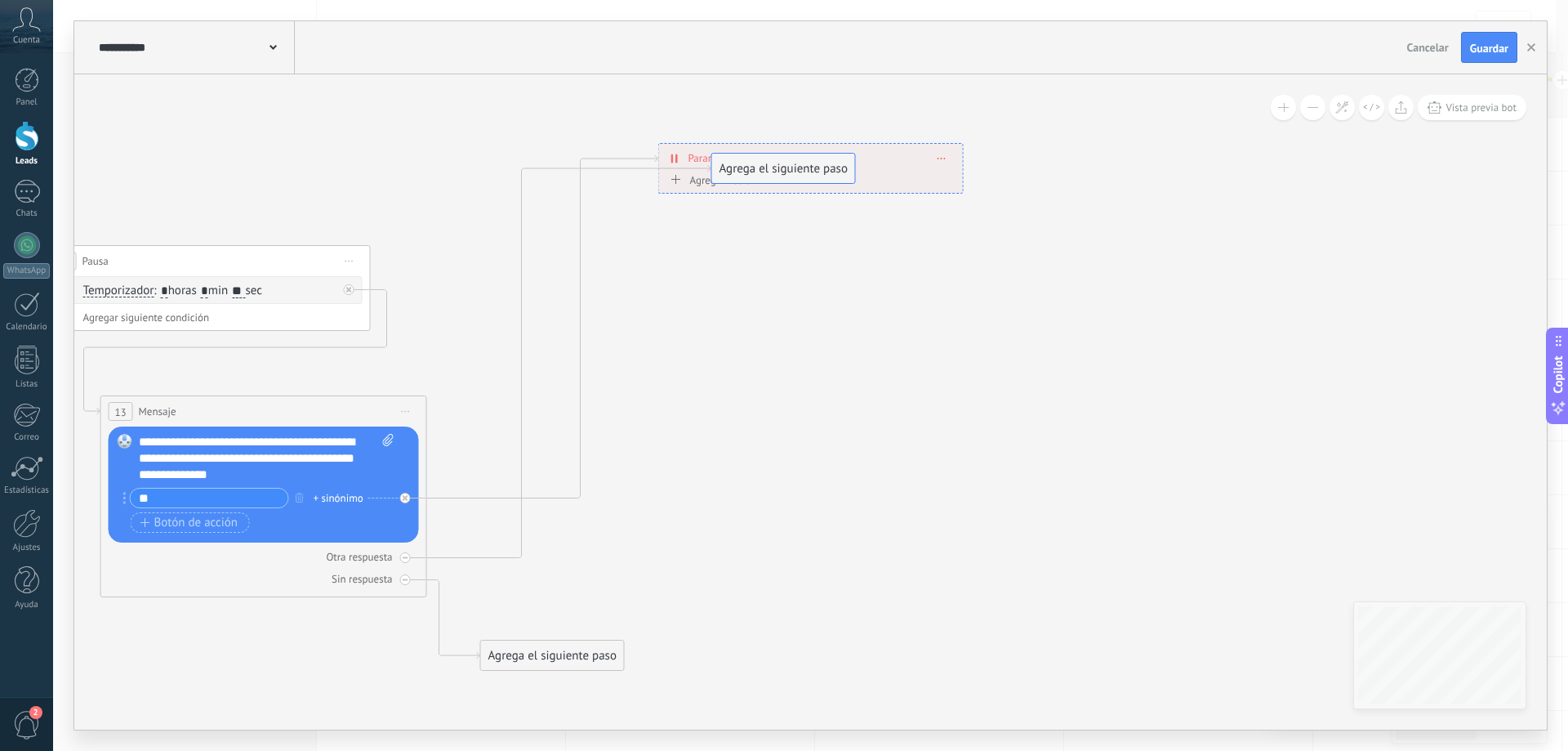
drag, startPoint x: 568, startPoint y: 615, endPoint x: 799, endPoint y: 171, distance: 500.5
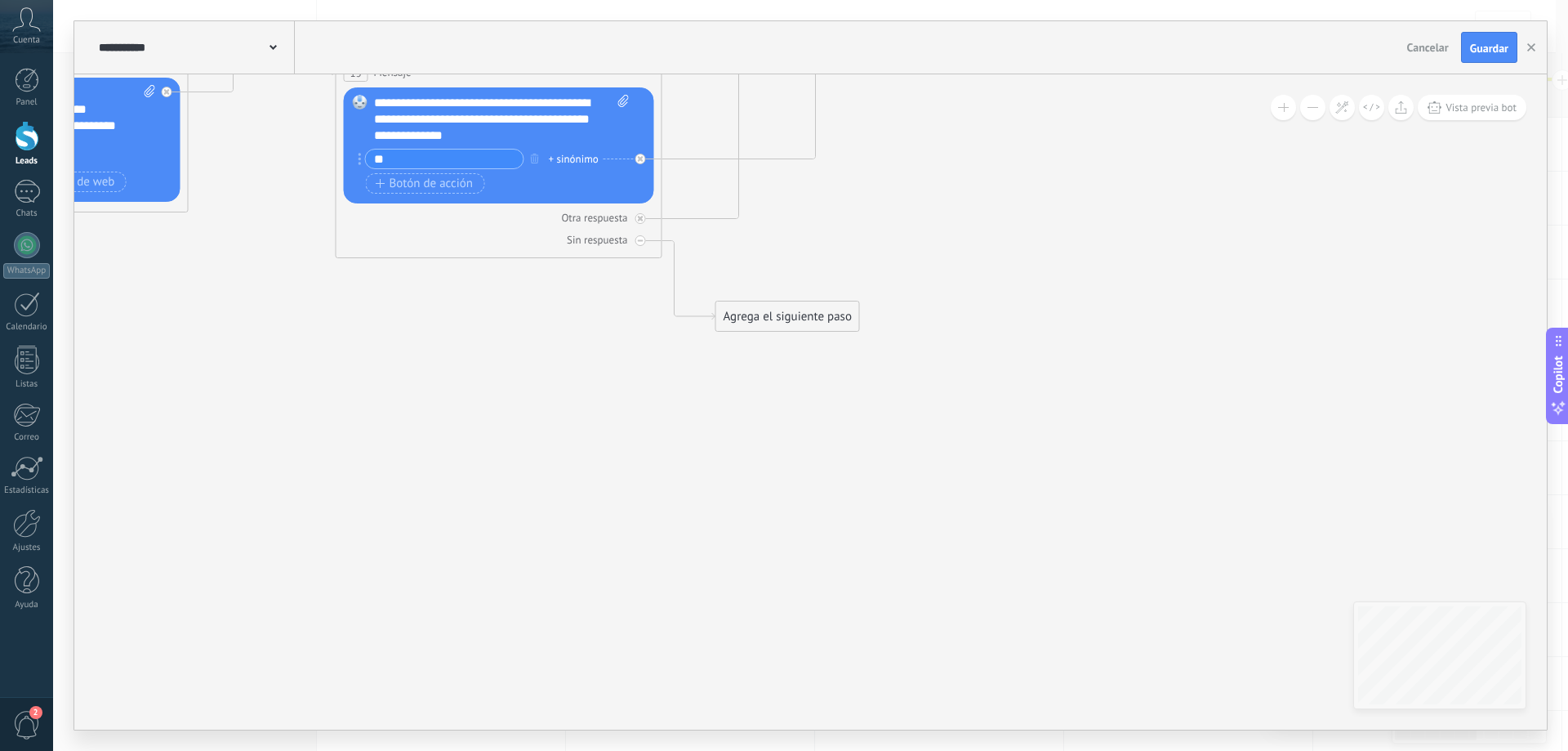
drag, startPoint x: 671, startPoint y: 491, endPoint x: 905, endPoint y: 152, distance: 411.9
click at [769, 310] on div "Agrega el siguiente paso" at bounding box center [787, 317] width 143 height 27
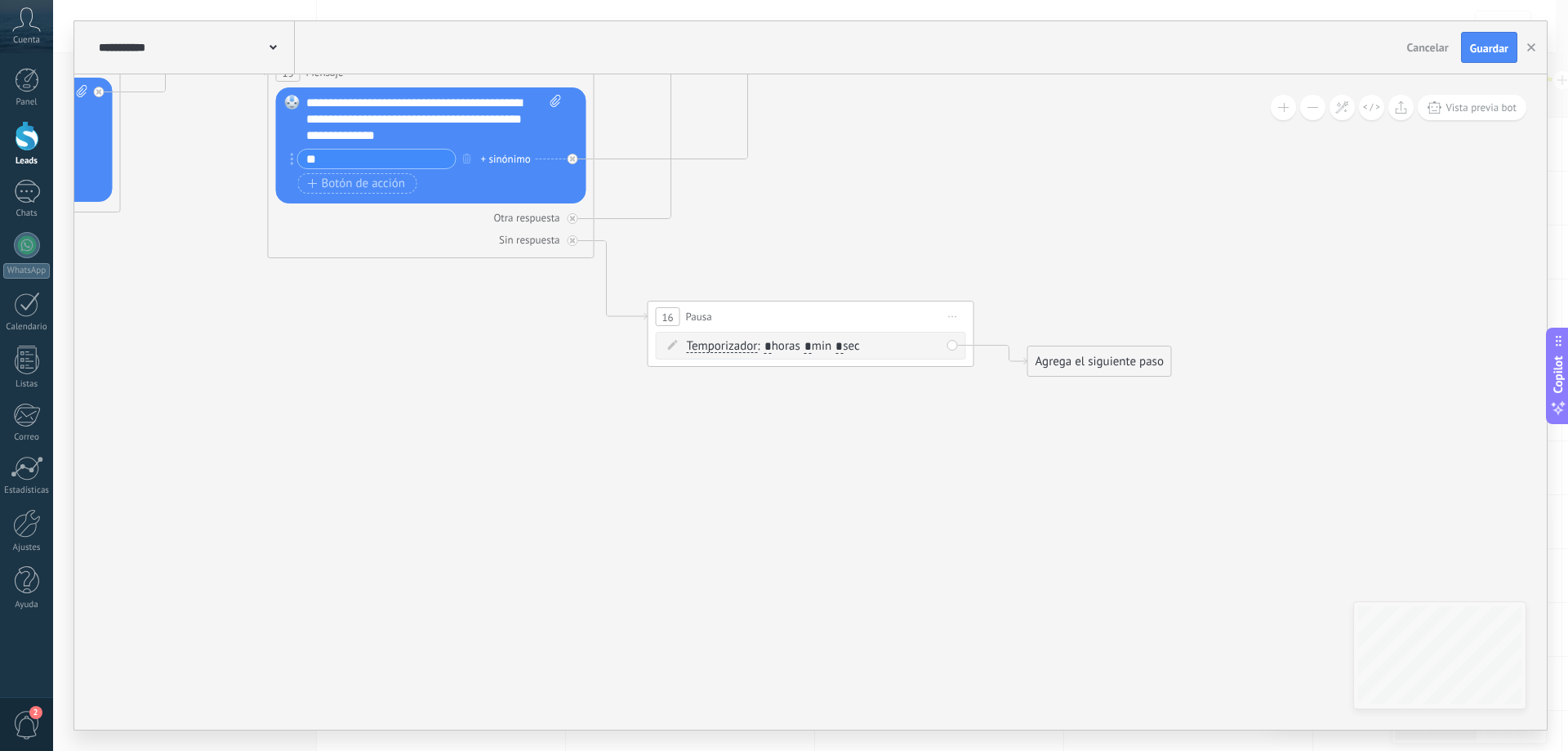
click at [843, 348] on input "*" at bounding box center [839, 347] width 7 height 13
click at [812, 349] on input "*" at bounding box center [808, 347] width 7 height 13
click at [769, 347] on input "*" at bounding box center [768, 347] width 7 height 13
click at [772, 347] on input "*" at bounding box center [768, 347] width 7 height 13
type input "**"
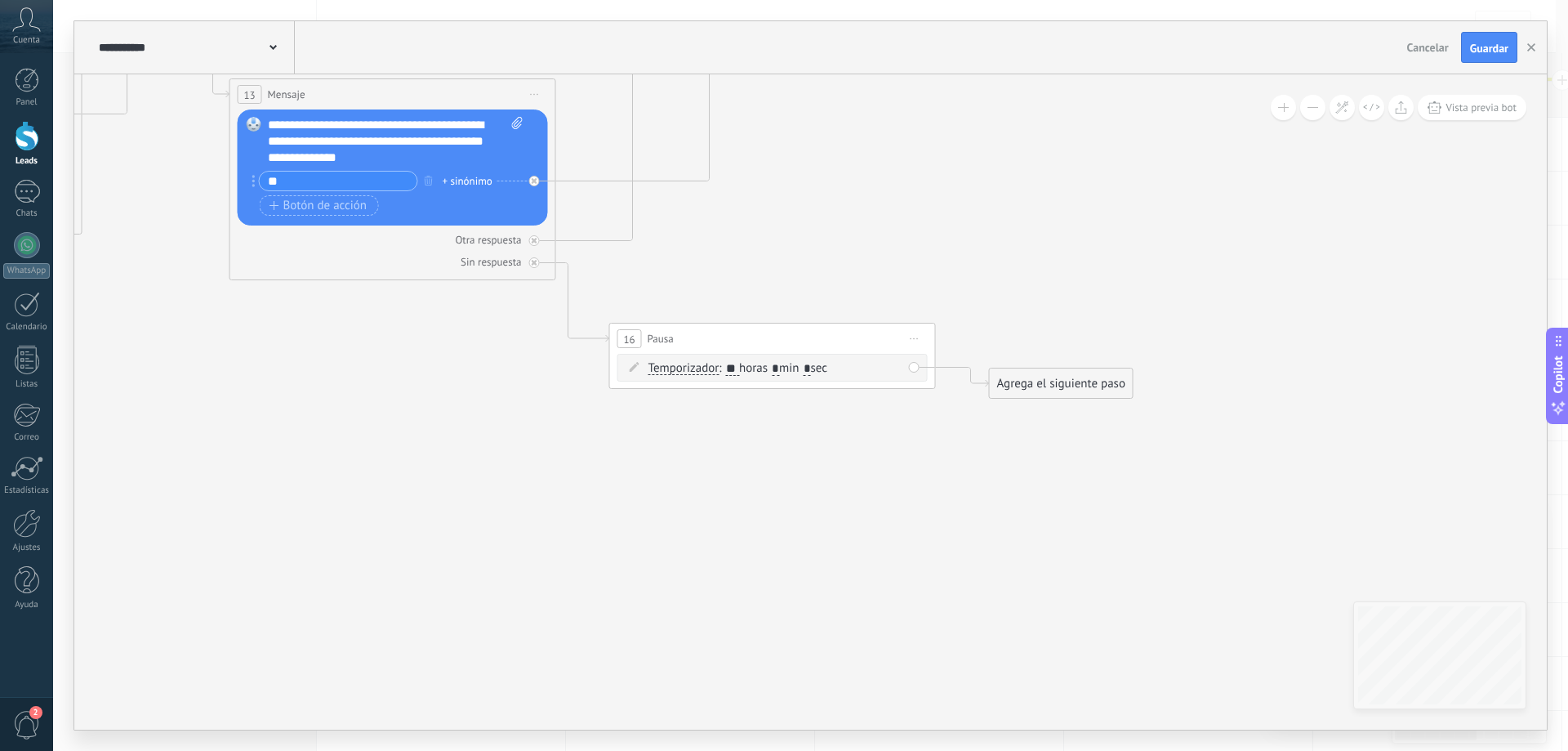
drag, startPoint x: 1128, startPoint y: 234, endPoint x: 725, endPoint y: 179, distance: 406.7
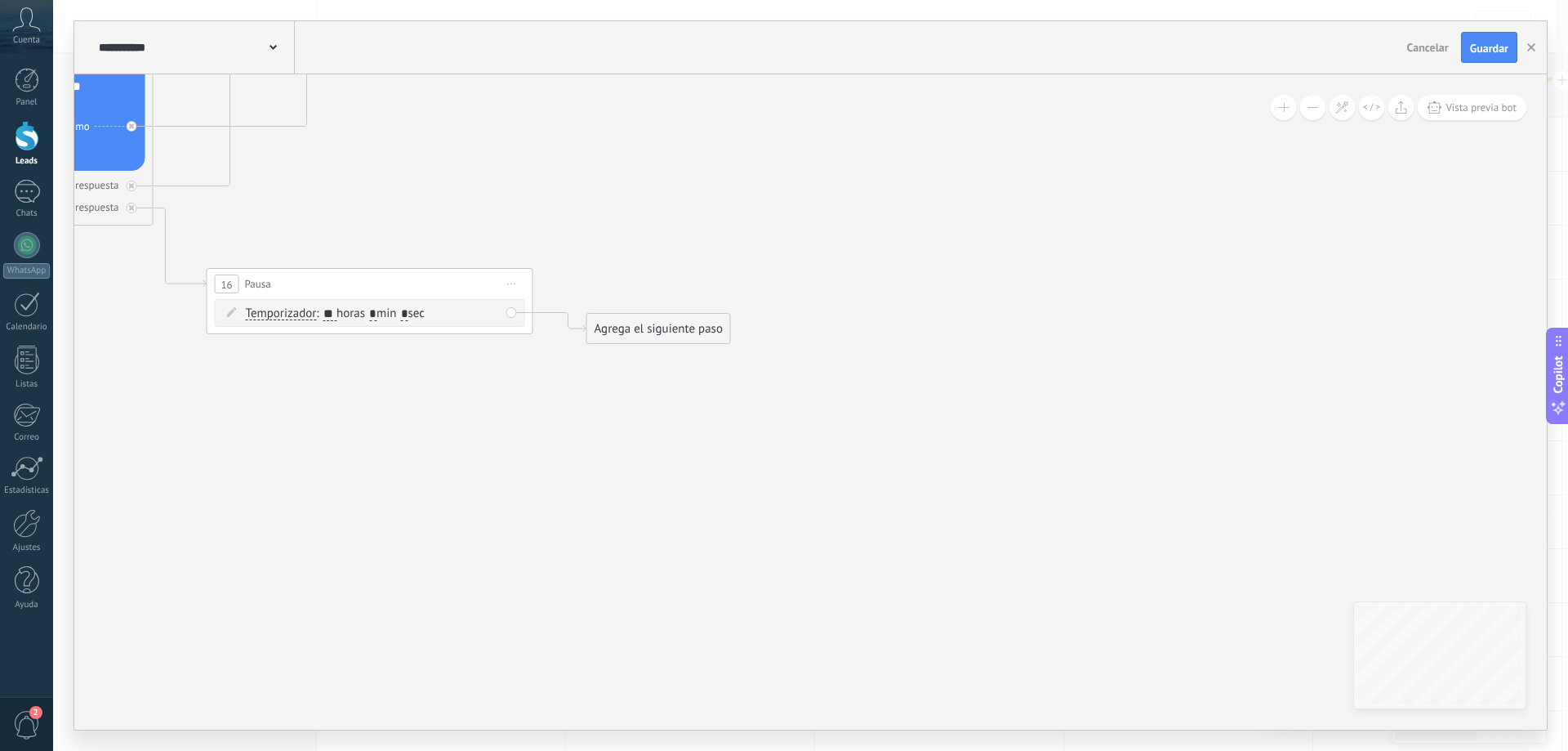
click at [679, 339] on div "Agrega el siguiente paso" at bounding box center [658, 329] width 143 height 27
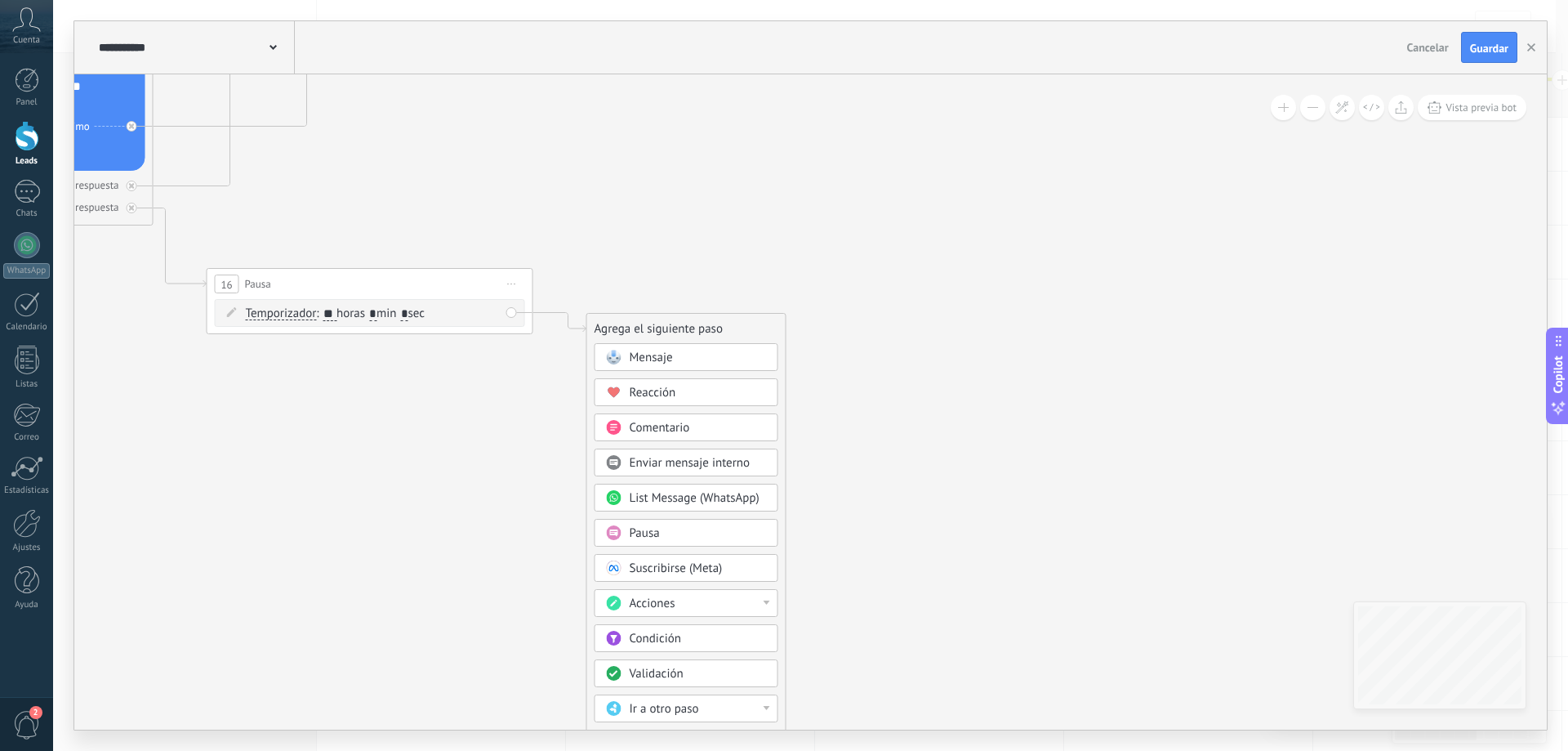
click at [741, 614] on div "Acciones" at bounding box center [686, 603] width 184 height 28
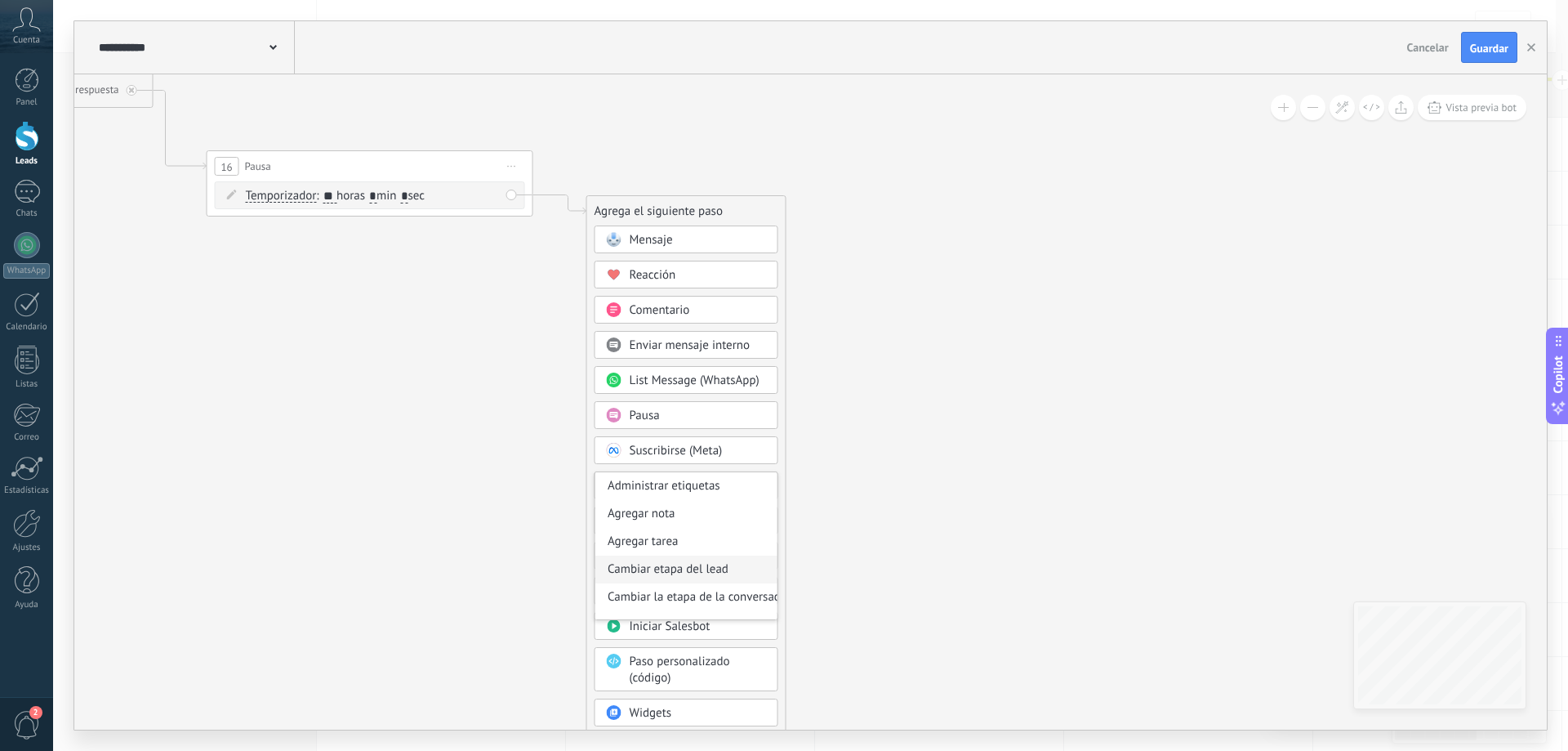
click at [711, 573] on div "Cambiar etapa del lead" at bounding box center [686, 569] width 182 height 28
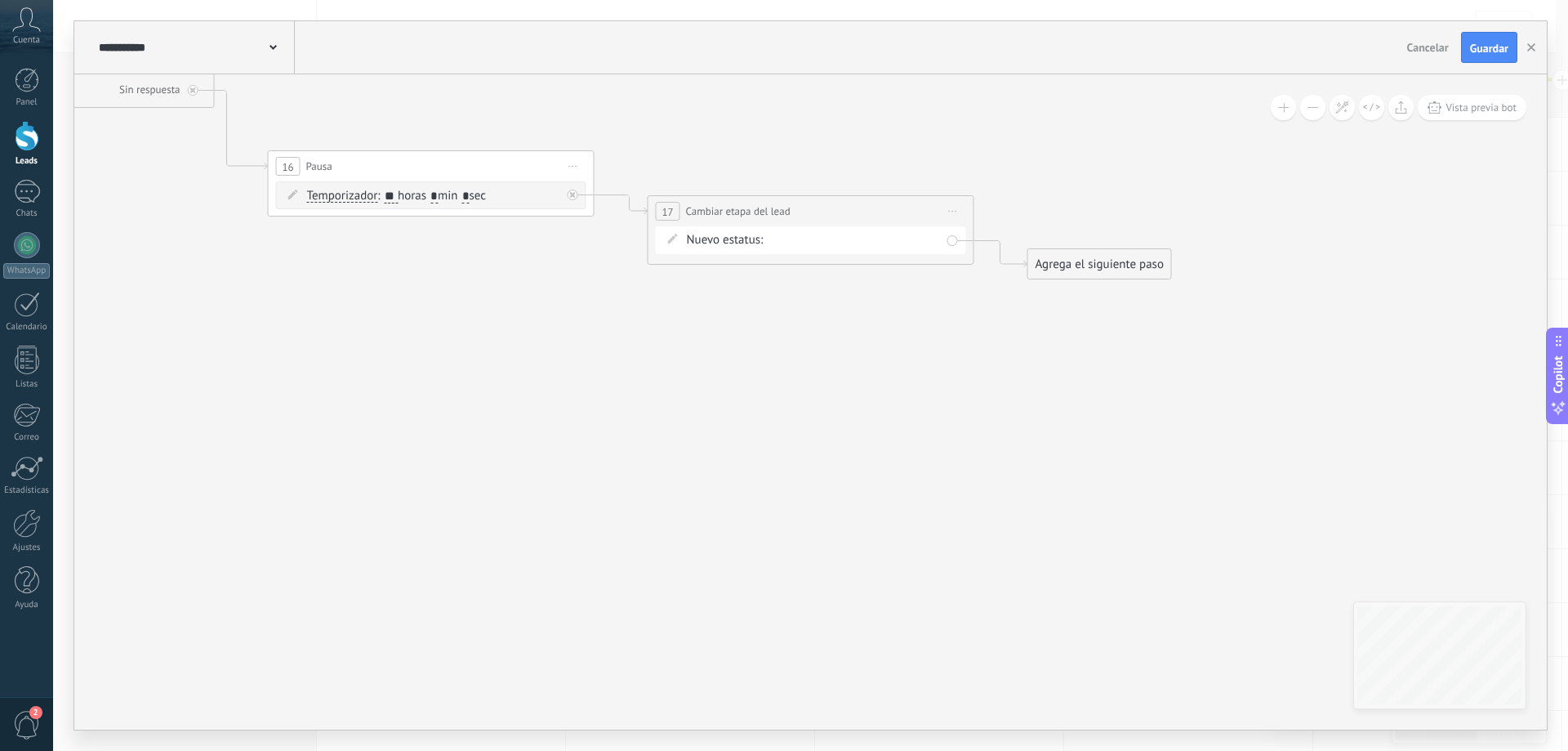
click at [0, 0] on div "Datos seguimiento 01 Seguimiento pago pagado No responde rescatados desctarados…" at bounding box center [0, 0] width 0 height 0
click at [0, 0] on label "No responde" at bounding box center [0, 0] width 0 height 0
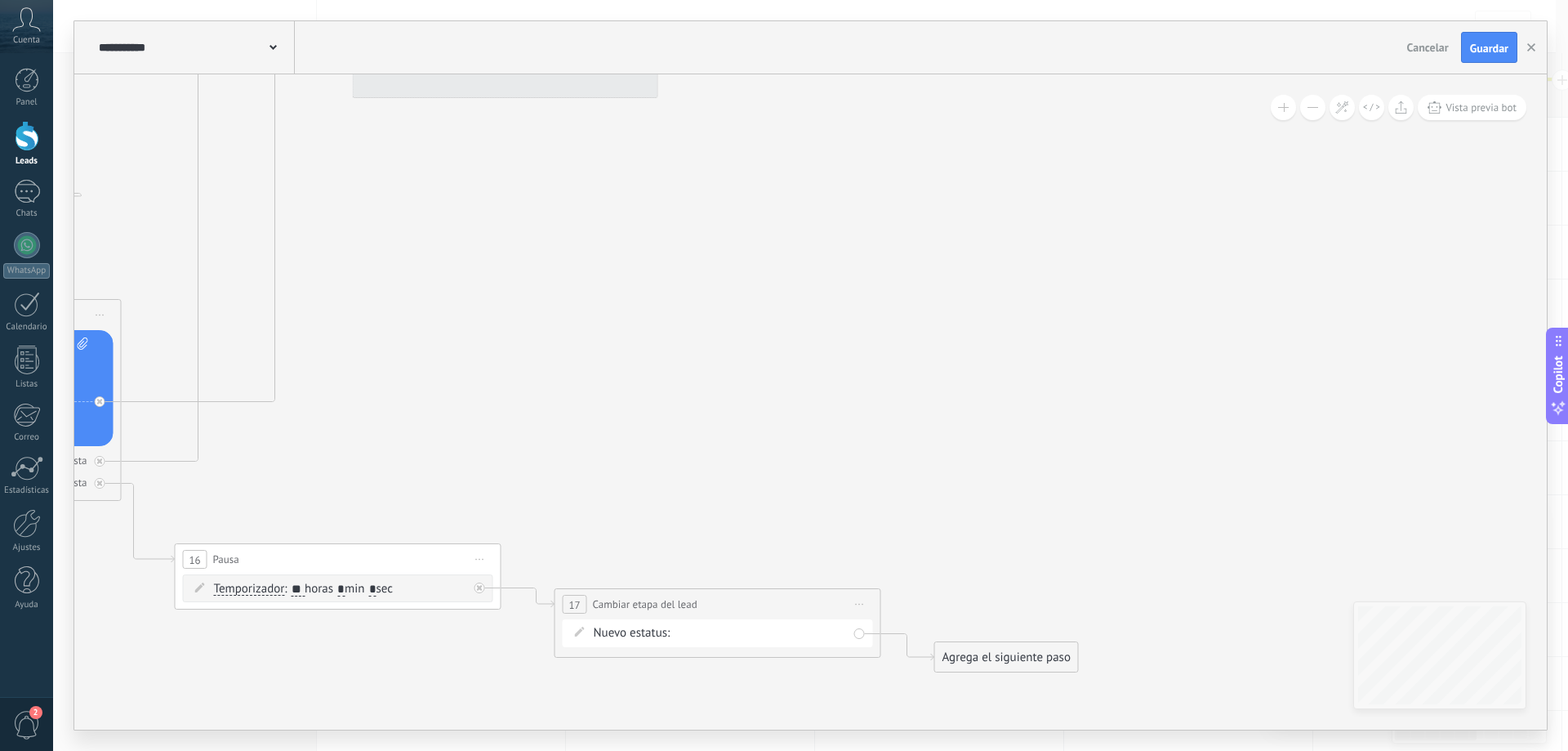
drag, startPoint x: 892, startPoint y: 172, endPoint x: 777, endPoint y: 636, distance: 478.0
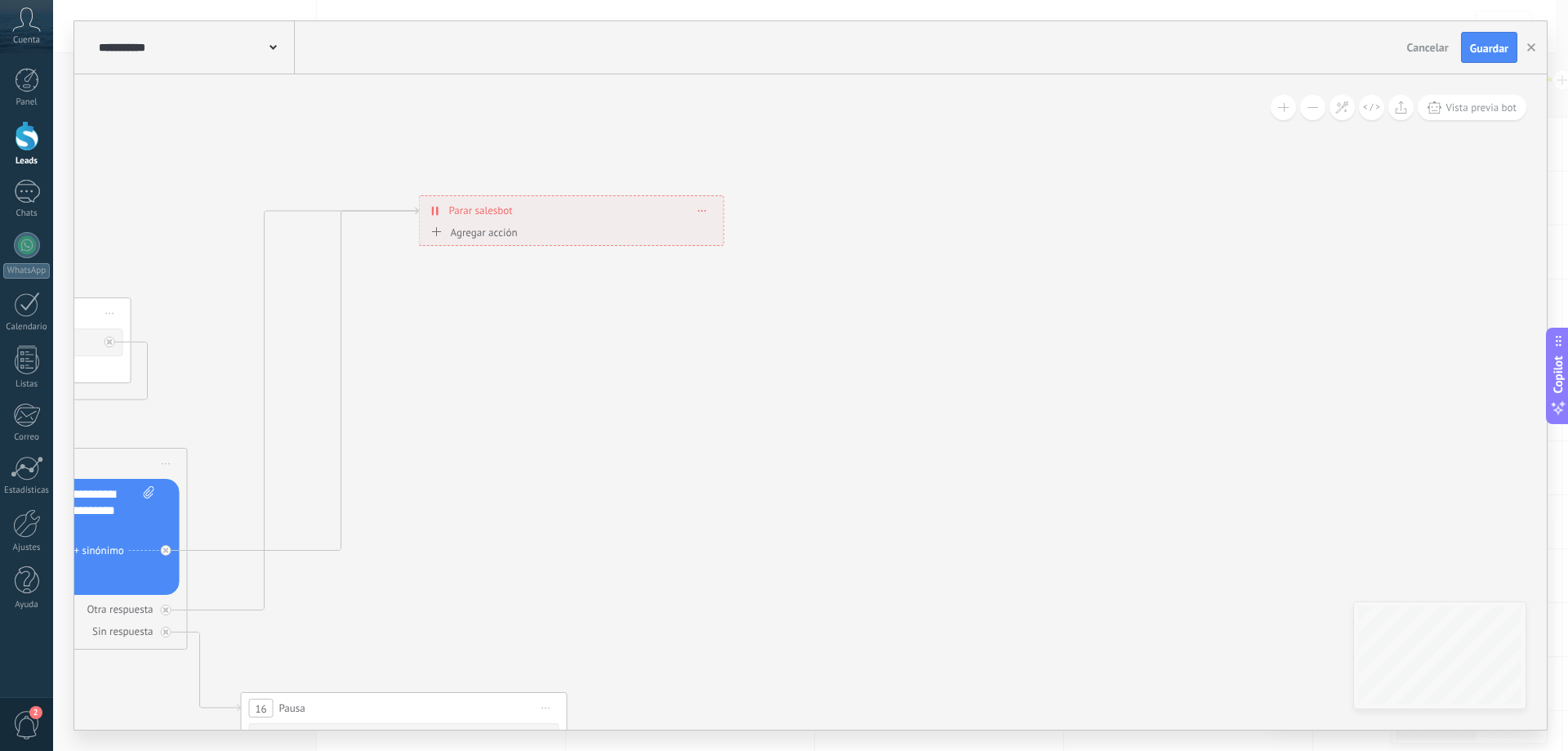
drag, startPoint x: 707, startPoint y: 530, endPoint x: 832, endPoint y: 582, distance: 135.4
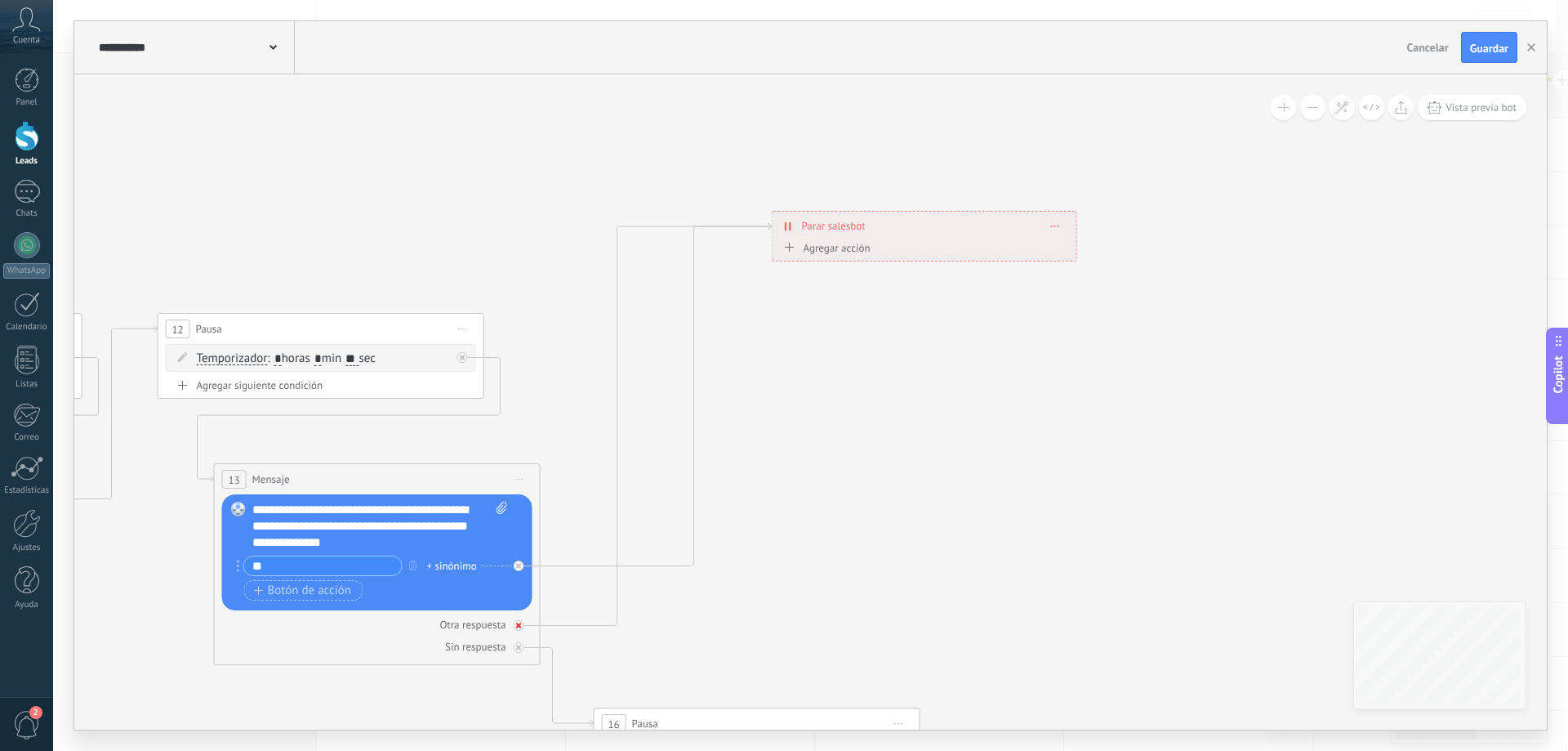
click at [522, 625] on div at bounding box center [520, 625] width 11 height 11
drag, startPoint x: 748, startPoint y: 501, endPoint x: 753, endPoint y: 258, distance: 243.1
click at [753, 258] on div "Agrega el siguiente paso" at bounding box center [741, 264] width 143 height 27
click at [755, 259] on div "Agrega el siguiente paso" at bounding box center [740, 261] width 143 height 27
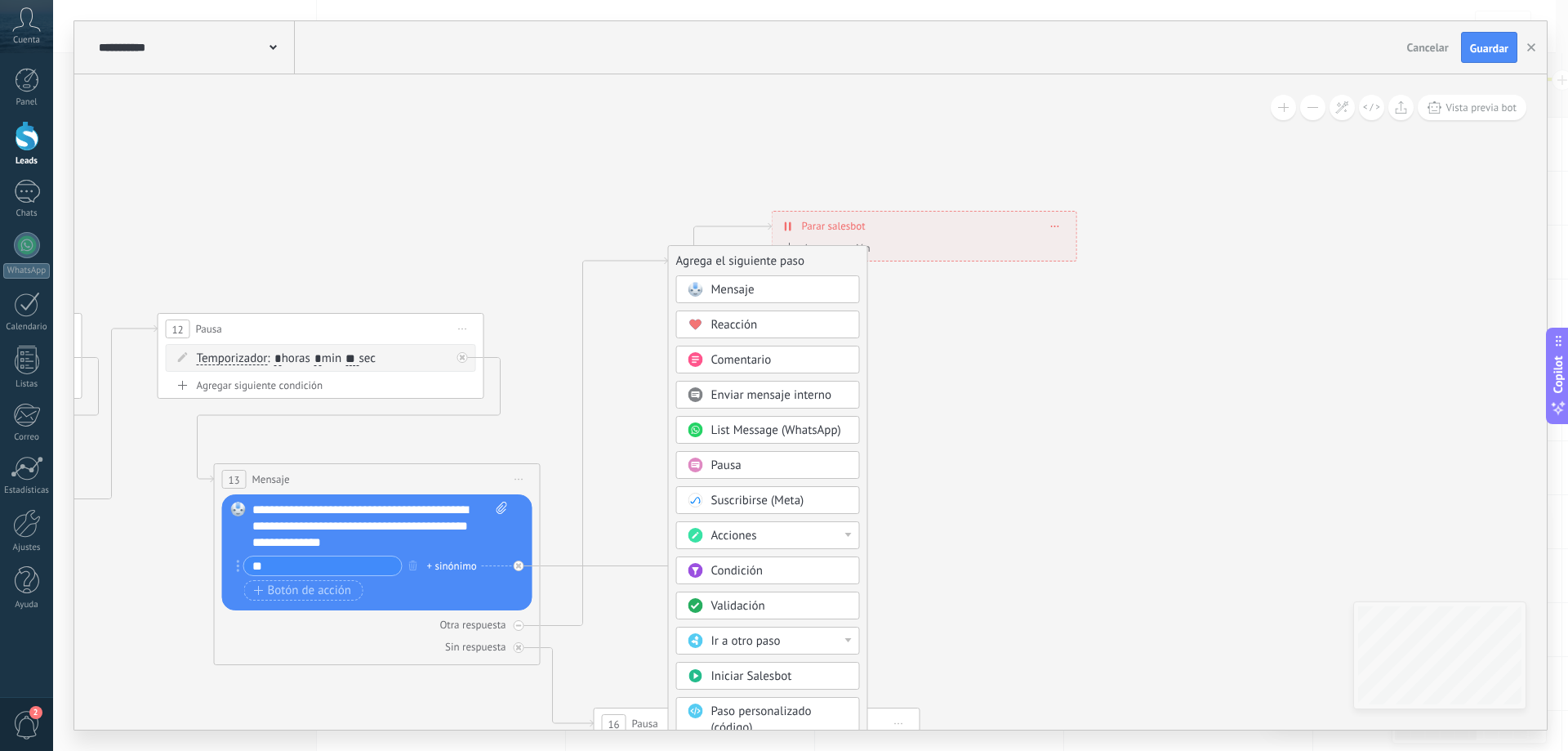
click at [803, 530] on div "Acciones" at bounding box center [780, 536] width 137 height 16
click at [805, 618] on div "Cambiar etapa del lead" at bounding box center [768, 619] width 182 height 28
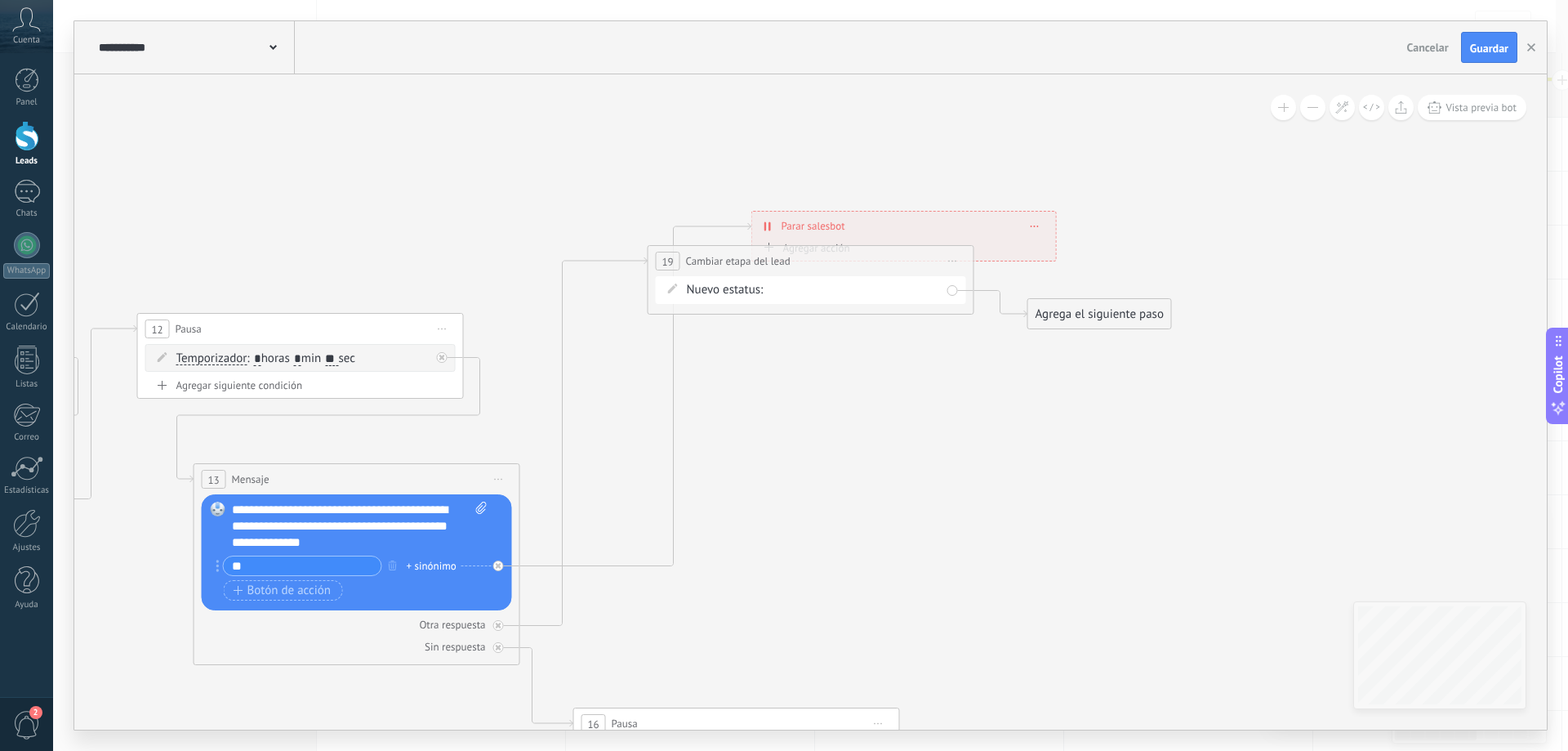
click at [0, 0] on div "Datos seguimiento 01 Seguimiento pago pagado No responde rescatados desctarados…" at bounding box center [0, 0] width 0 height 0
click at [0, 0] on label "Seguimiento pago" at bounding box center [0, 0] width 0 height 0
drag, startPoint x: 937, startPoint y: 269, endPoint x: 911, endPoint y: 345, distance: 80.3
click at [945, 302] on div "**********" at bounding box center [817, 294] width 325 height 30
click at [497, 567] on icon at bounding box center [499, 565] width 5 height 5
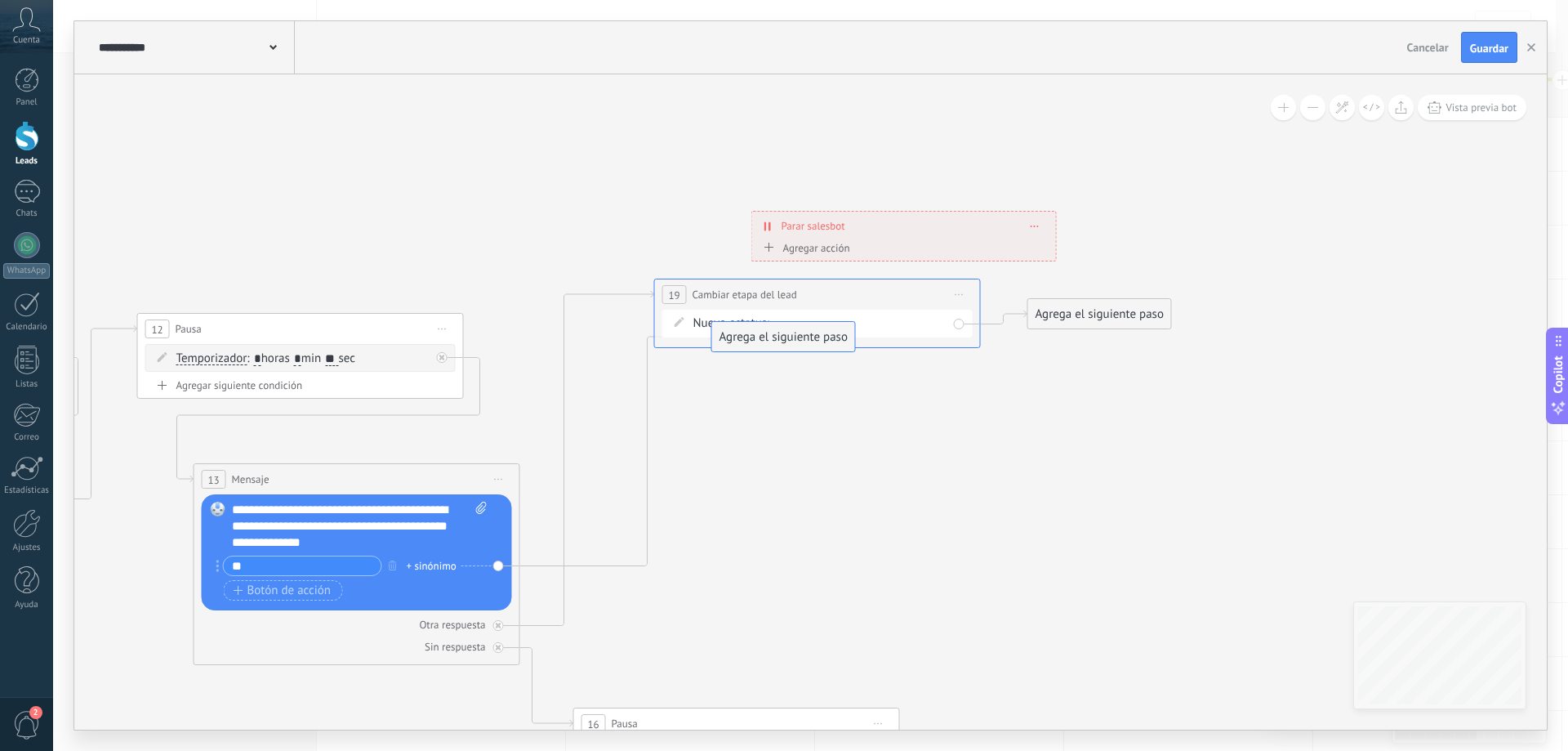
drag, startPoint x: 665, startPoint y: 577, endPoint x: 803, endPoint y: 331, distance: 282.1
drag, startPoint x: 1115, startPoint y: 303, endPoint x: 875, endPoint y: 217, distance: 254.9
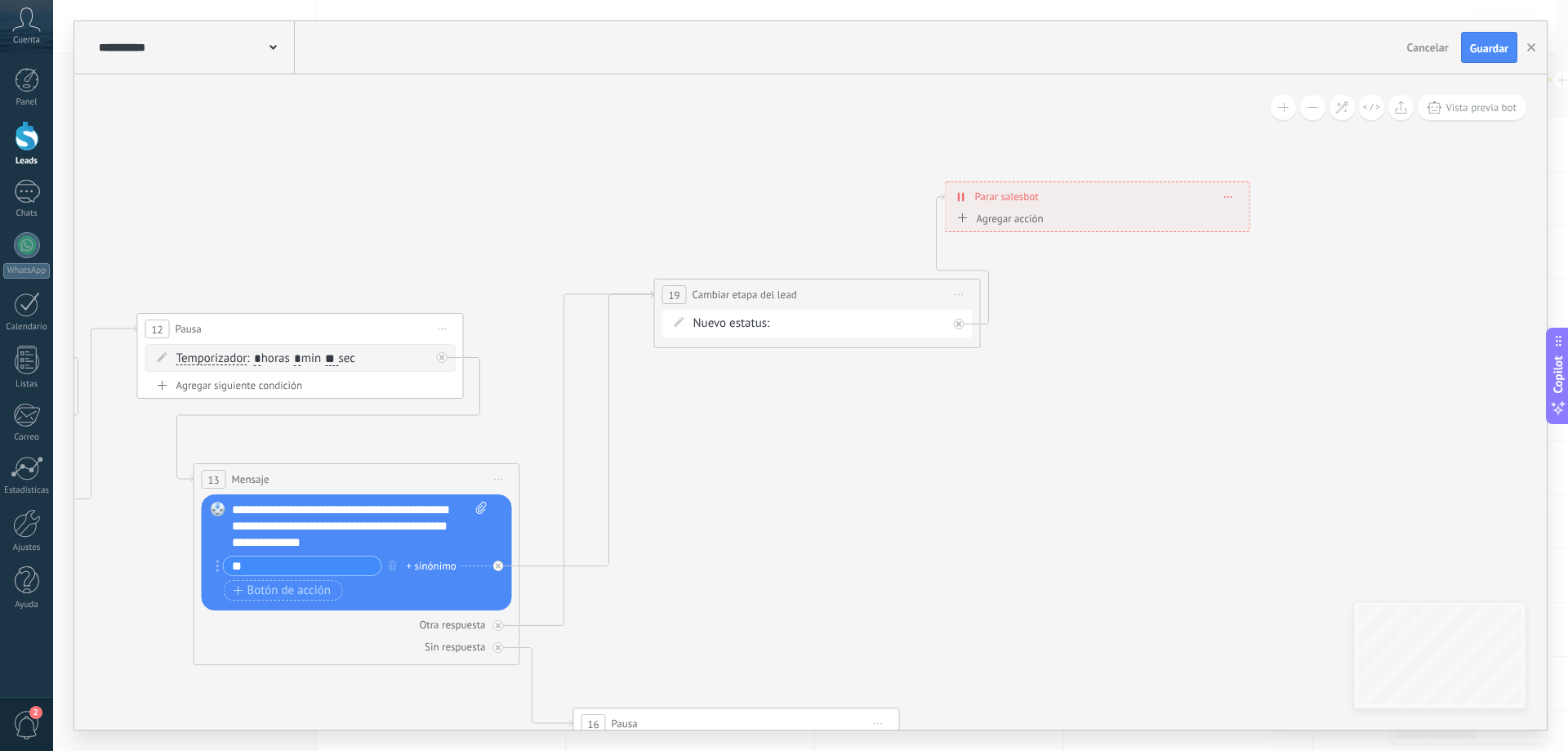
drag, startPoint x: 910, startPoint y: 220, endPoint x: 1104, endPoint y: 191, distance: 196.2
click at [1104, 191] on div "**********" at bounding box center [1098, 196] width 304 height 28
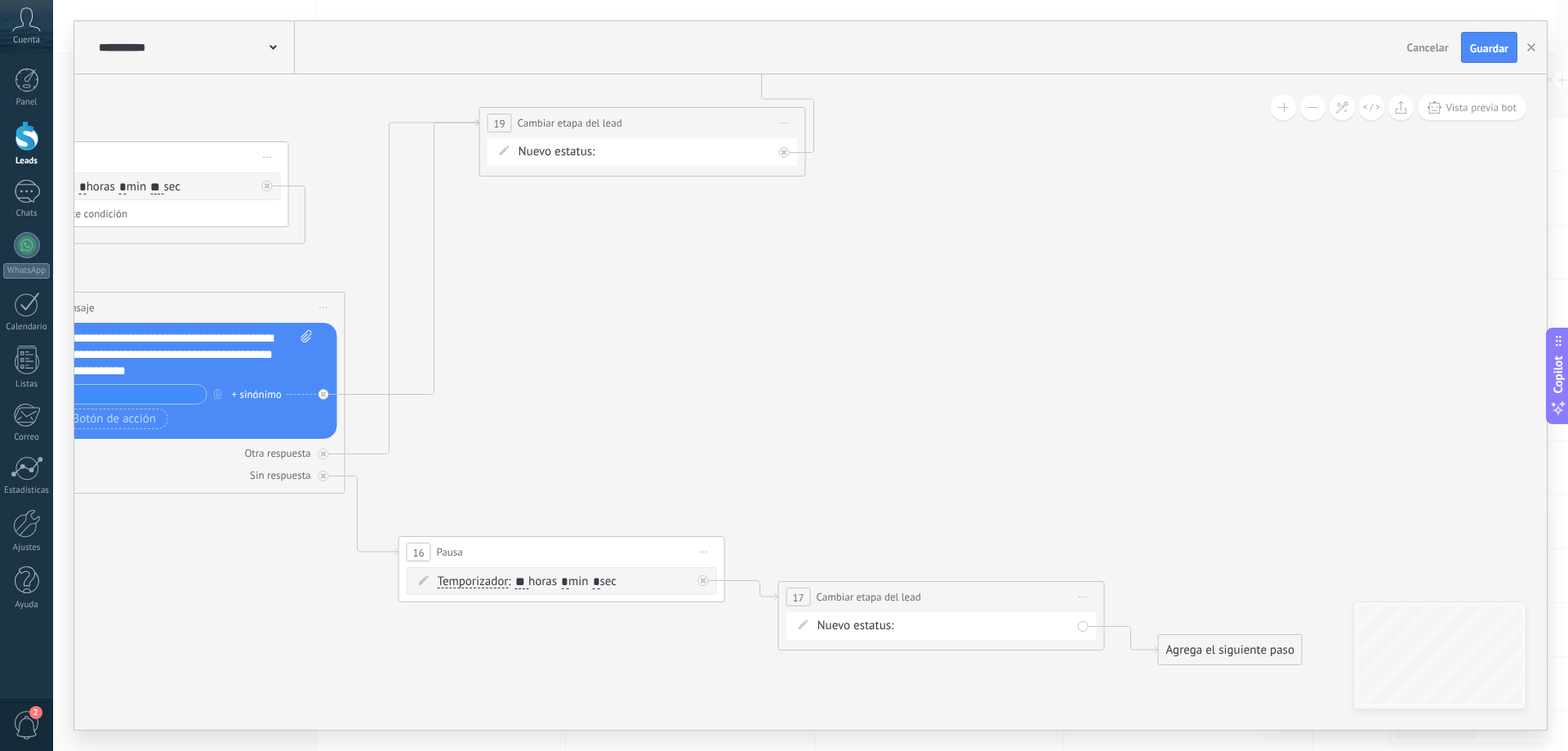
drag, startPoint x: 1114, startPoint y: 490, endPoint x: 943, endPoint y: 301, distance: 254.9
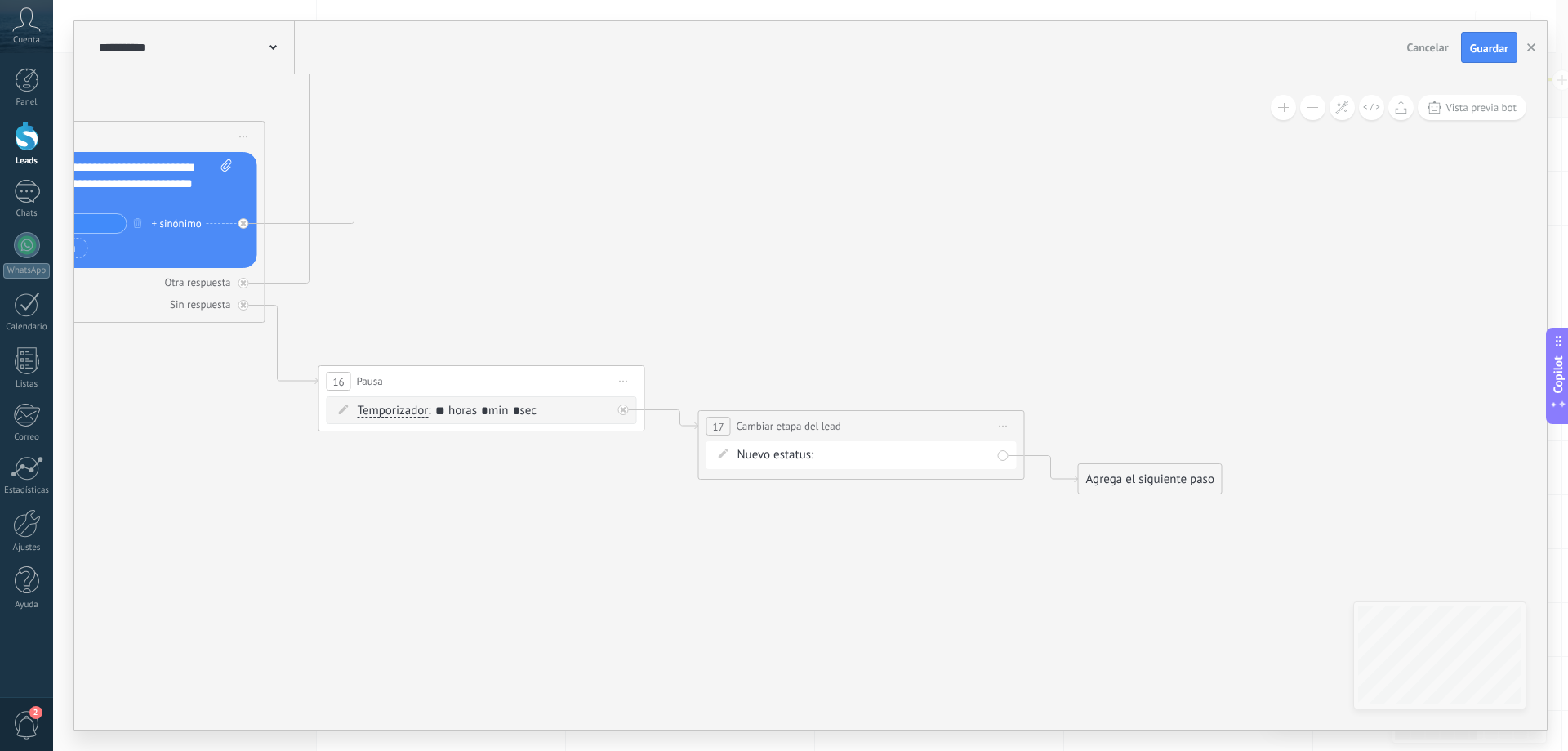
drag, startPoint x: 861, startPoint y: 369, endPoint x: 785, endPoint y: 219, distance: 168.2
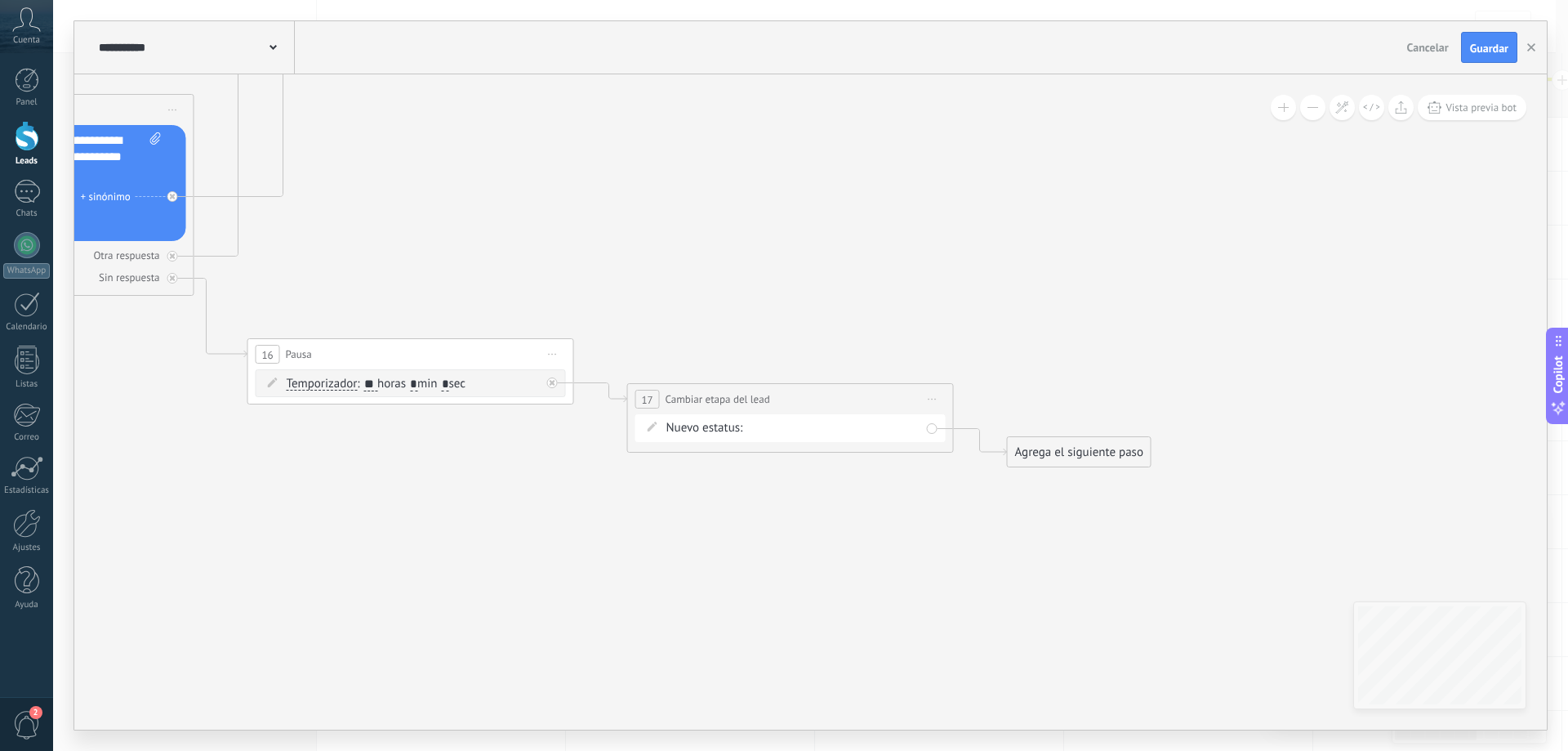
drag, startPoint x: 1000, startPoint y: 605, endPoint x: 622, endPoint y: 464, distance: 403.4
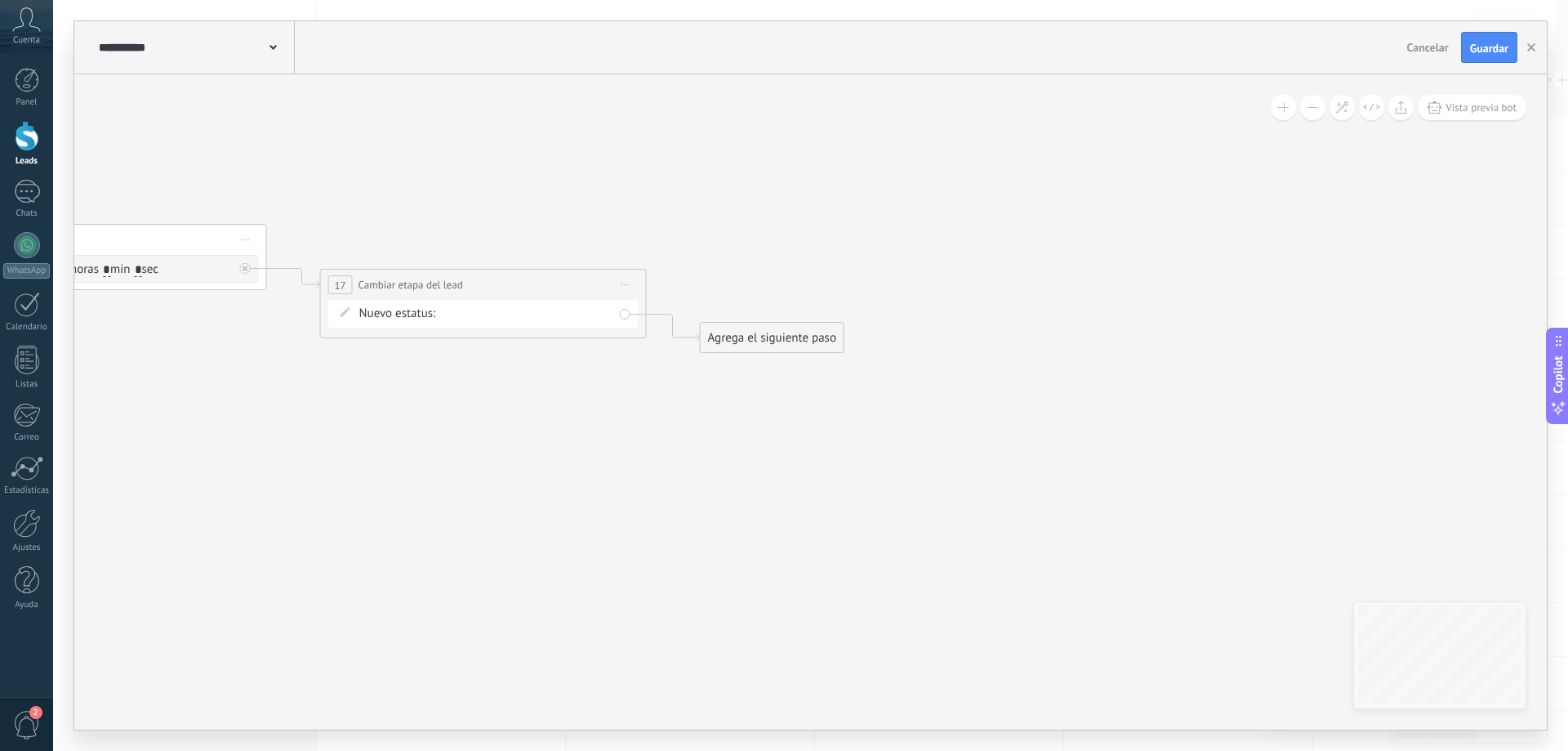
click at [784, 329] on div "Agrega el siguiente paso" at bounding box center [772, 338] width 143 height 27
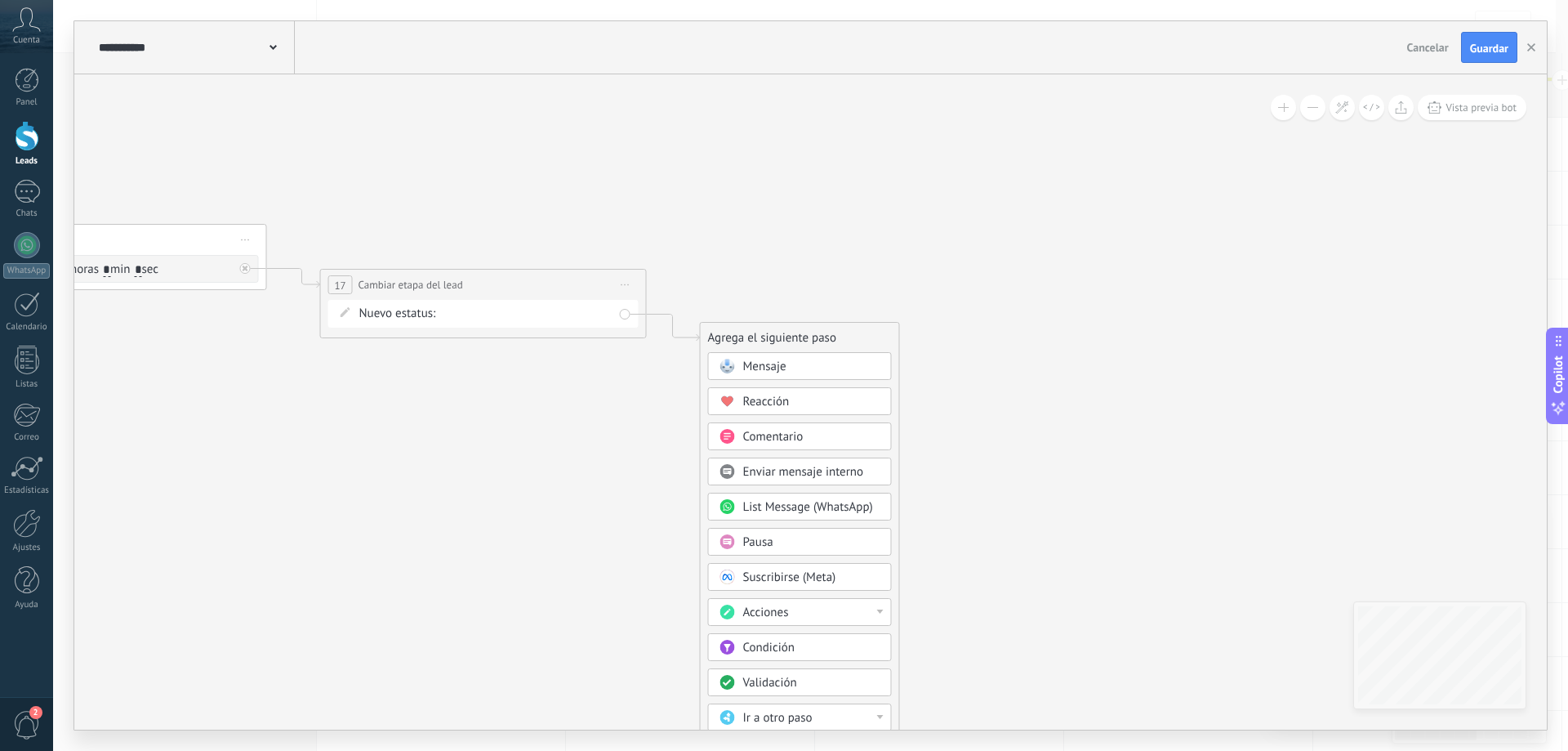
click at [800, 362] on div "Mensaje" at bounding box center [812, 367] width 137 height 16
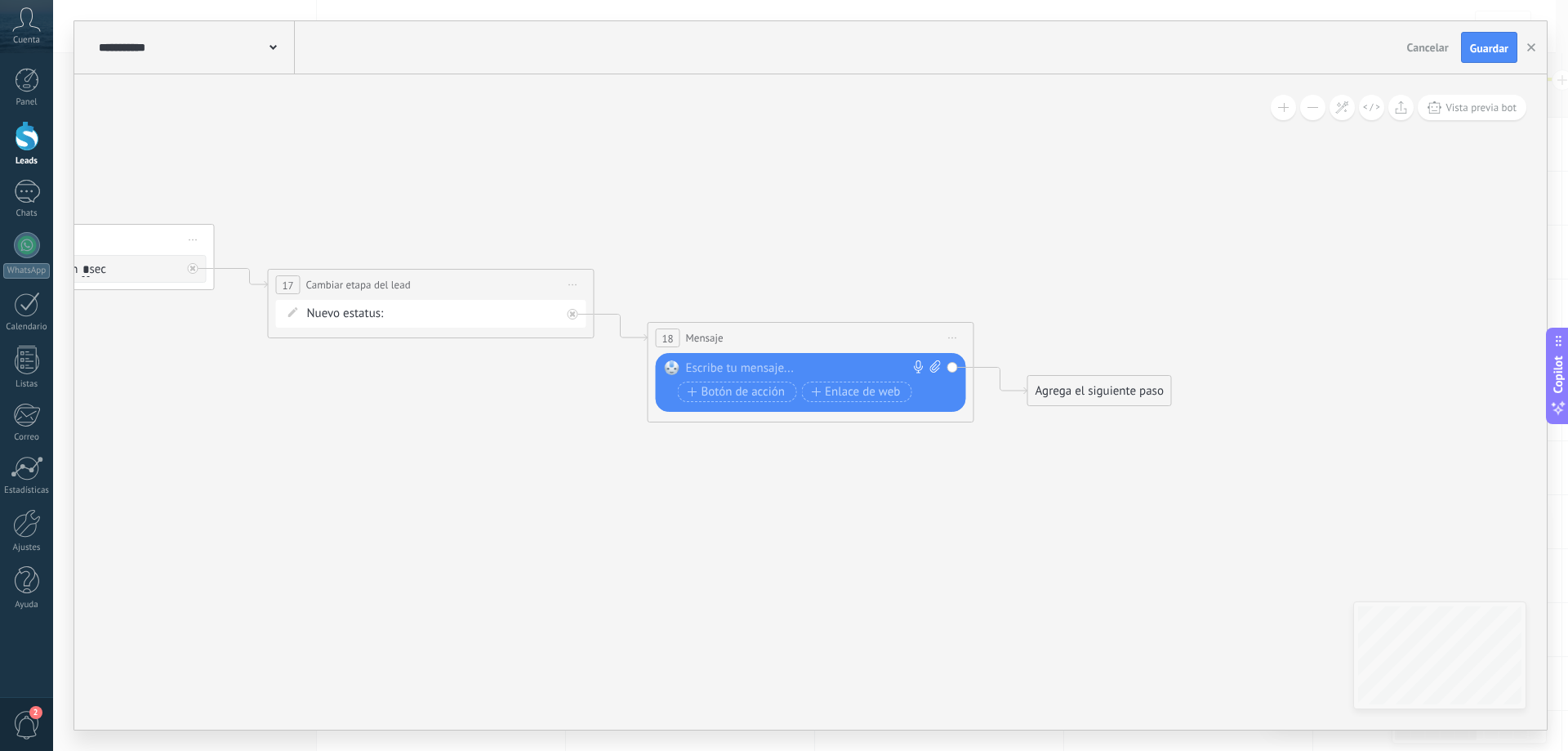
click at [936, 370] on icon at bounding box center [936, 366] width 11 height 12
click input "Subir" at bounding box center [0, 0] width 0 height 0
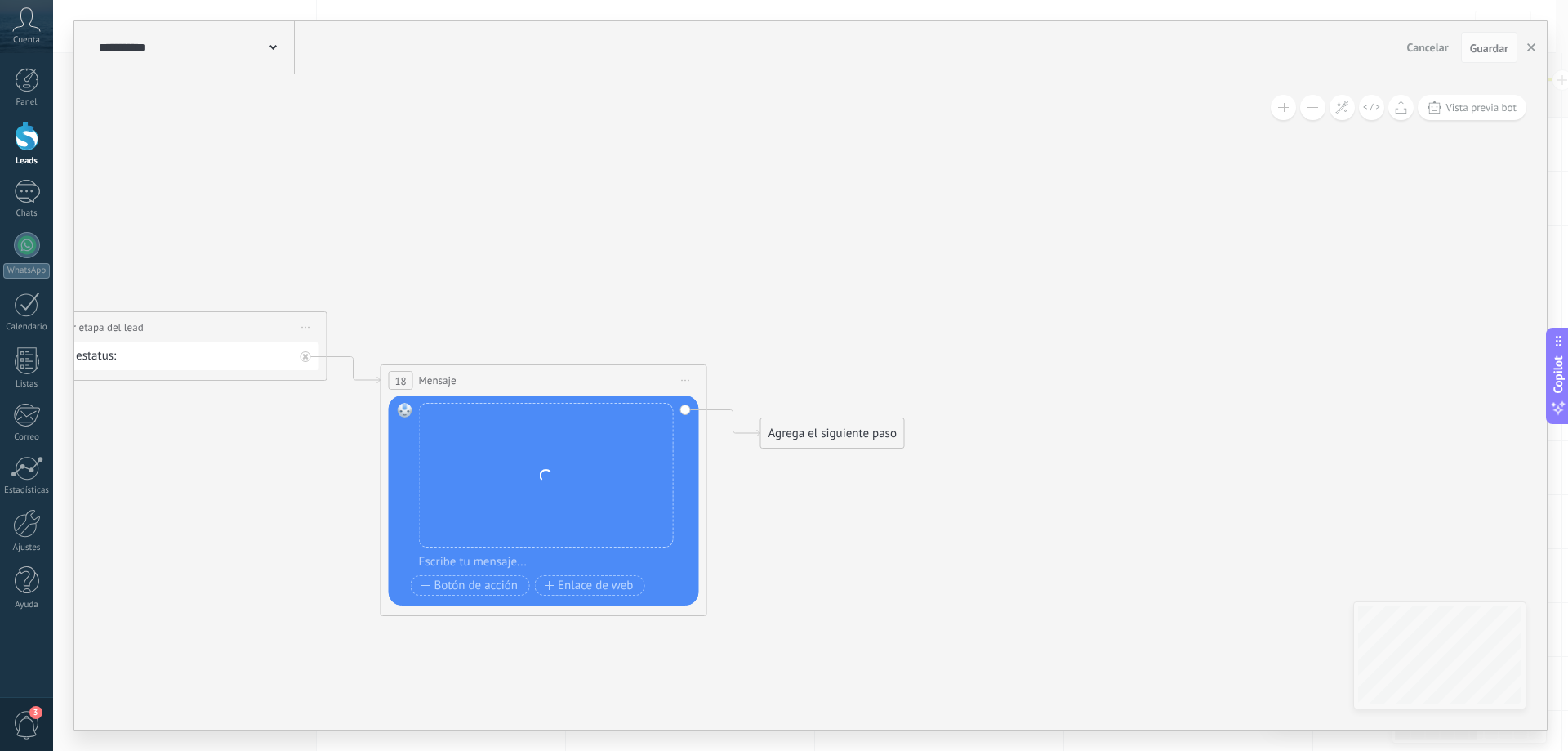
drag, startPoint x: 1134, startPoint y: 517, endPoint x: 881, endPoint y: 554, distance: 255.7
click at [561, 562] on div at bounding box center [551, 563] width 271 height 16
paste div
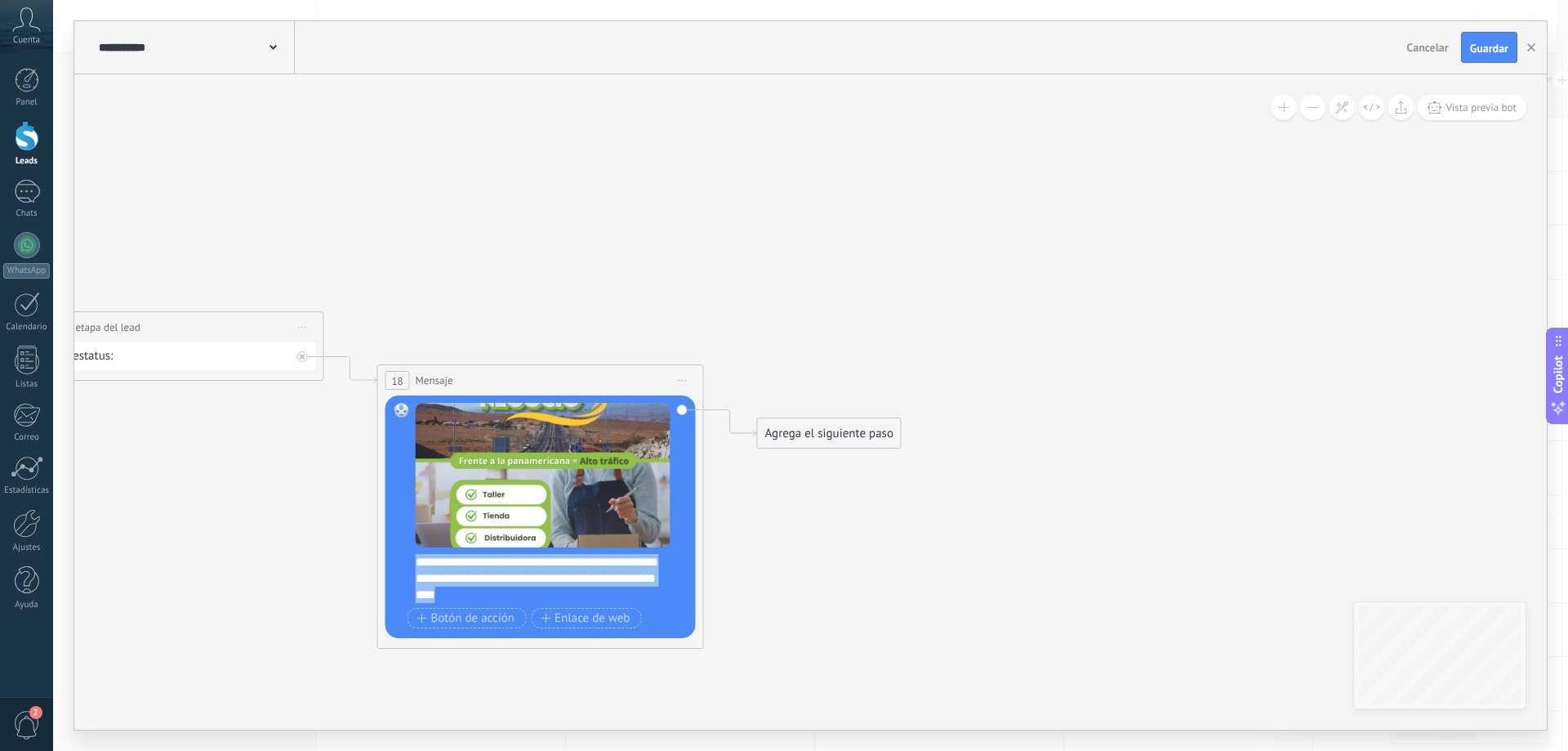
drag, startPoint x: 418, startPoint y: 563, endPoint x: 565, endPoint y: 598, distance: 151.1
click at [565, 598] on div "**********" at bounding box center [551, 579] width 271 height 49
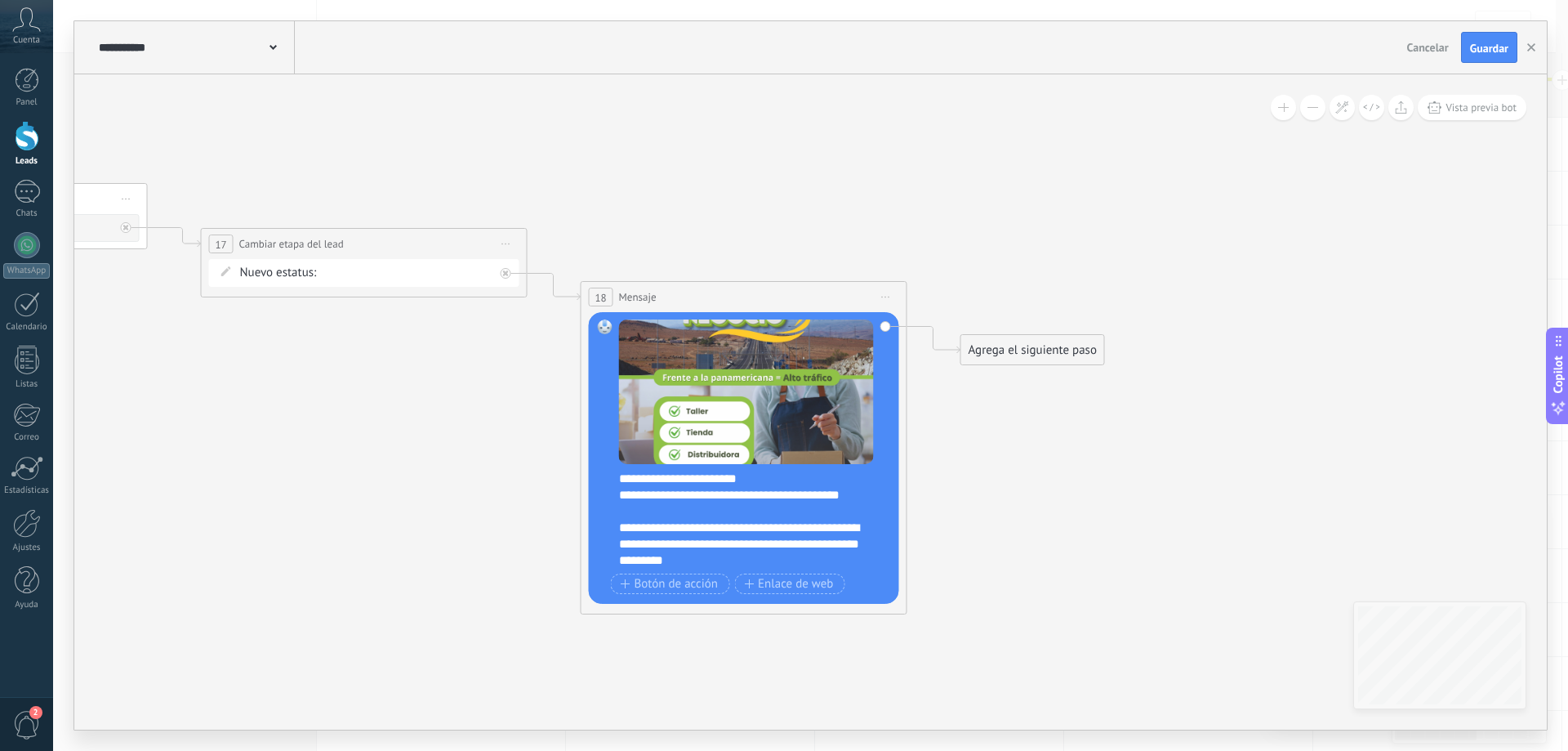
drag, startPoint x: 870, startPoint y: 554, endPoint x: 1070, endPoint y: 471, distance: 216.5
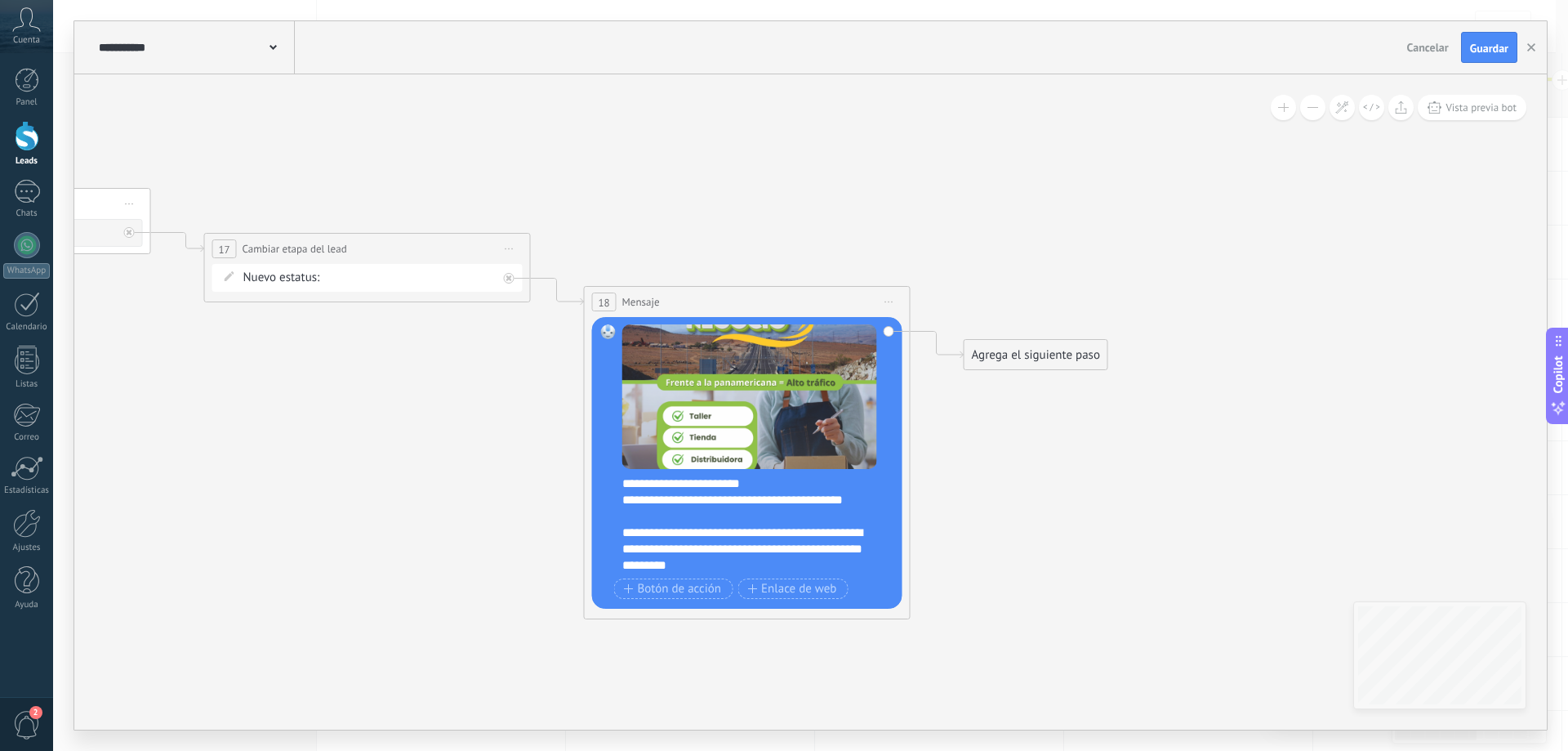
drag, startPoint x: 1016, startPoint y: 466, endPoint x: 1147, endPoint y: 565, distance: 164.2
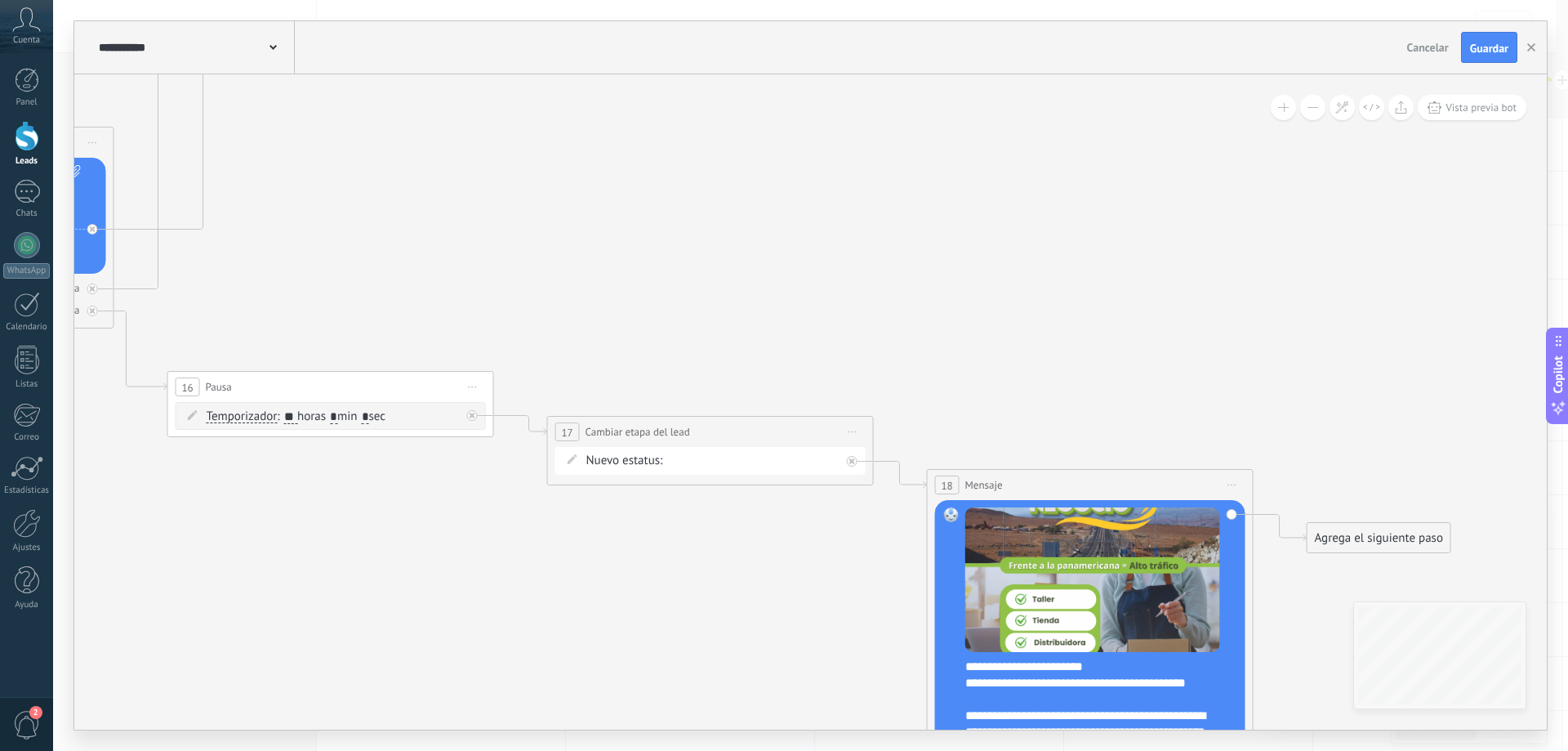
drag, startPoint x: 539, startPoint y: 594, endPoint x: 813, endPoint y: 594, distance: 274.0
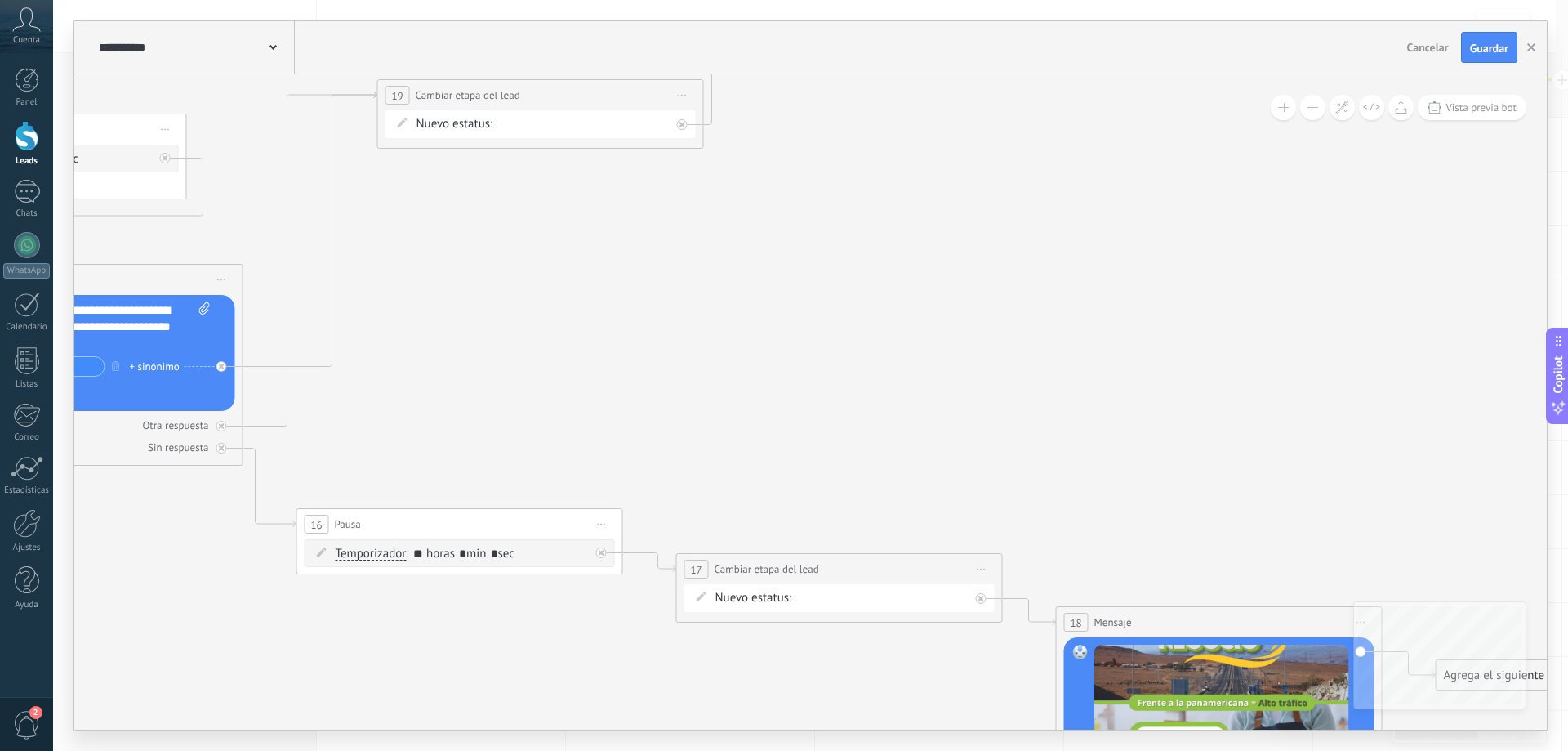
drag, startPoint x: 612, startPoint y: 252, endPoint x: 809, endPoint y: 419, distance: 258.3
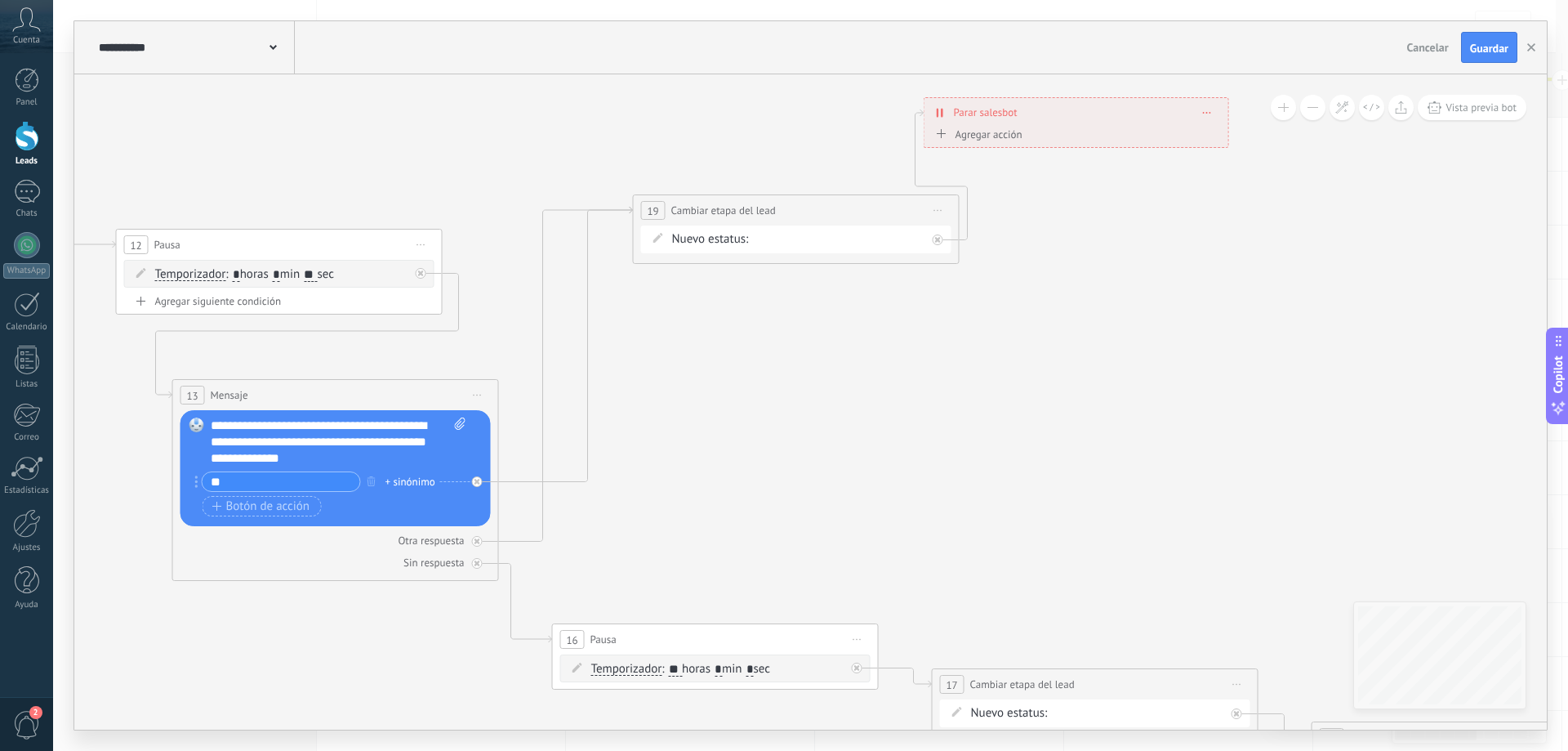
drag, startPoint x: 839, startPoint y: 452, endPoint x: 1042, endPoint y: 437, distance: 203.6
click at [1041, 437] on icon at bounding box center [5, 460] width 4369 height 1542
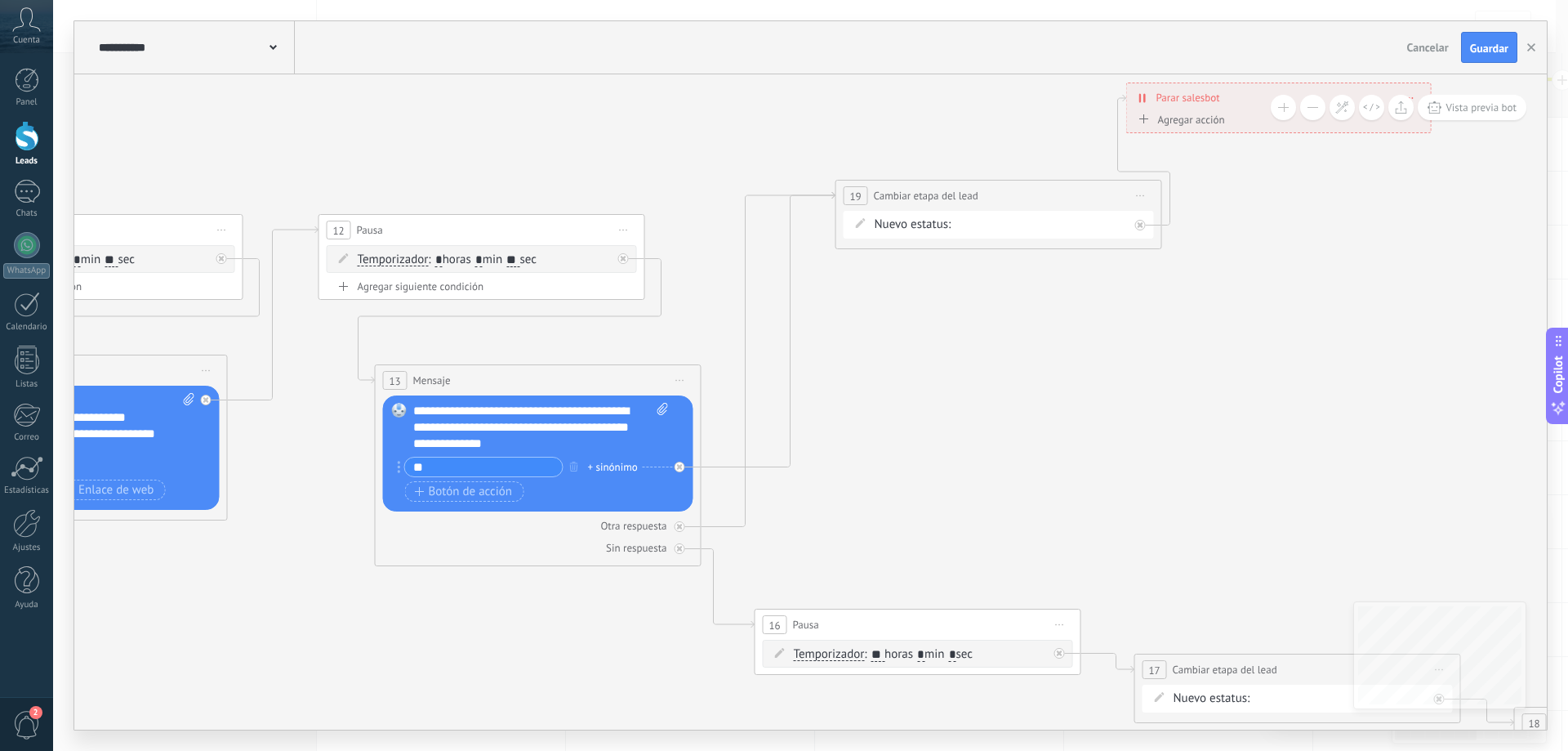
drag, startPoint x: 492, startPoint y: 631, endPoint x: 942, endPoint y: 566, distance: 454.7
click at [948, 576] on icon at bounding box center [207, 445] width 4369 height 1542
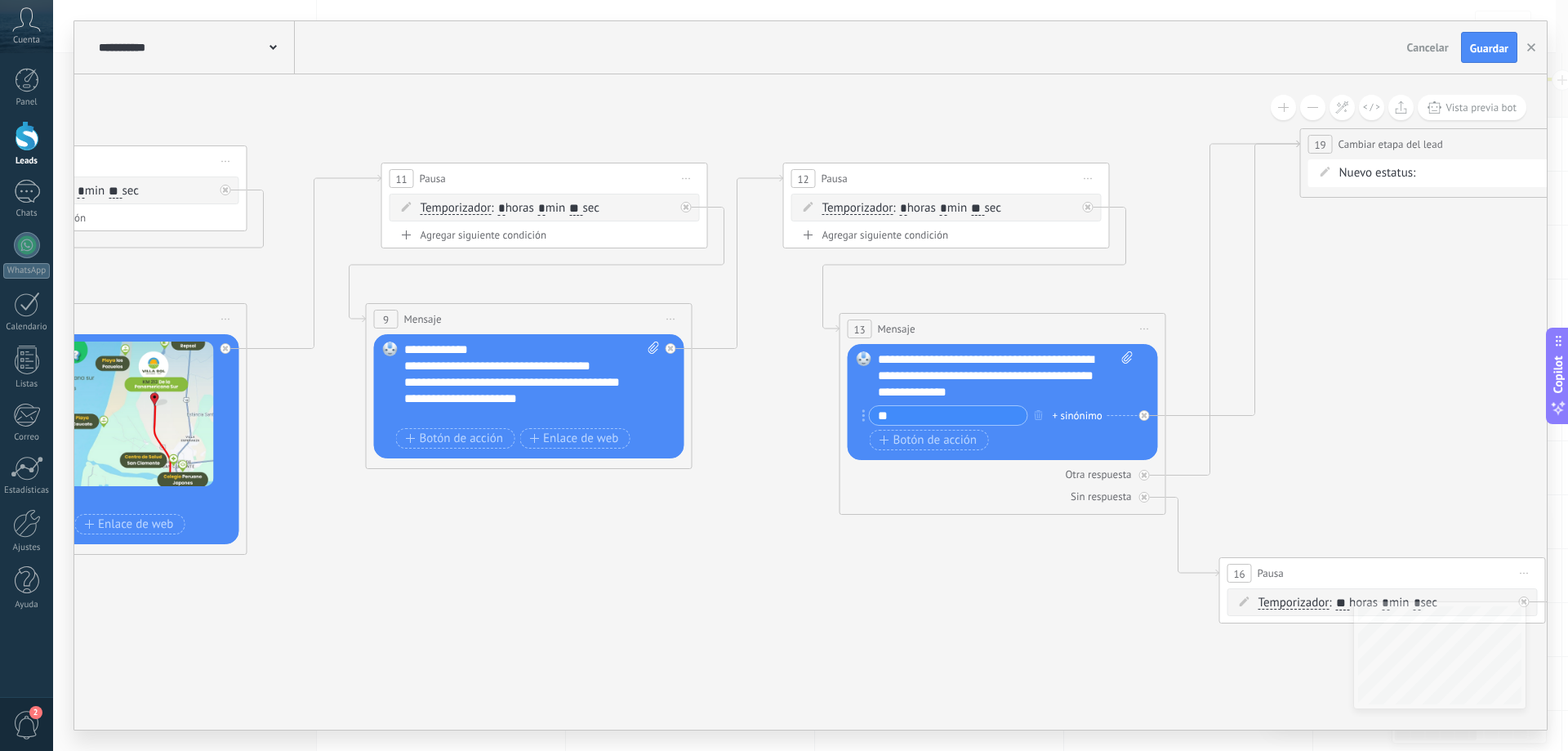
drag, startPoint x: 824, startPoint y: 618, endPoint x: 999, endPoint y: 590, distance: 177.2
click at [997, 590] on icon at bounding box center [672, 393] width 4369 height 1542
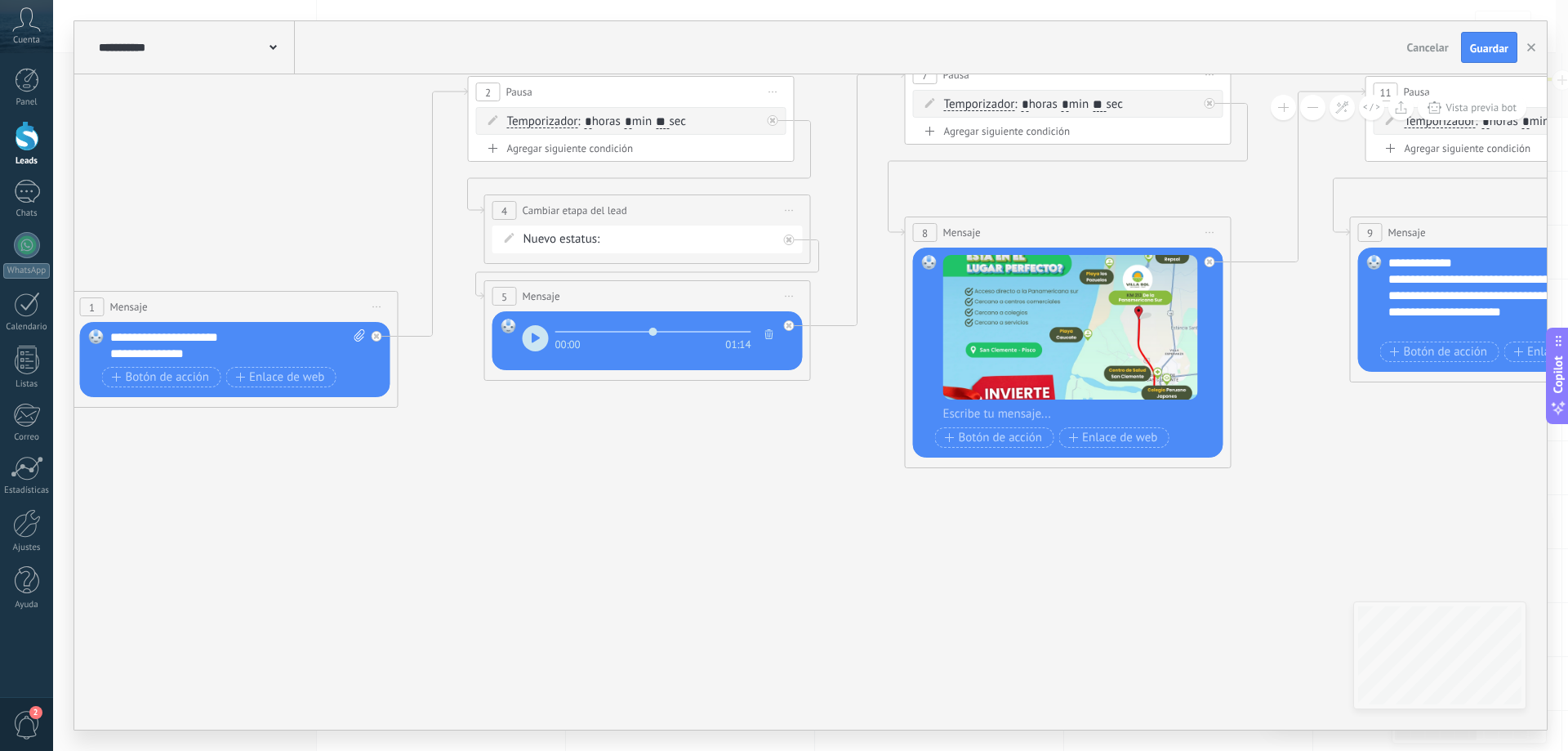
drag, startPoint x: 903, startPoint y: 651, endPoint x: 1076, endPoint y: 614, distance: 176.9
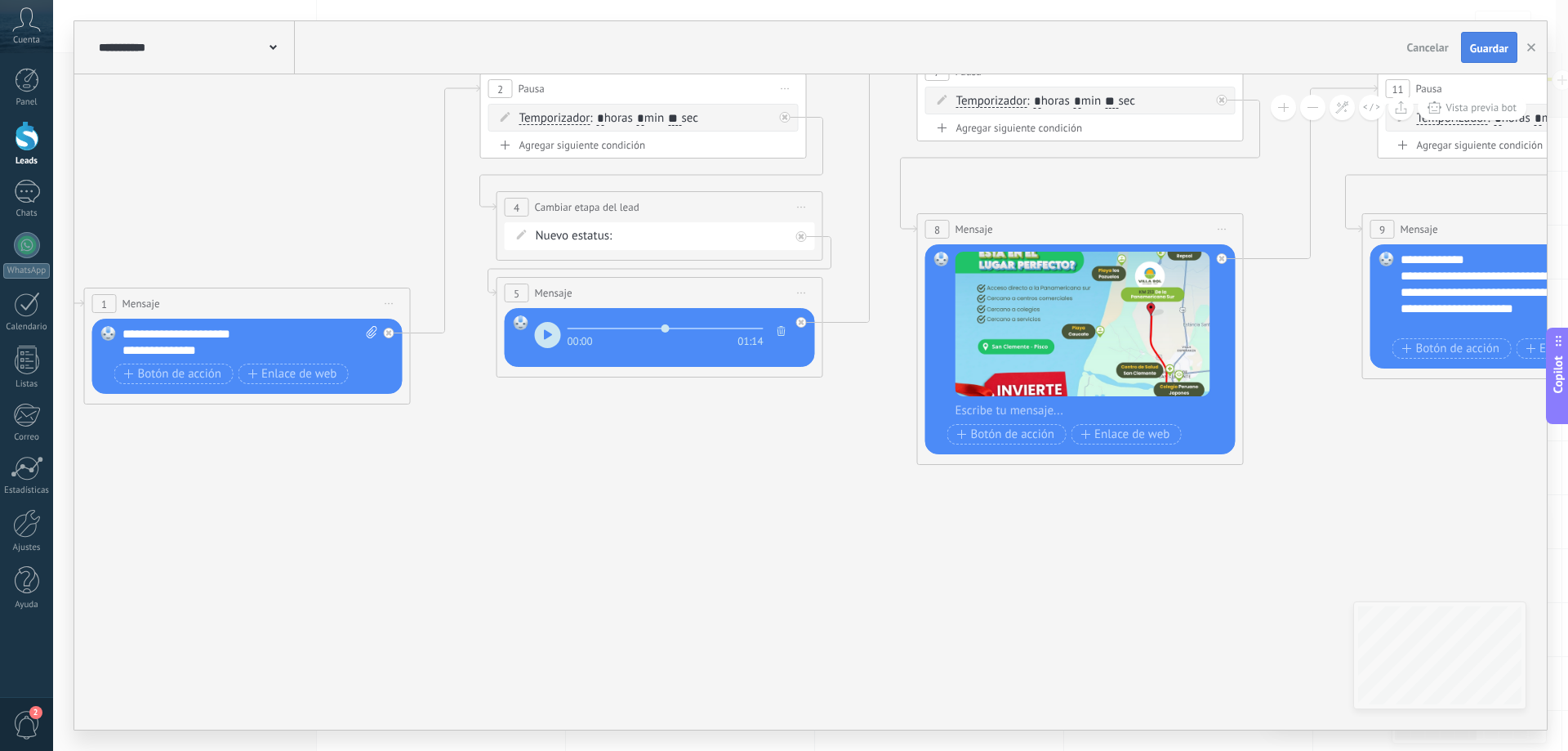
click at [1486, 54] on span "Guardar" at bounding box center [1489, 48] width 38 height 12
click at [25, 153] on link "Leads" at bounding box center [26, 144] width 53 height 46
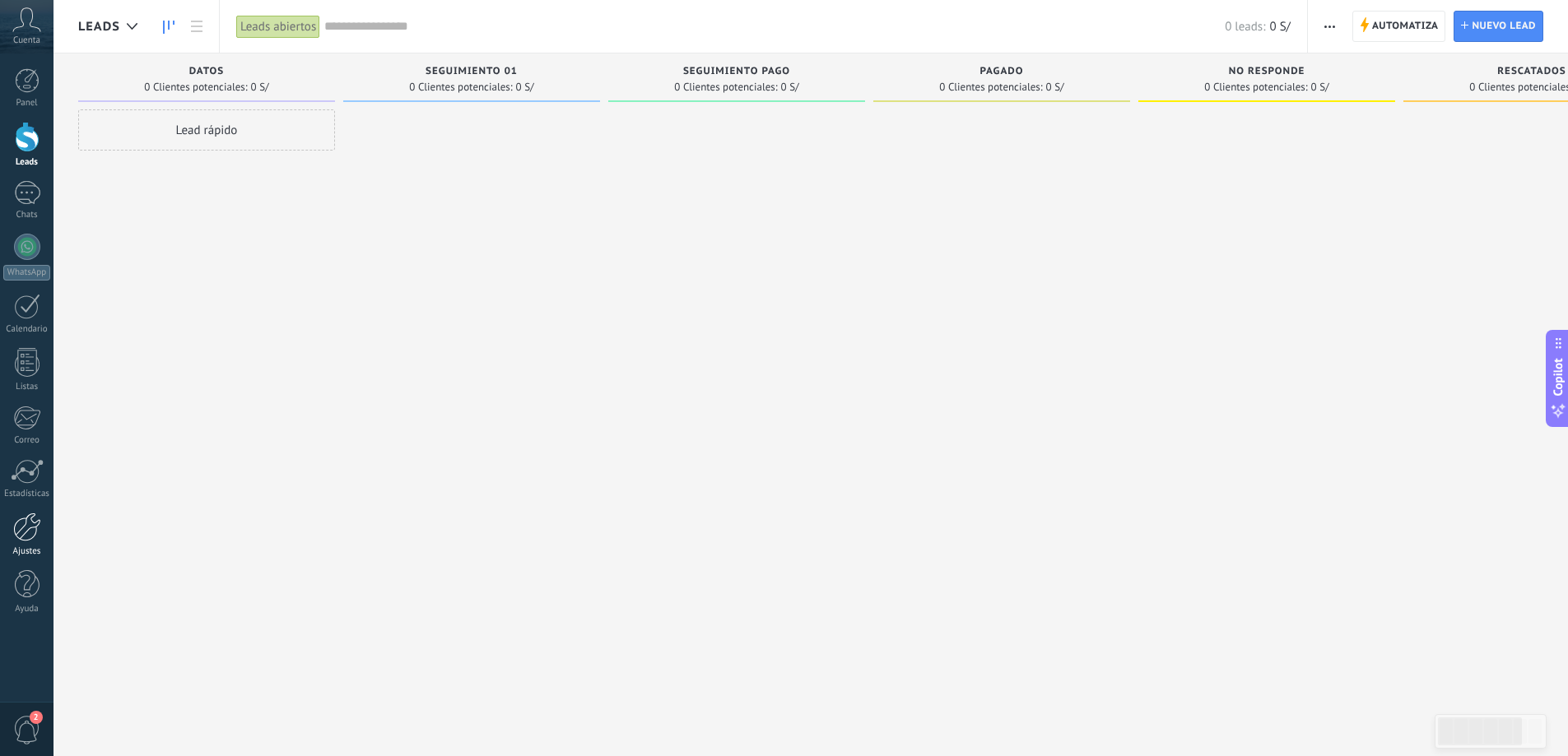
click at [30, 530] on div at bounding box center [27, 526] width 28 height 28
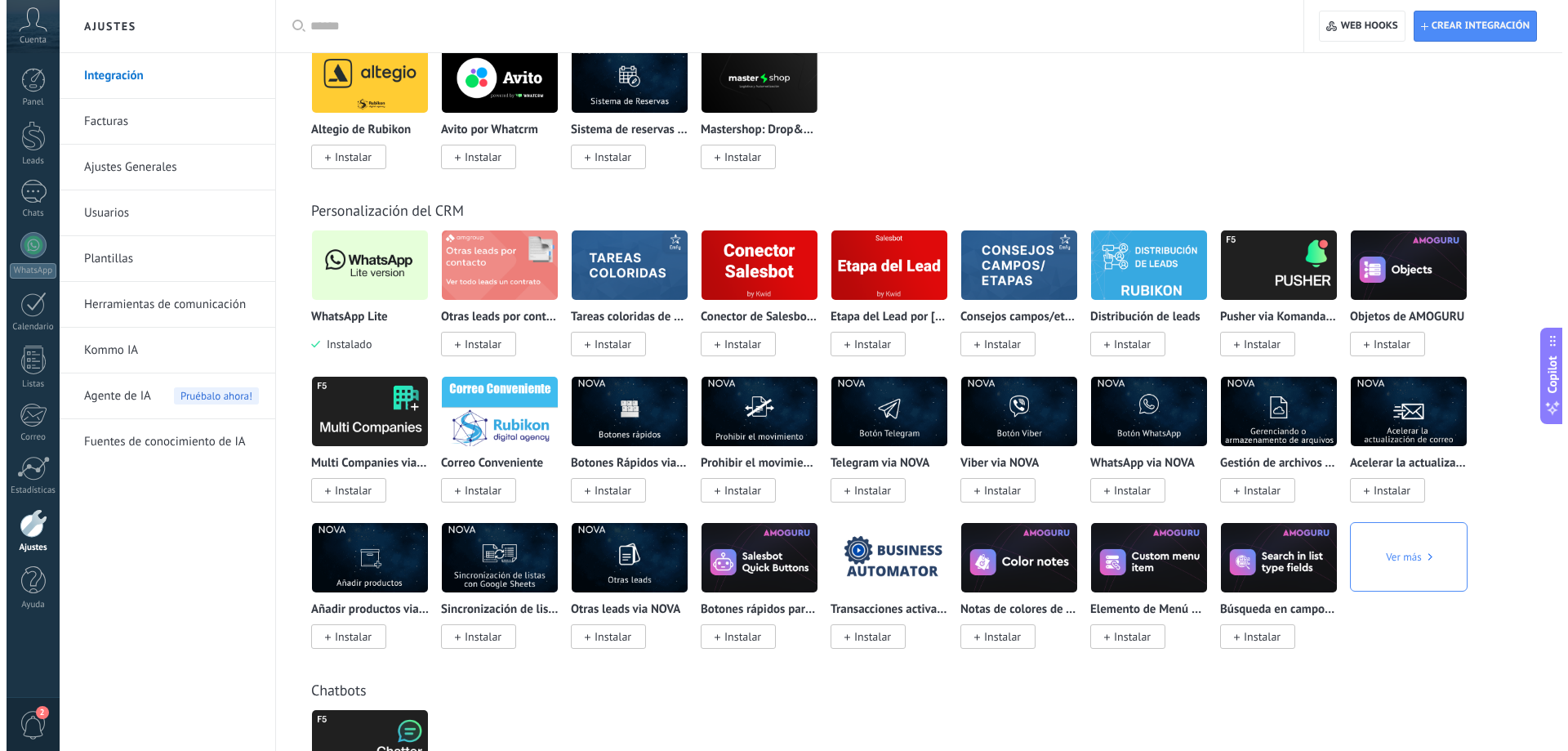
scroll to position [2777, 0]
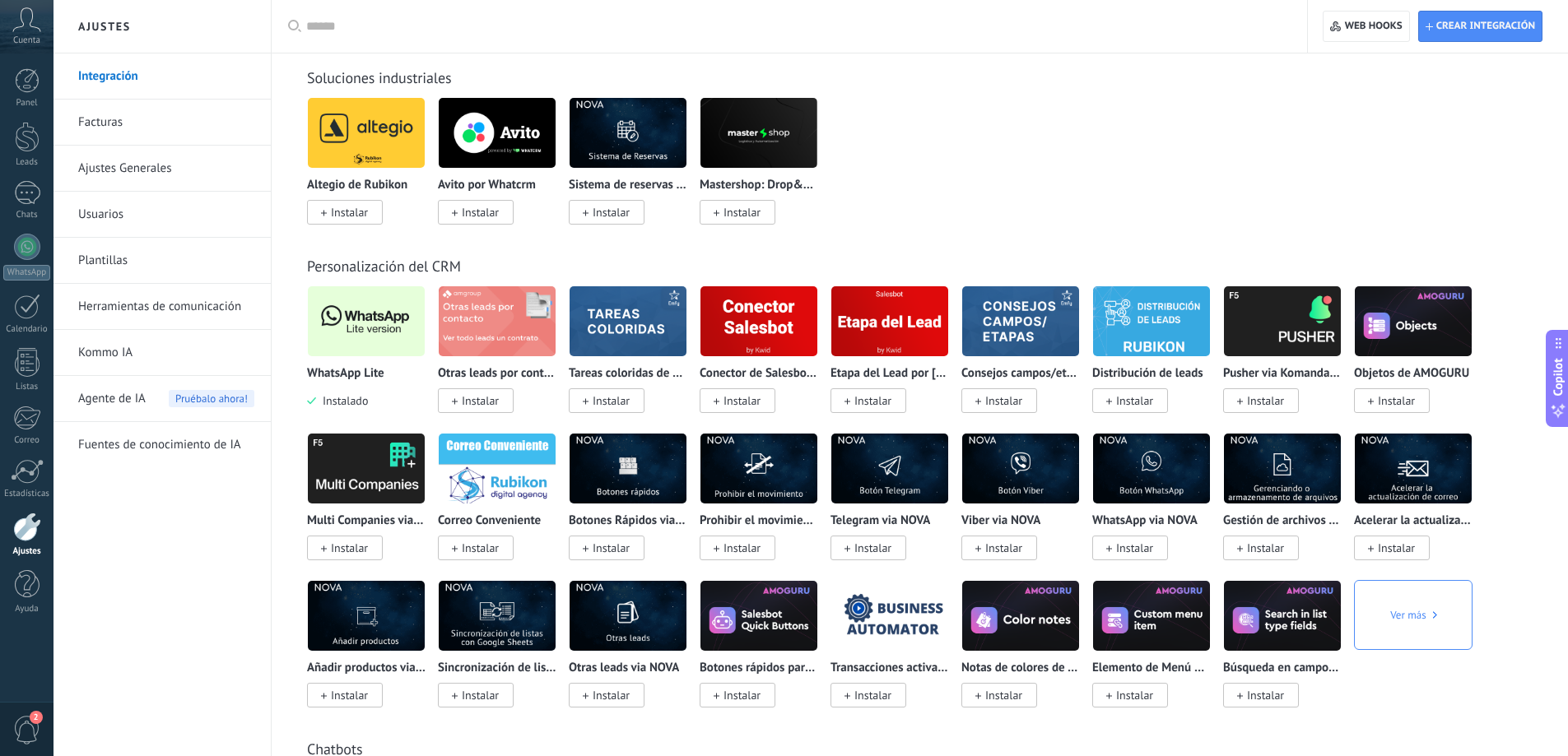
click at [372, 344] on img at bounding box center [366, 321] width 116 height 80
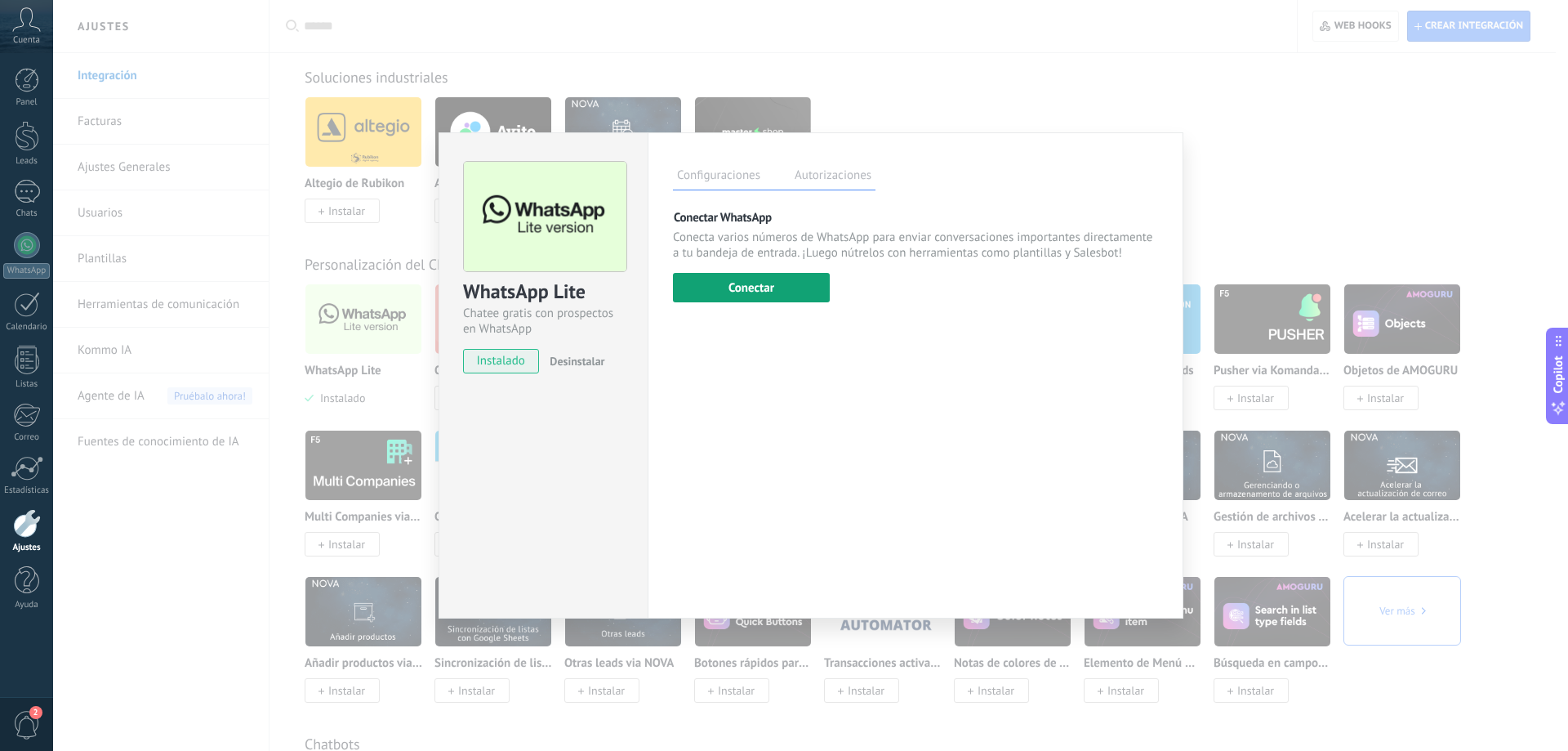
drag, startPoint x: 845, startPoint y: 301, endPoint x: 823, endPoint y: 299, distance: 22.1
click at [844, 300] on div "Conectar WhatsApp Conecta varios números de WhatsApp para enviar conversaciones…" at bounding box center [916, 256] width 485 height 93
click at [819, 295] on button "Conectar" at bounding box center [752, 288] width 157 height 29
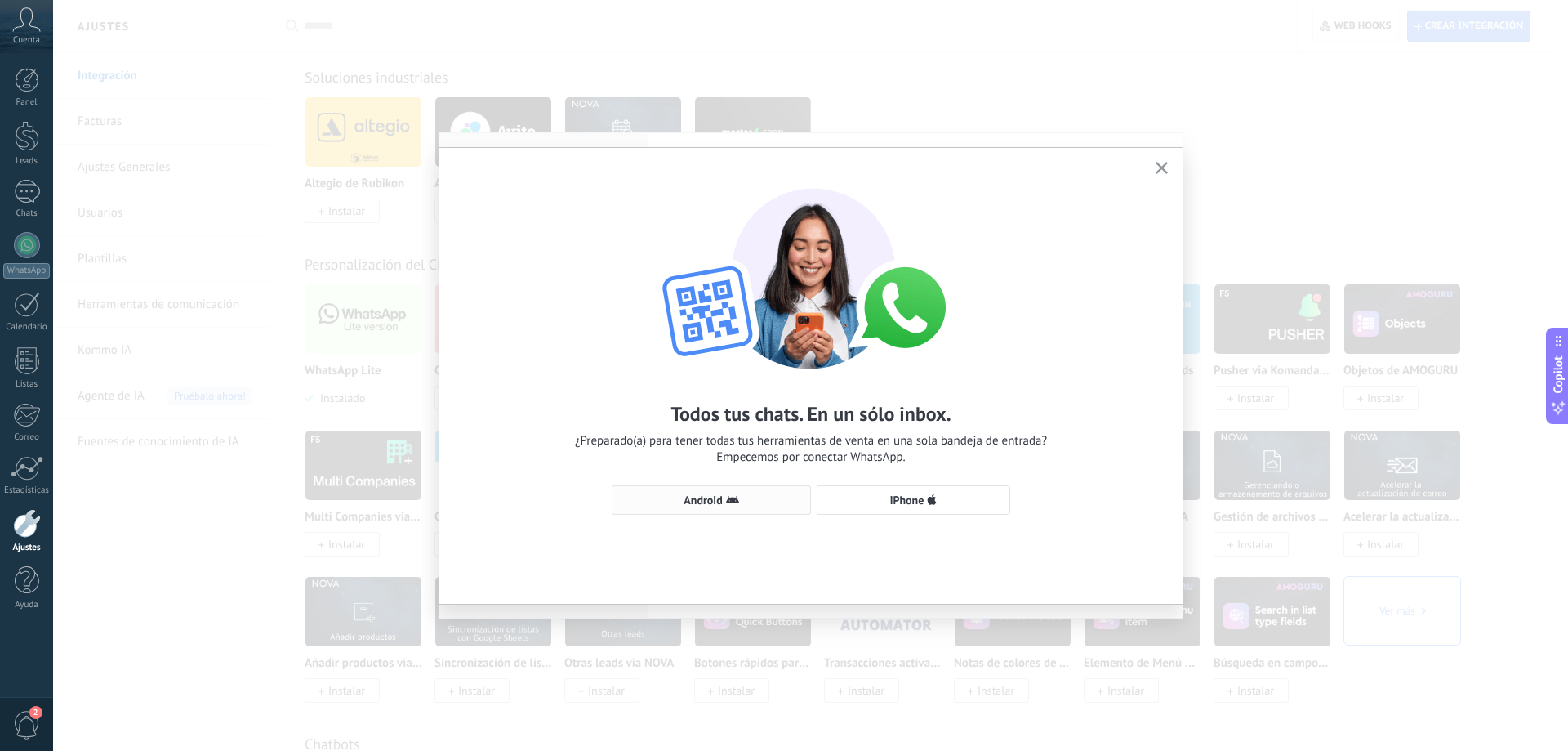
click at [801, 507] on button "Android" at bounding box center [711, 500] width 199 height 29
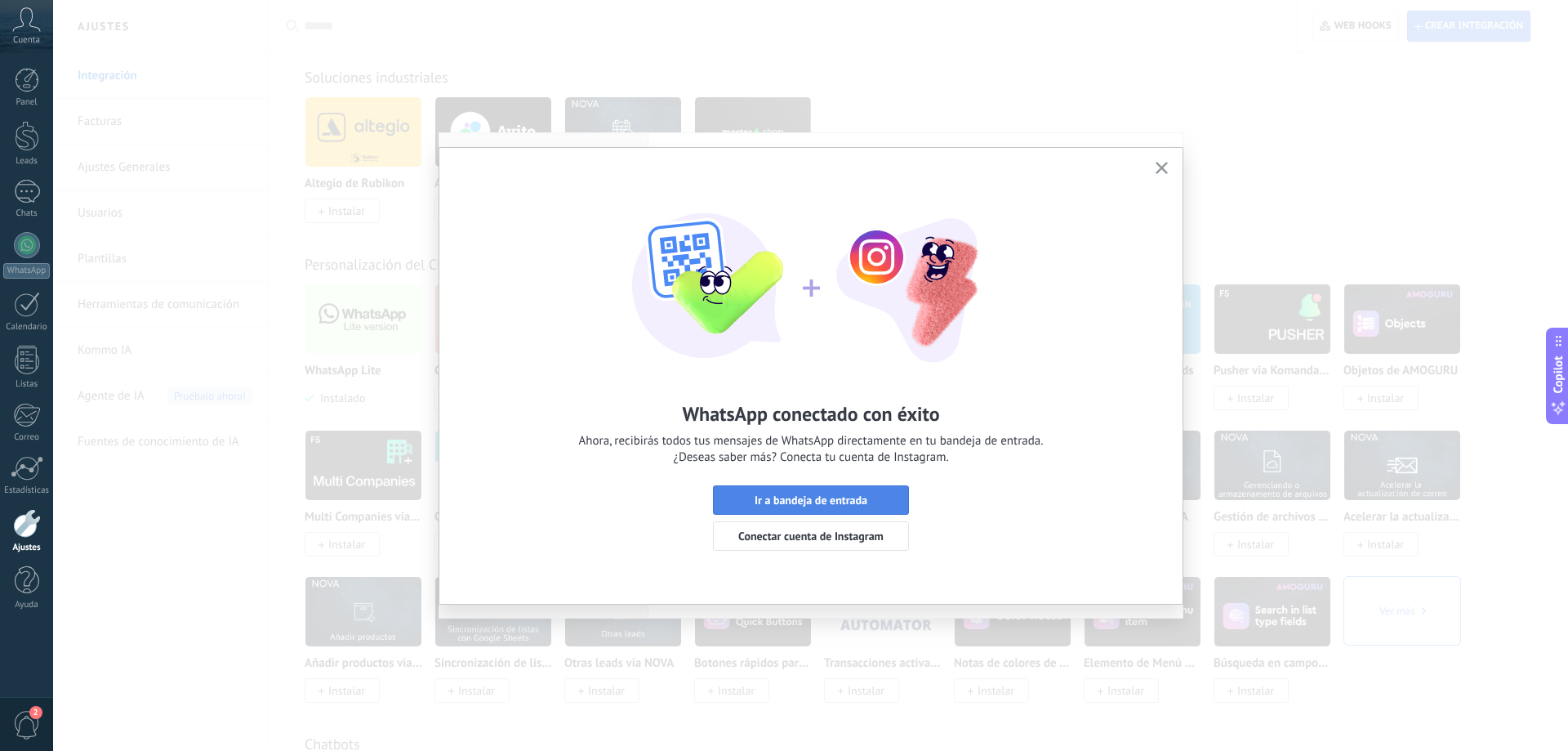
click at [834, 495] on span "Ir a bandeja de entrada" at bounding box center [811, 500] width 113 height 12
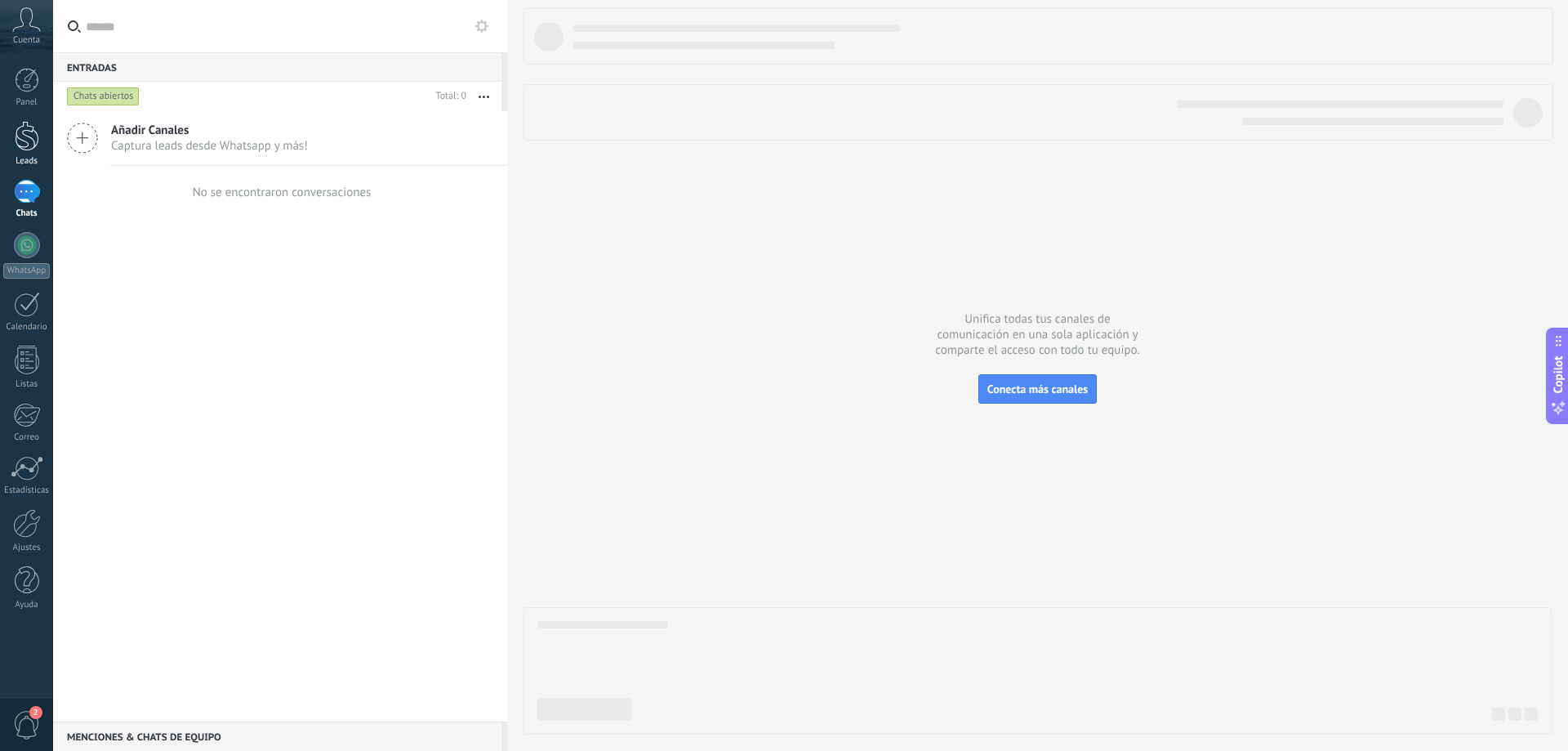
click at [16, 137] on div at bounding box center [26, 136] width 25 height 30
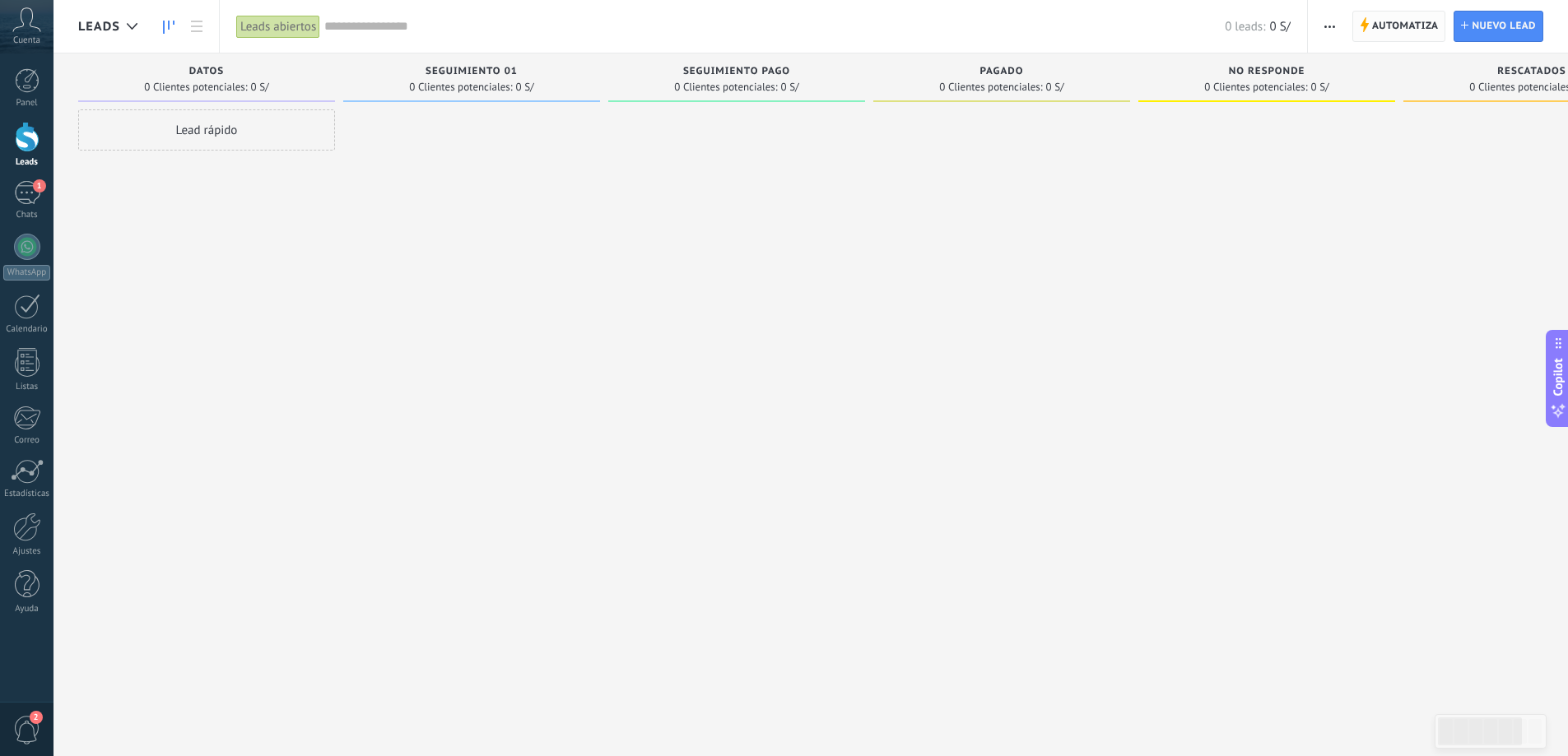
click at [1420, 28] on span "Automatiza" at bounding box center [1405, 27] width 67 height 29
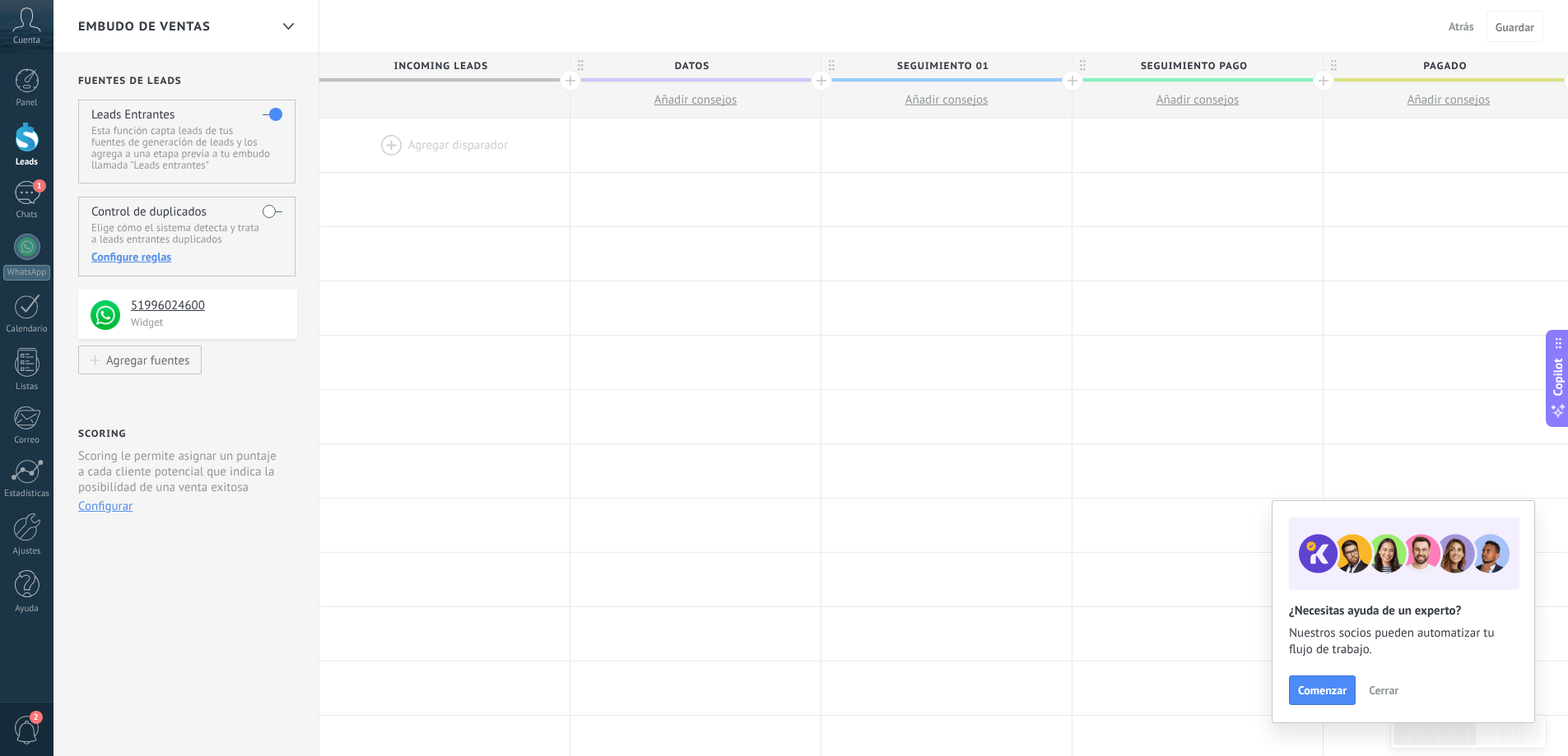
click at [459, 147] on div at bounding box center [444, 145] width 250 height 53
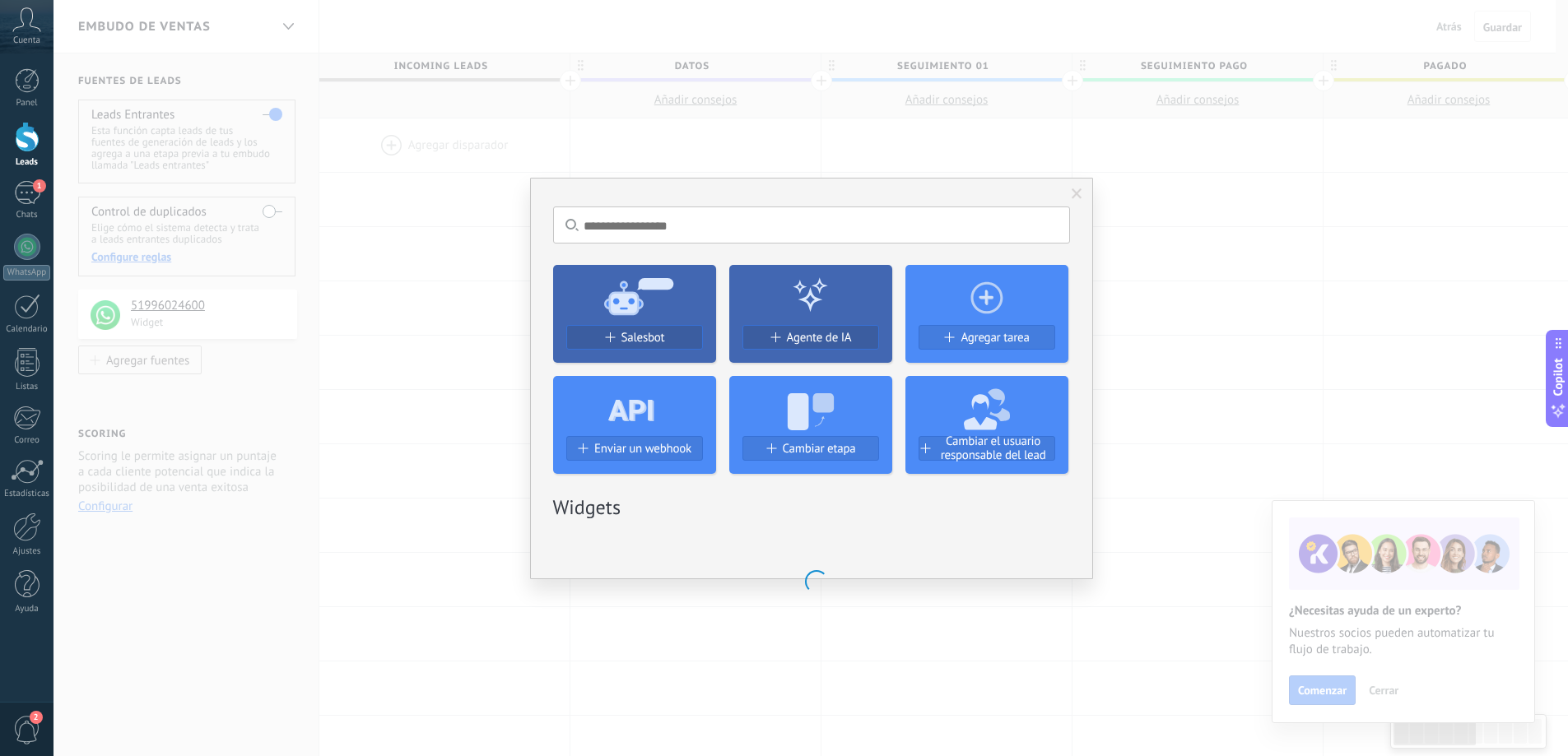
scroll to position [0, 1]
click at [657, 339] on span "Salesbot" at bounding box center [649, 337] width 44 height 14
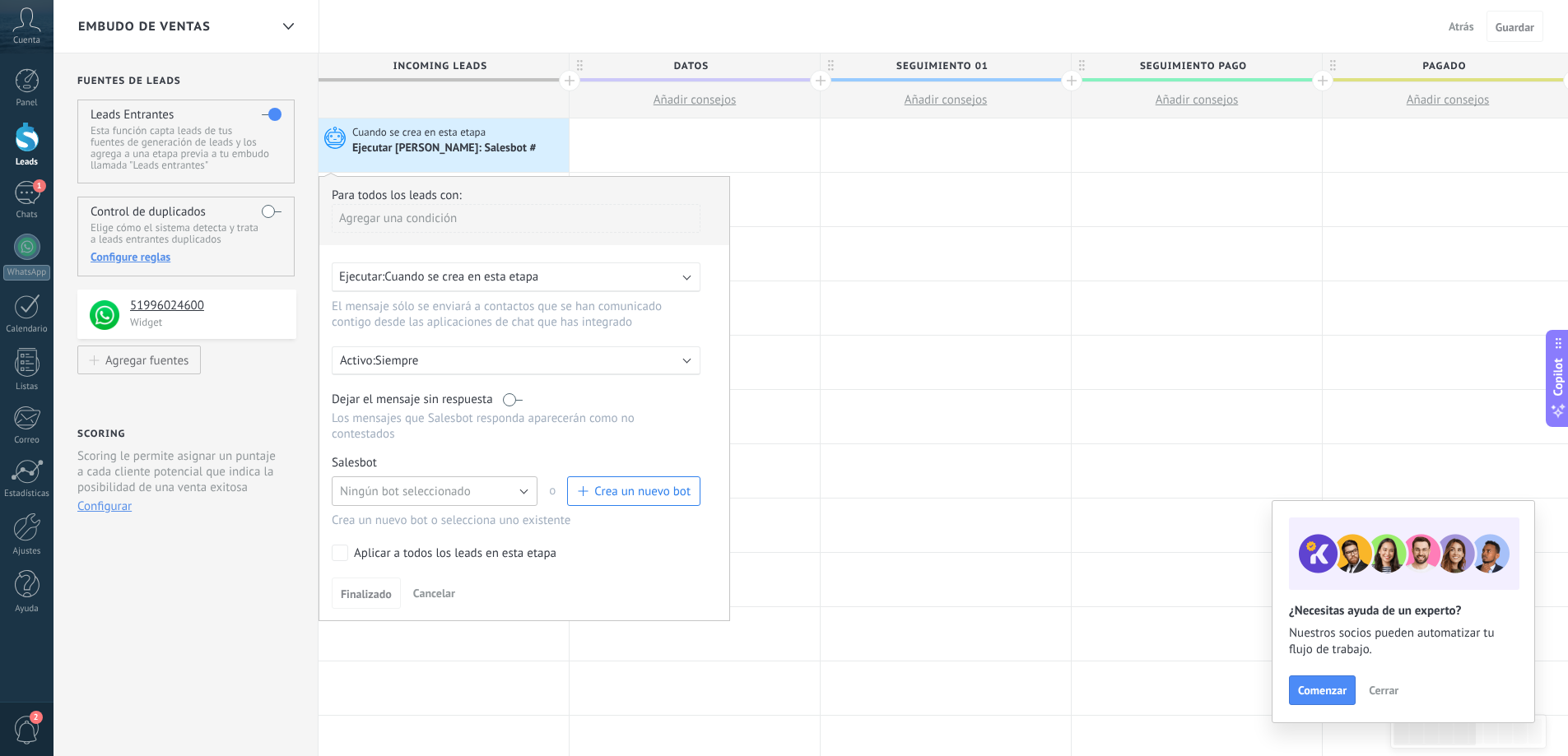
click at [498, 493] on button "Ningún bot seleccionado" at bounding box center [435, 491] width 205 height 29
click at [436, 518] on span "Salesbot #1" at bounding box center [426, 519] width 210 height 16
click at [379, 590] on span "Finalizado" at bounding box center [367, 594] width 51 height 12
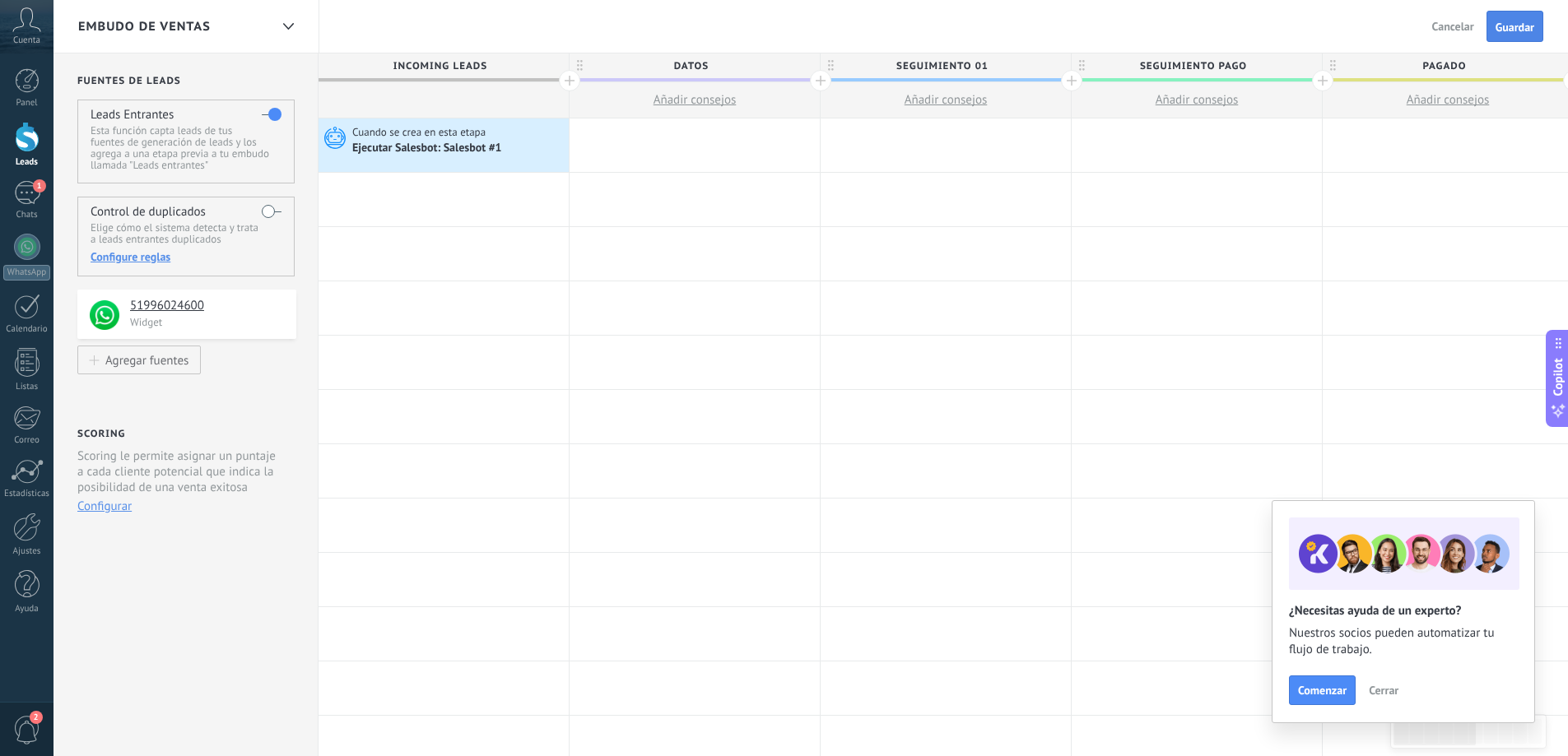
click at [1503, 27] on span "Guardar" at bounding box center [1515, 27] width 39 height 12
click at [32, 149] on div at bounding box center [27, 137] width 25 height 30
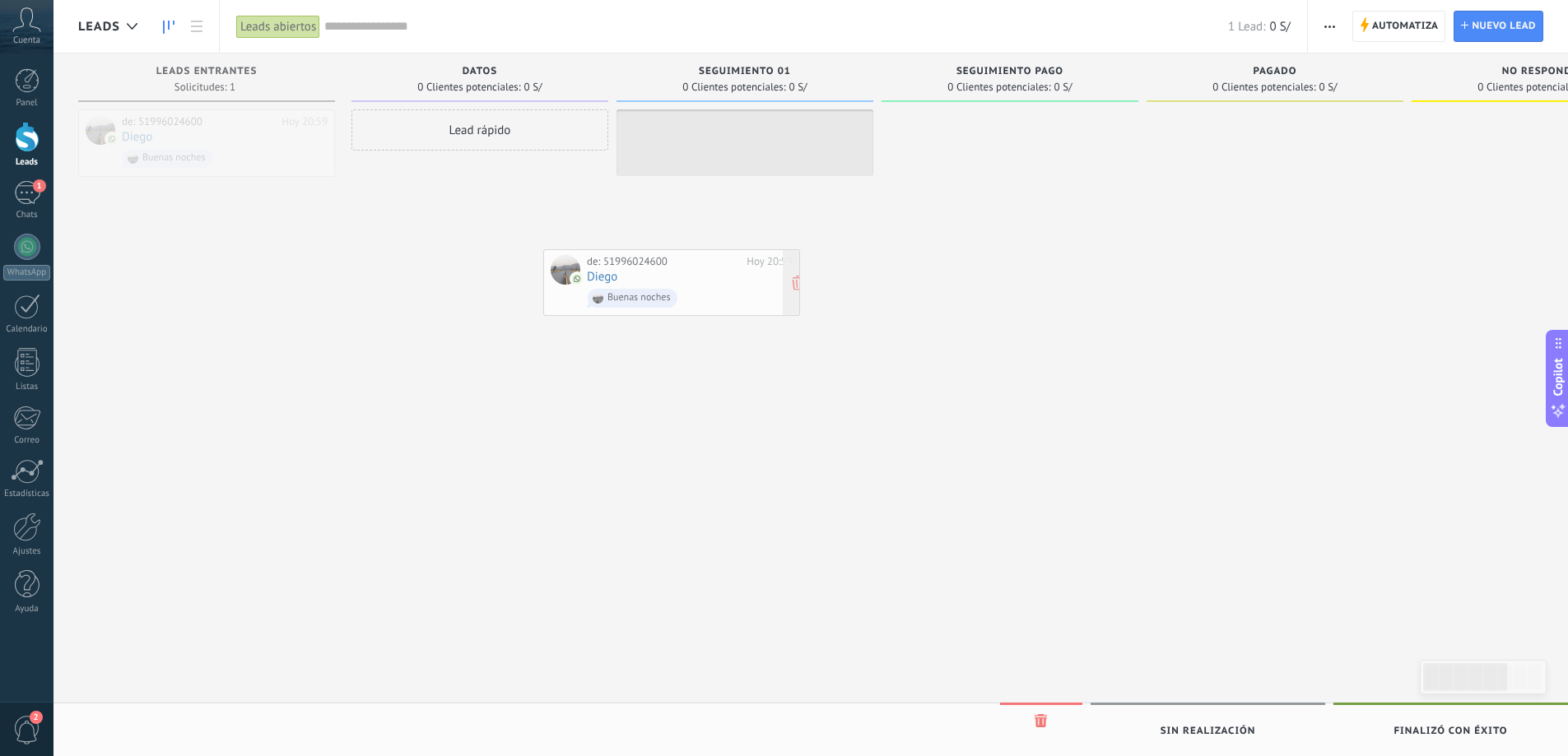
drag, startPoint x: 248, startPoint y: 155, endPoint x: 713, endPoint y: 294, distance: 485.3
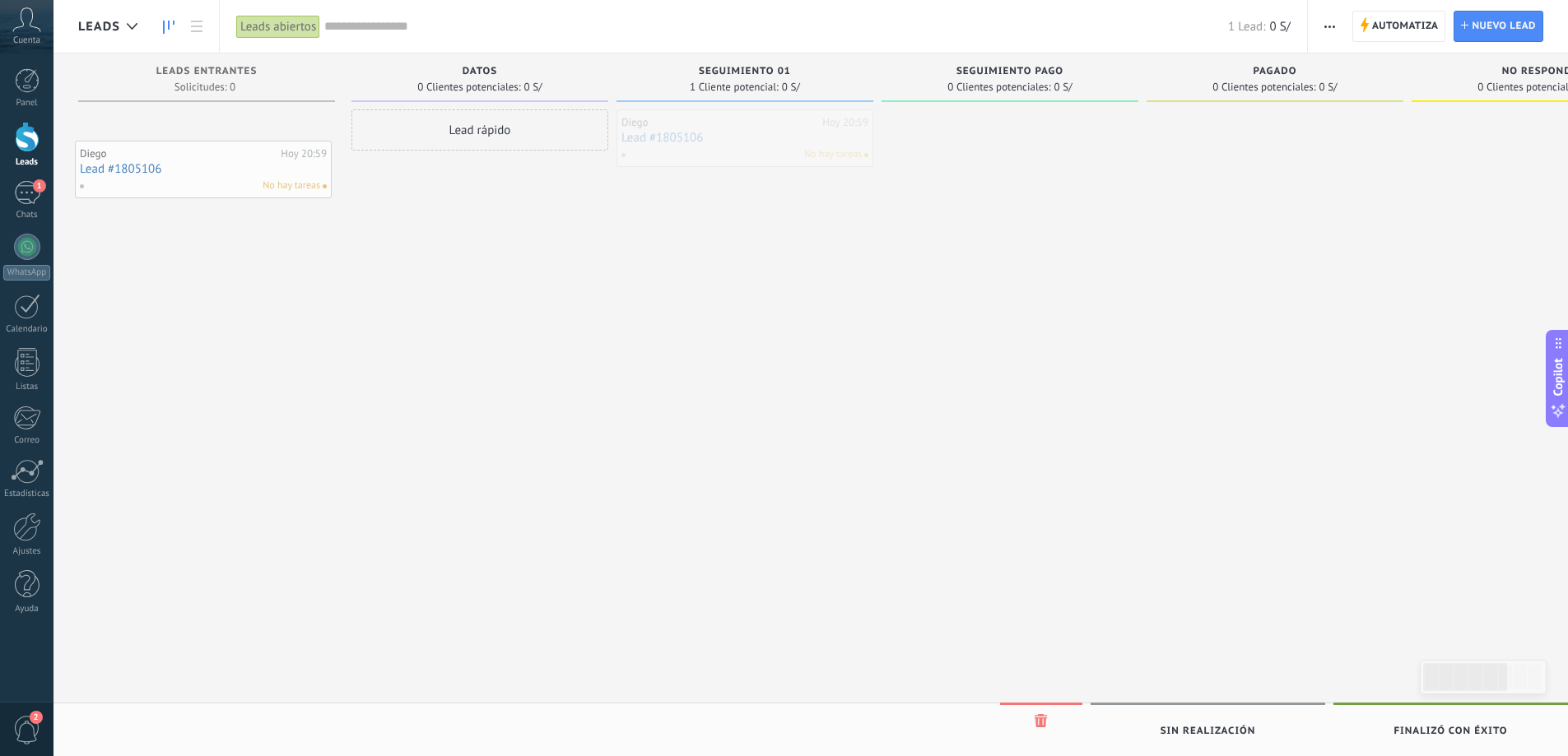
drag, startPoint x: 773, startPoint y: 141, endPoint x: 231, endPoint y: 173, distance: 542.9
drag, startPoint x: 758, startPoint y: 131, endPoint x: 164, endPoint y: 109, distance: 594.4
drag, startPoint x: 760, startPoint y: 136, endPoint x: 498, endPoint y: 218, distance: 274.5
drag, startPoint x: 508, startPoint y: 190, endPoint x: 205, endPoint y: 132, distance: 308.5
